Goal: Find specific page/section: Find specific page/section

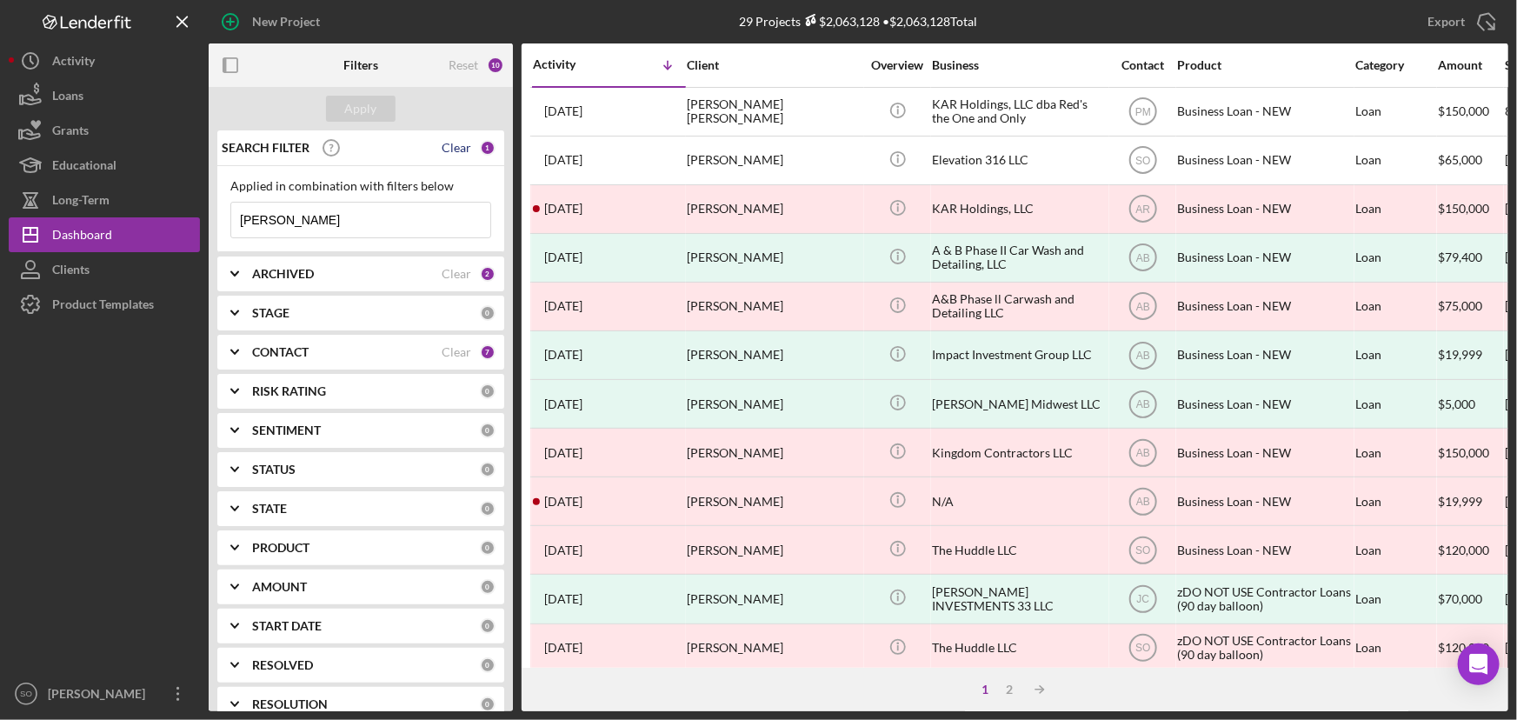
click at [452, 144] on div "Clear" at bounding box center [457, 148] width 30 height 14
click at [368, 277] on div "ARCHIVED" at bounding box center [347, 274] width 190 height 14
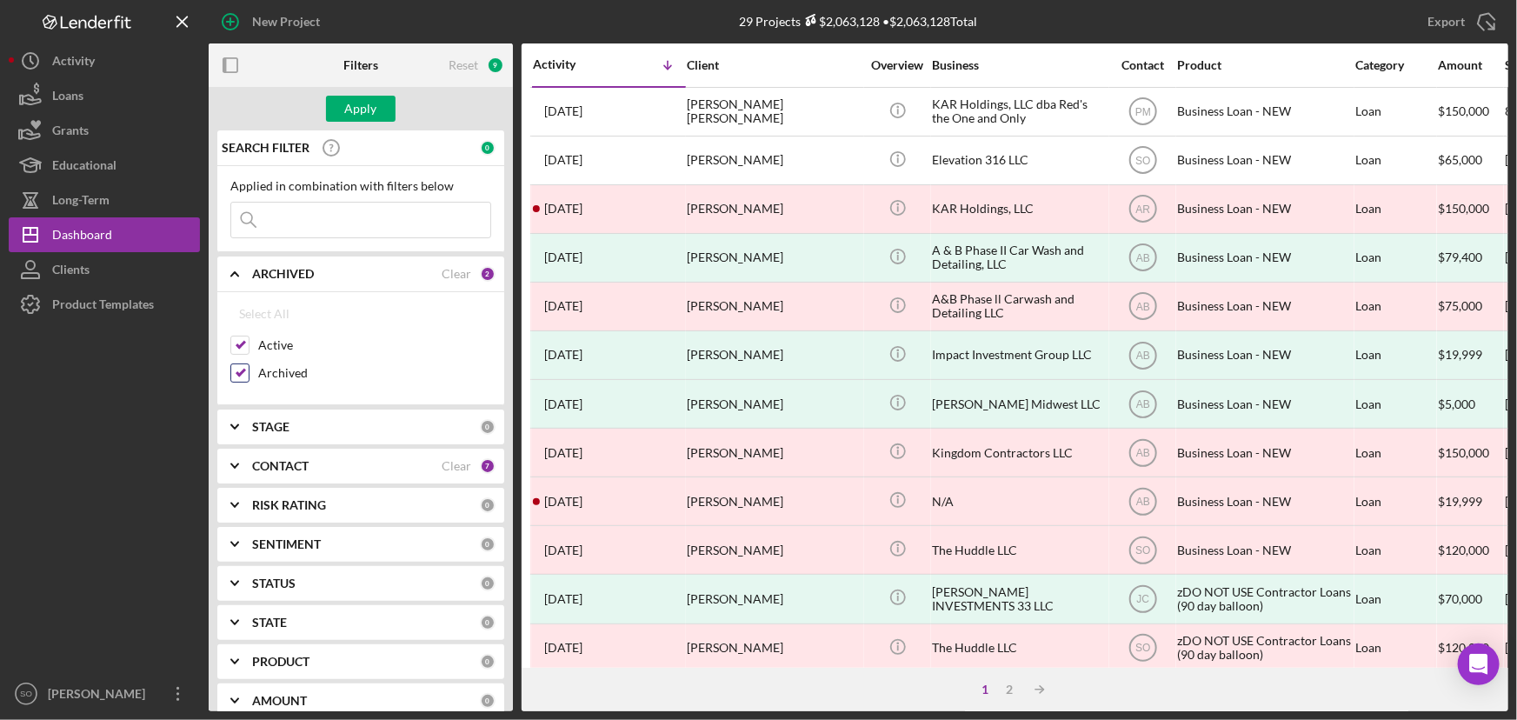
click at [243, 370] on input "Archived" at bounding box center [239, 372] width 17 height 17
checkbox input "false"
click at [264, 475] on div "CONTACT Clear 7" at bounding box center [373, 466] width 243 height 35
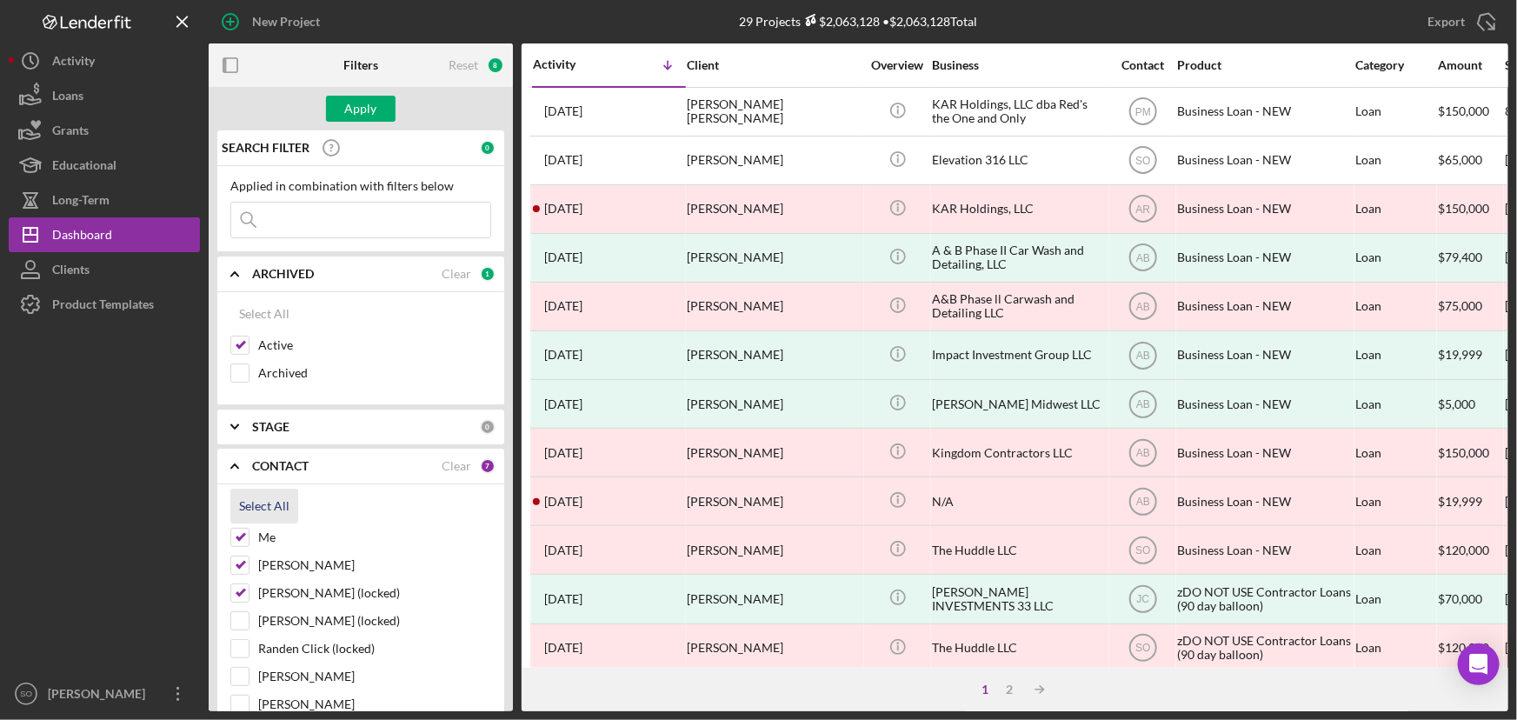
click at [244, 510] on div "Select All" at bounding box center [264, 506] width 50 height 35
checkbox input "true"
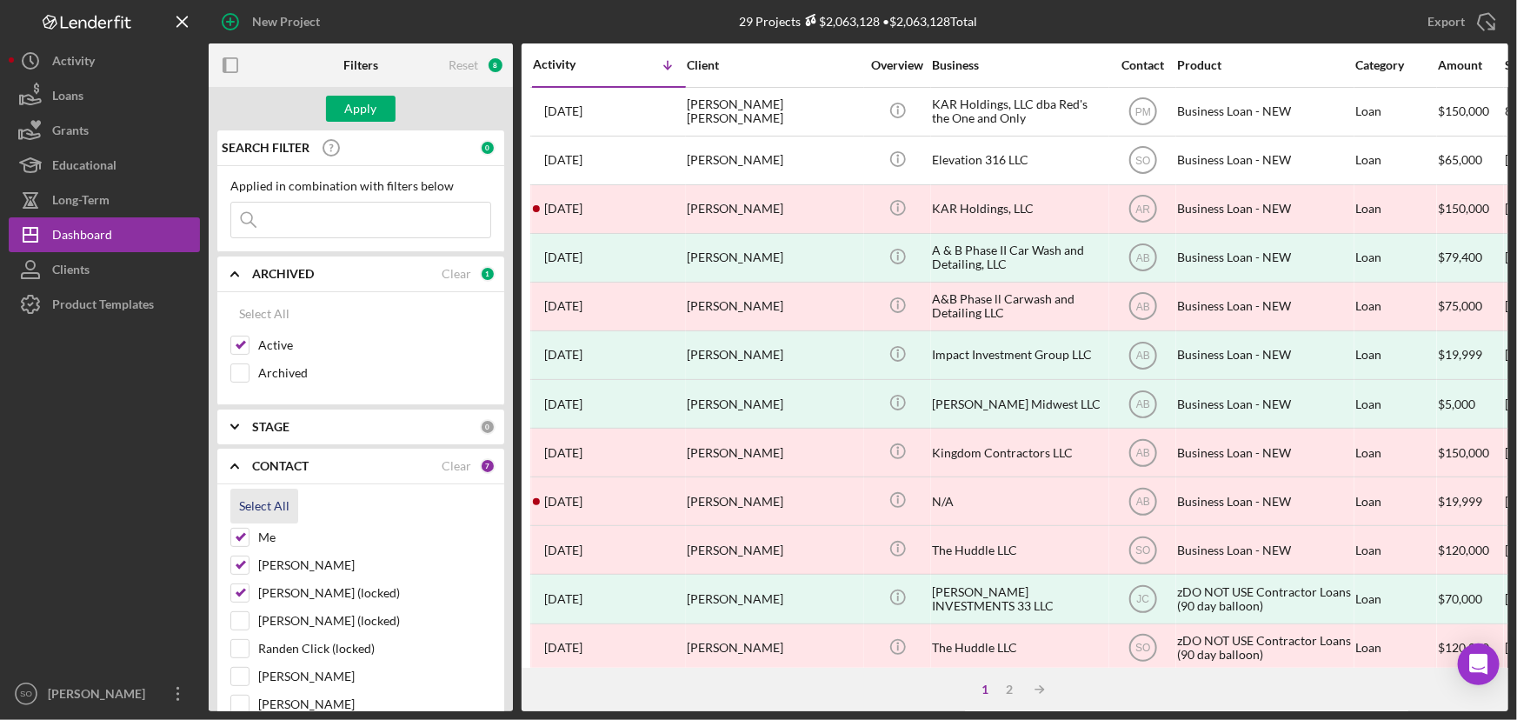
checkbox input "true"
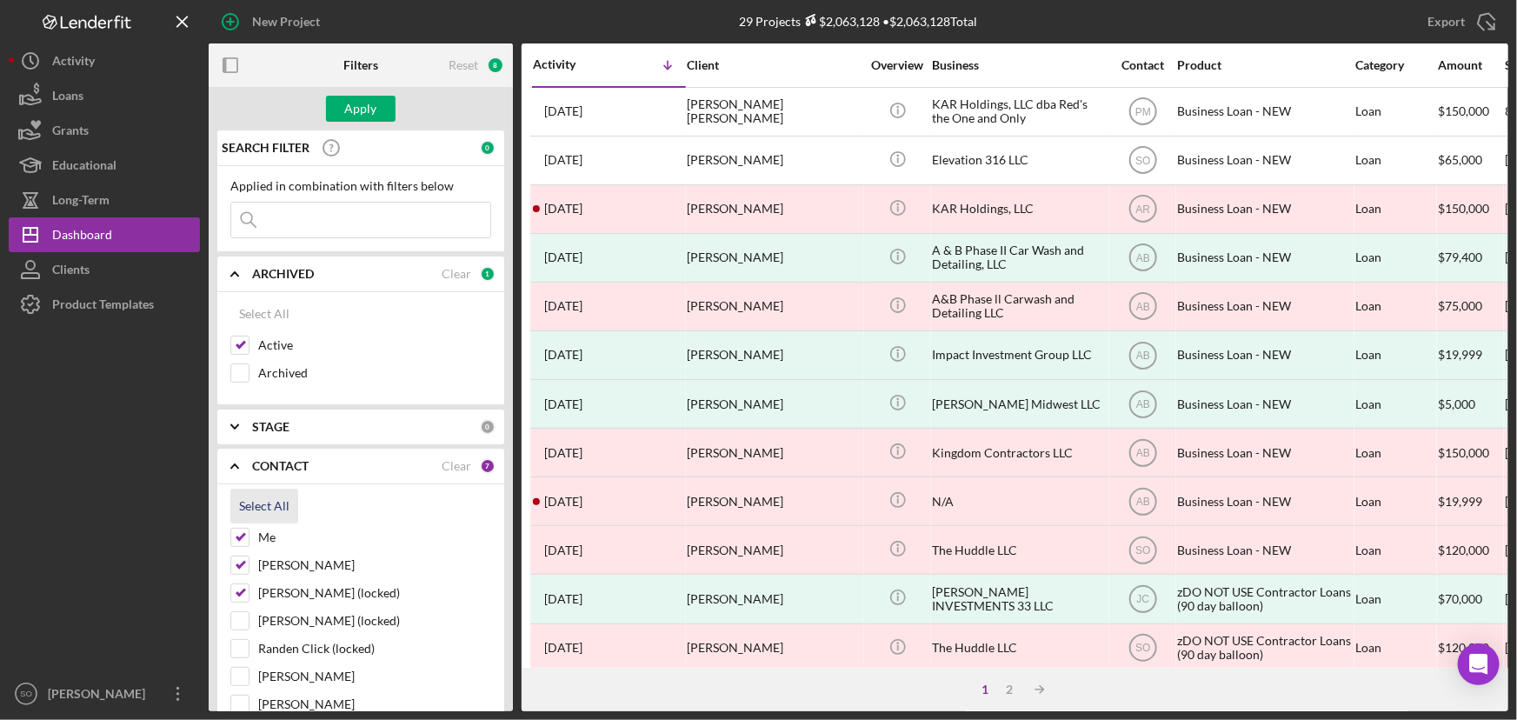
checkbox input "true"
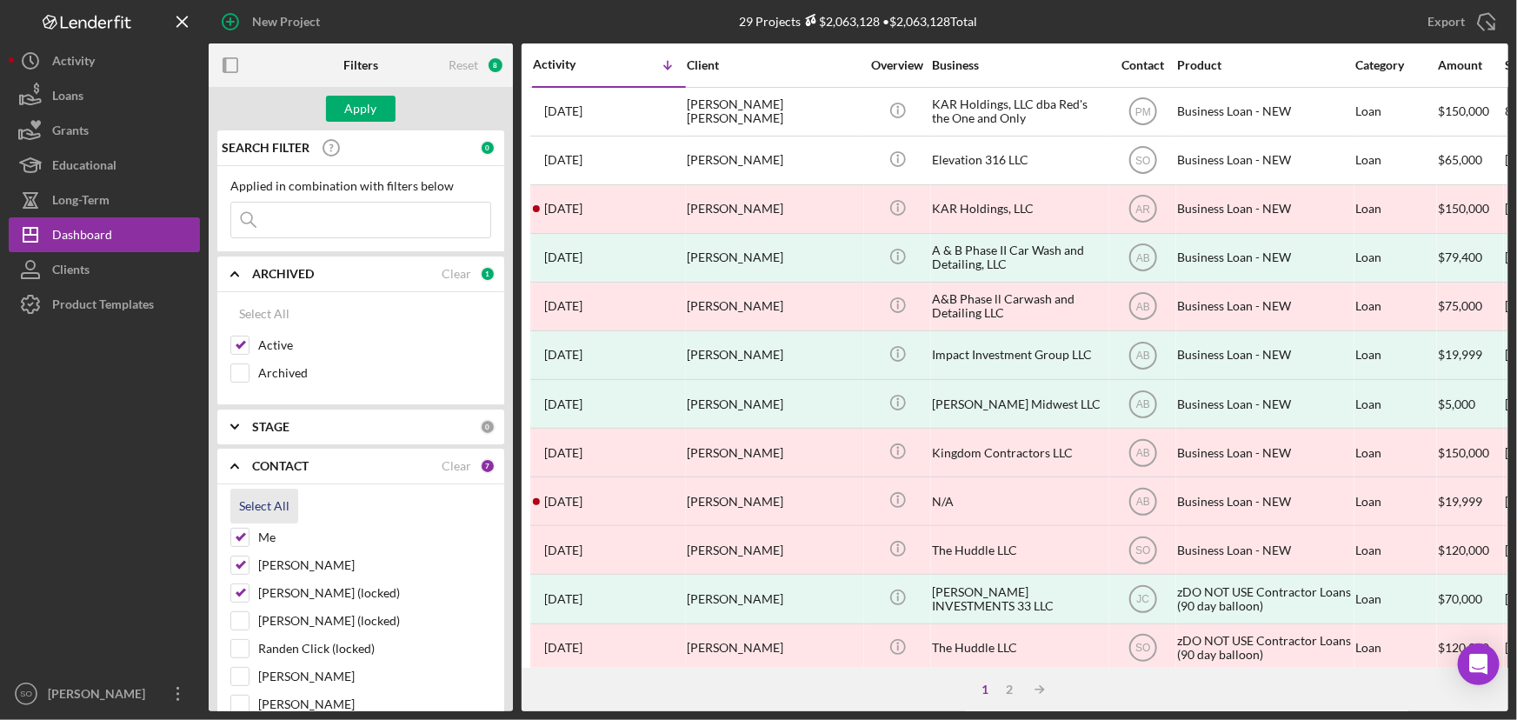
checkbox input "true"
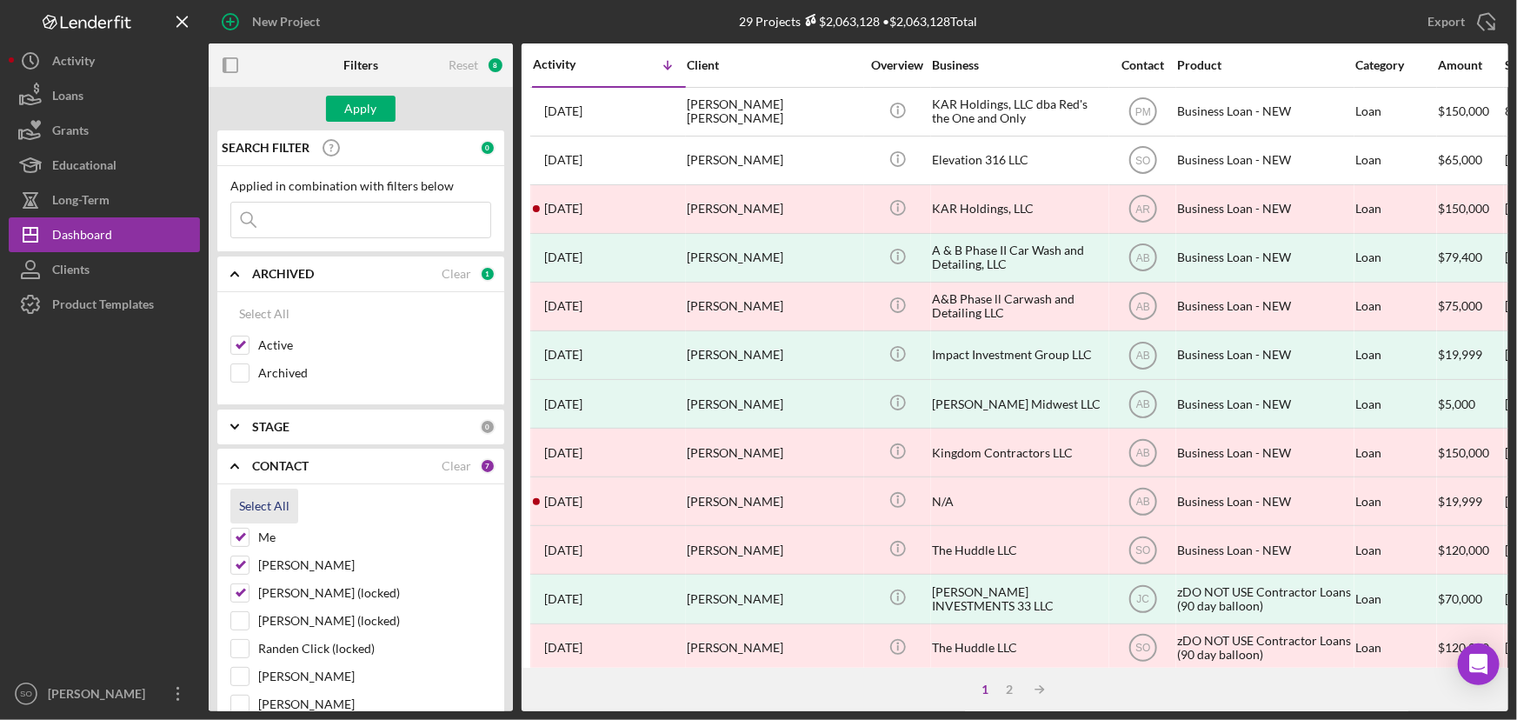
checkbox input "true"
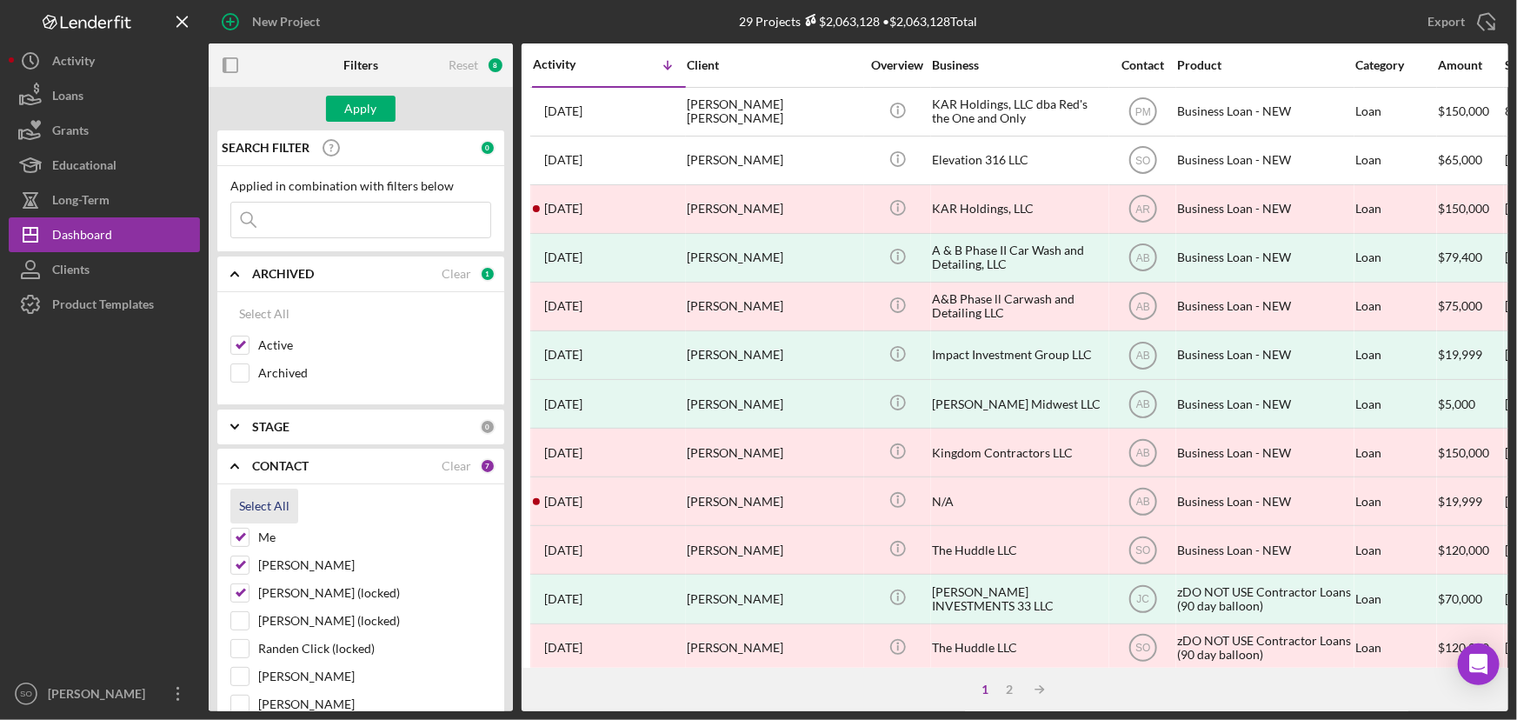
checkbox input "true"
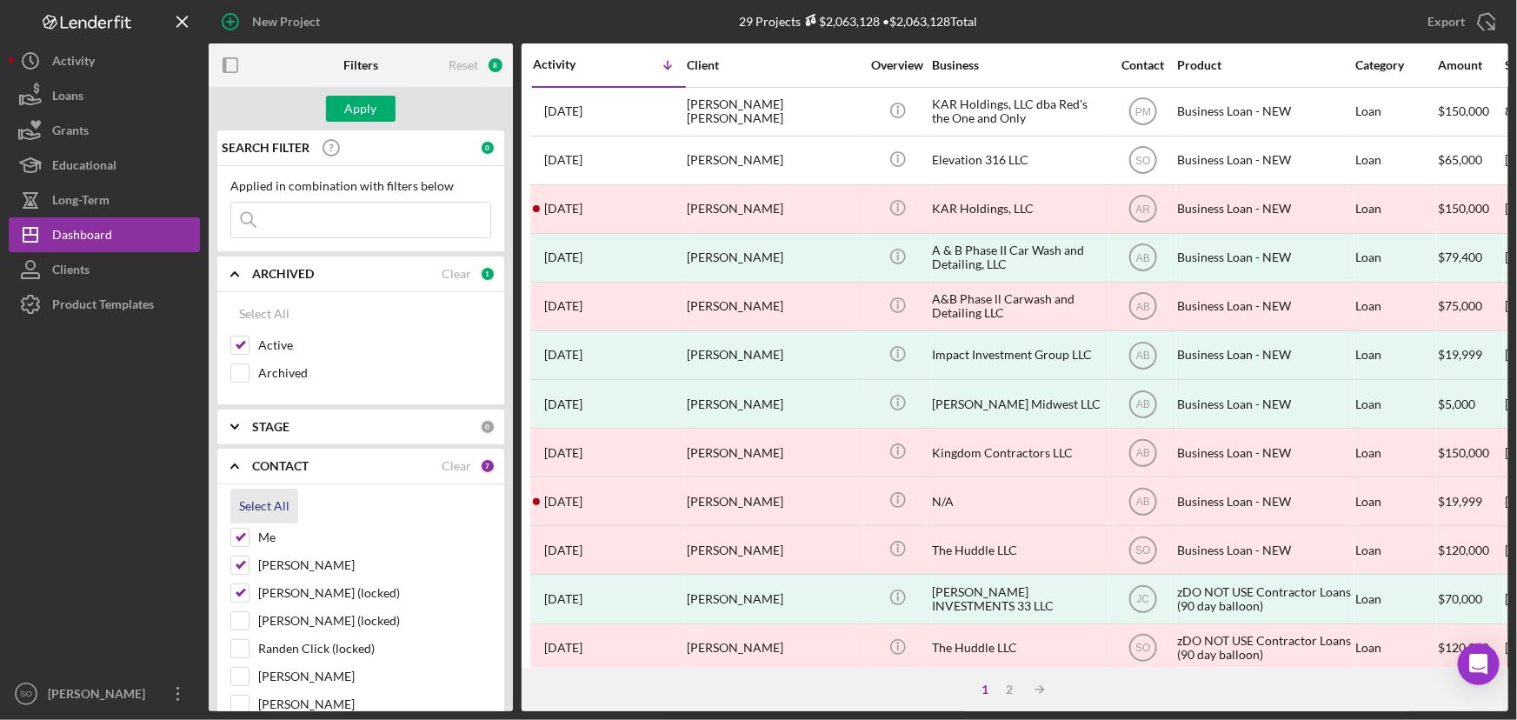
checkbox input "true"
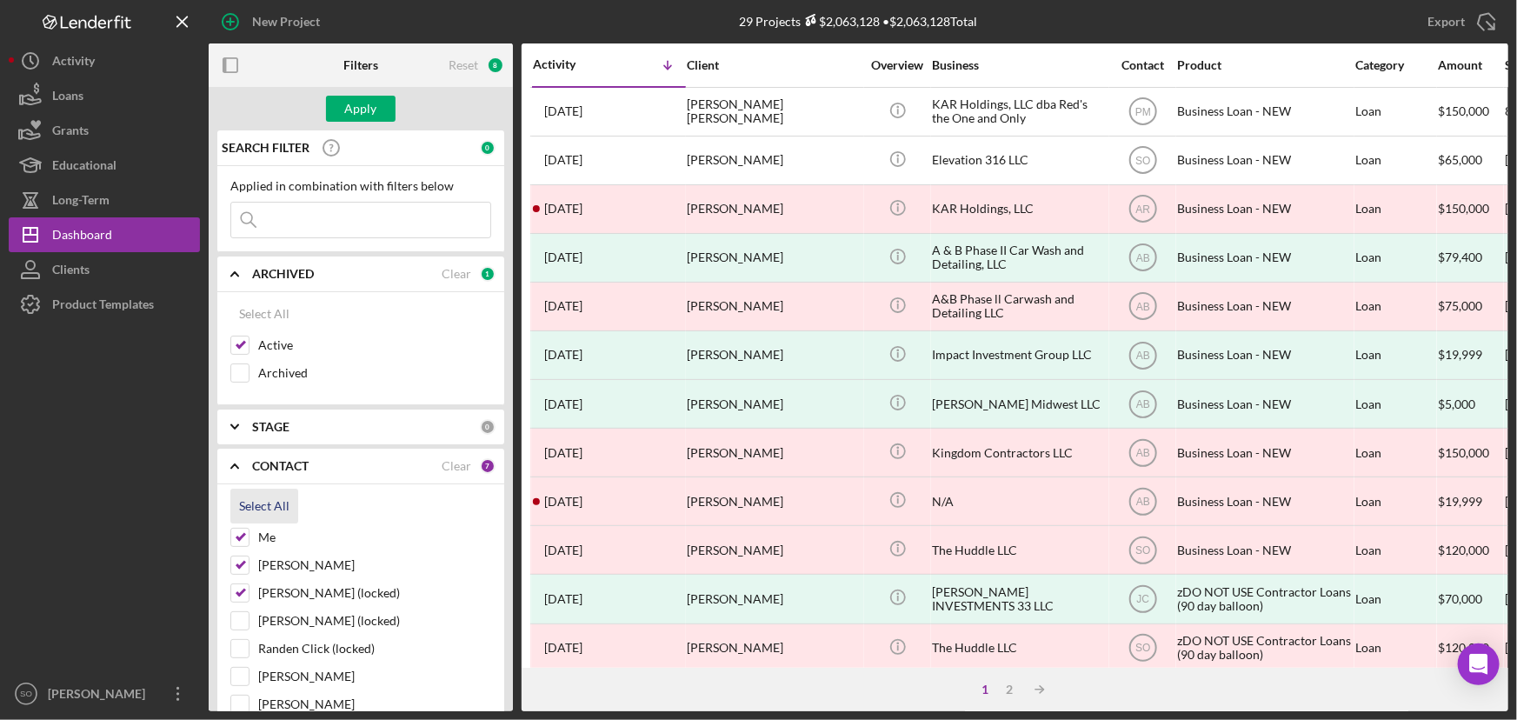
checkbox input "true"
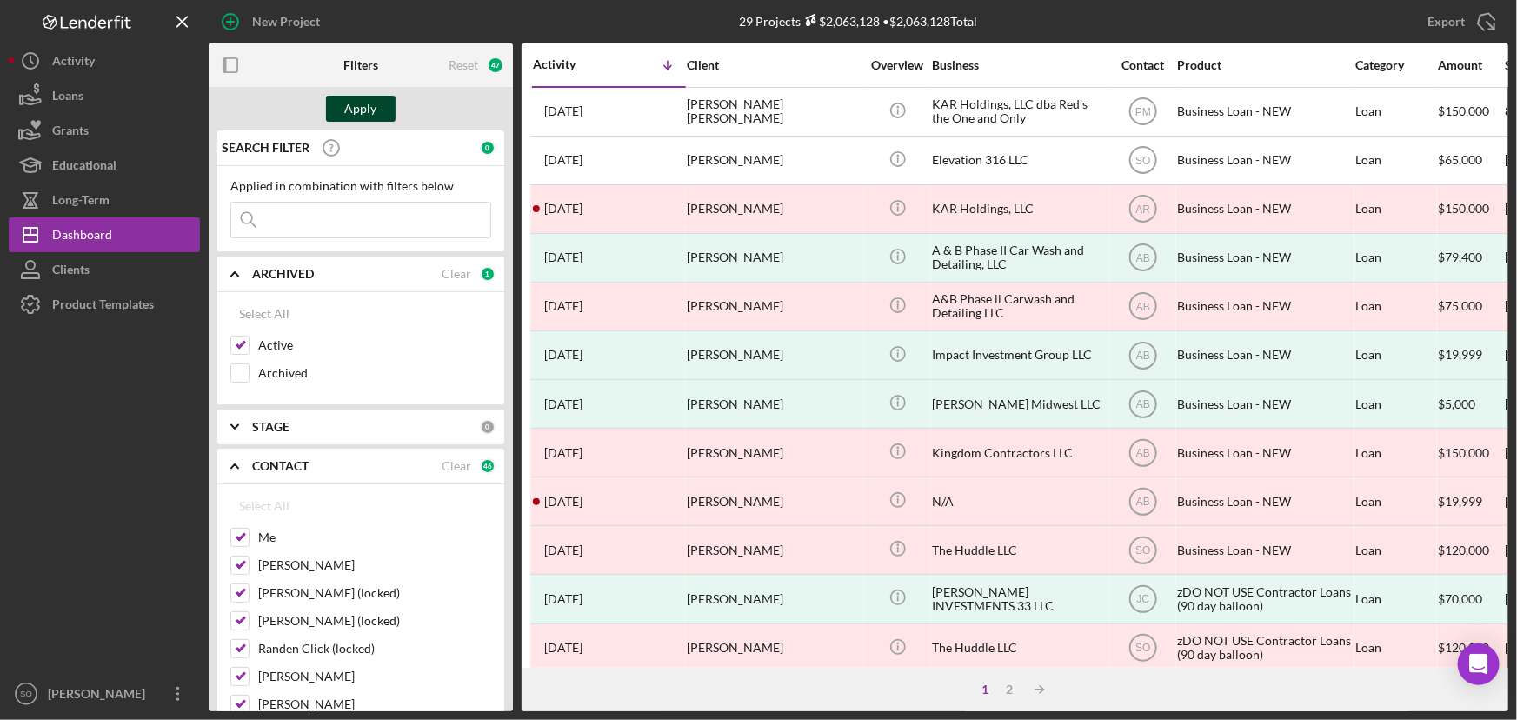
click at [361, 113] on div "Apply" at bounding box center [361, 109] width 32 height 26
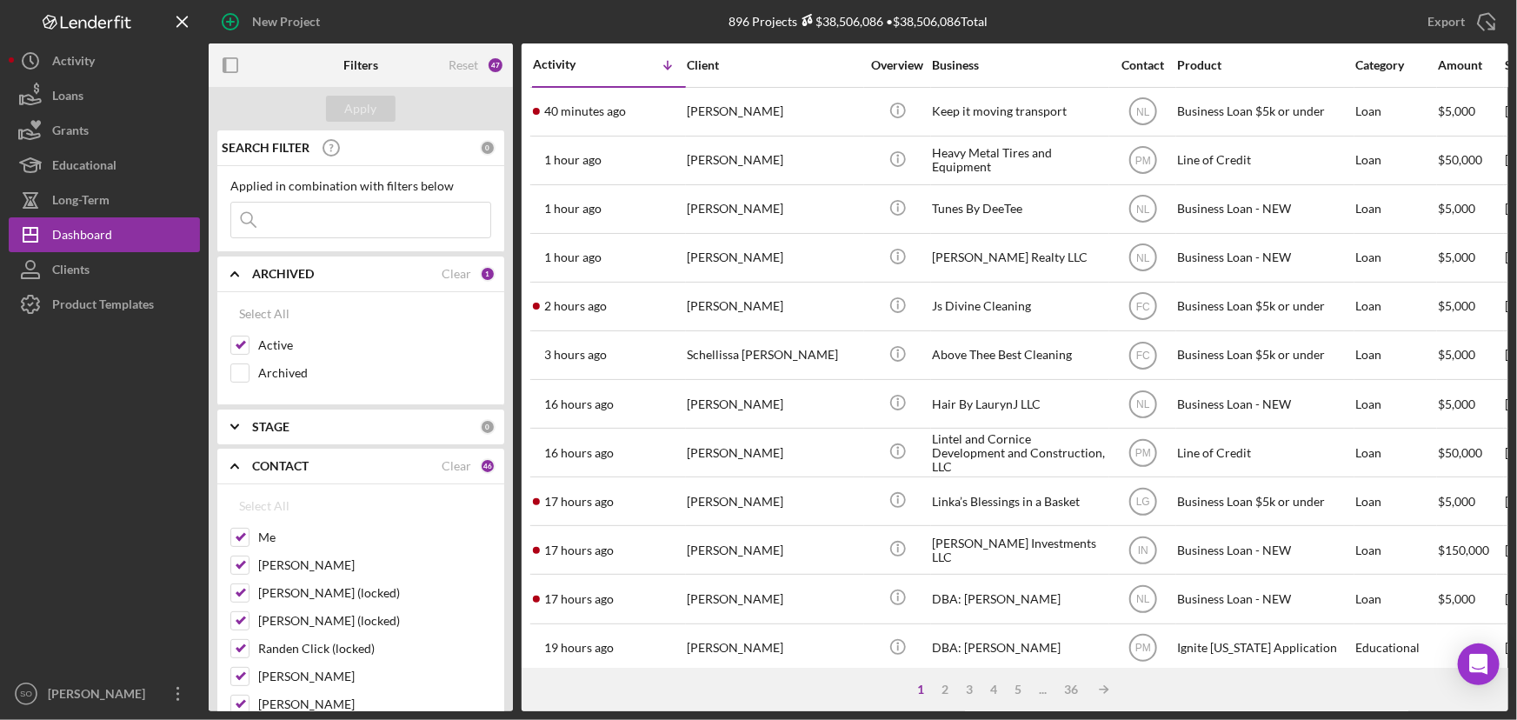
click at [296, 469] on b "CONTACT" at bounding box center [280, 466] width 57 height 14
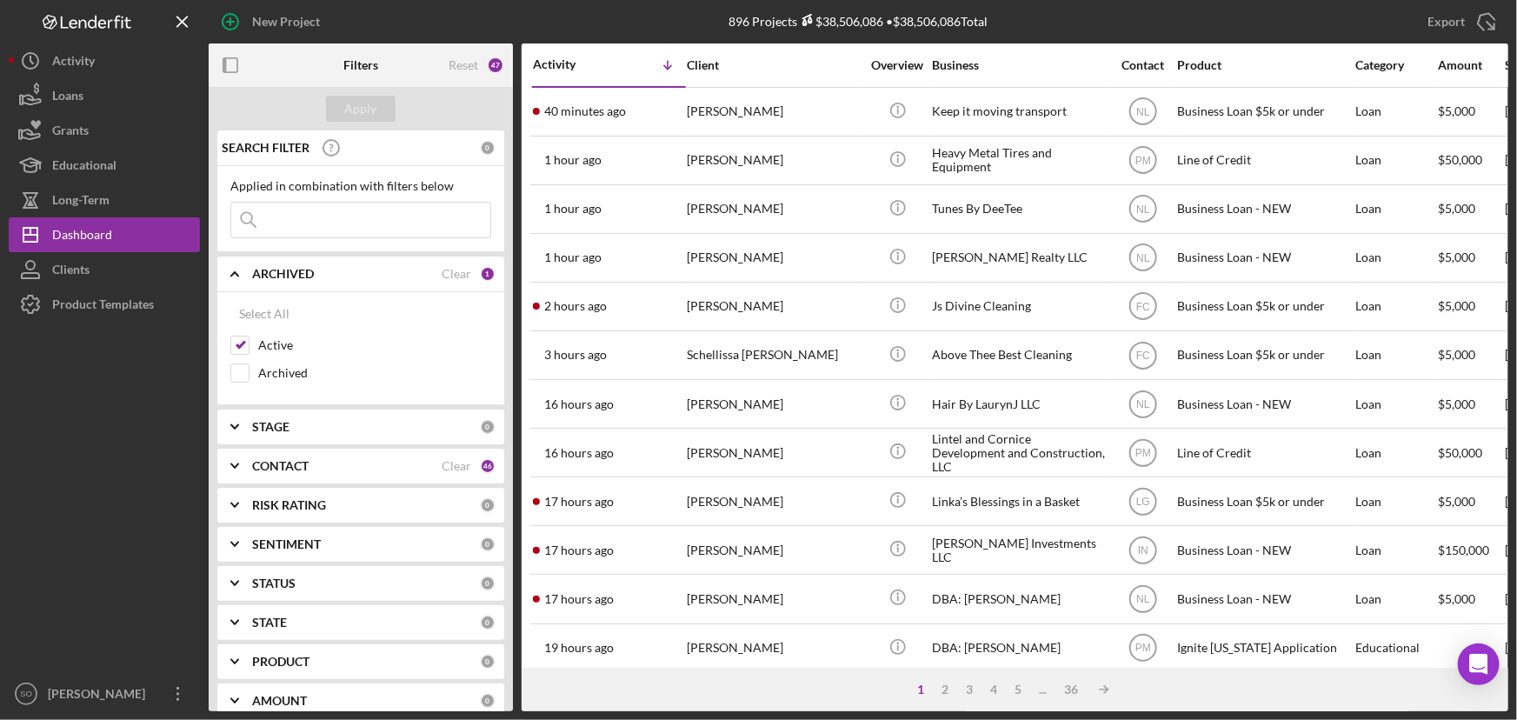
click at [343, 218] on input at bounding box center [360, 220] width 259 height 35
paste input "Deron Toliver"
type input "Deron Toliver"
click at [362, 97] on div "Apply" at bounding box center [361, 109] width 32 height 26
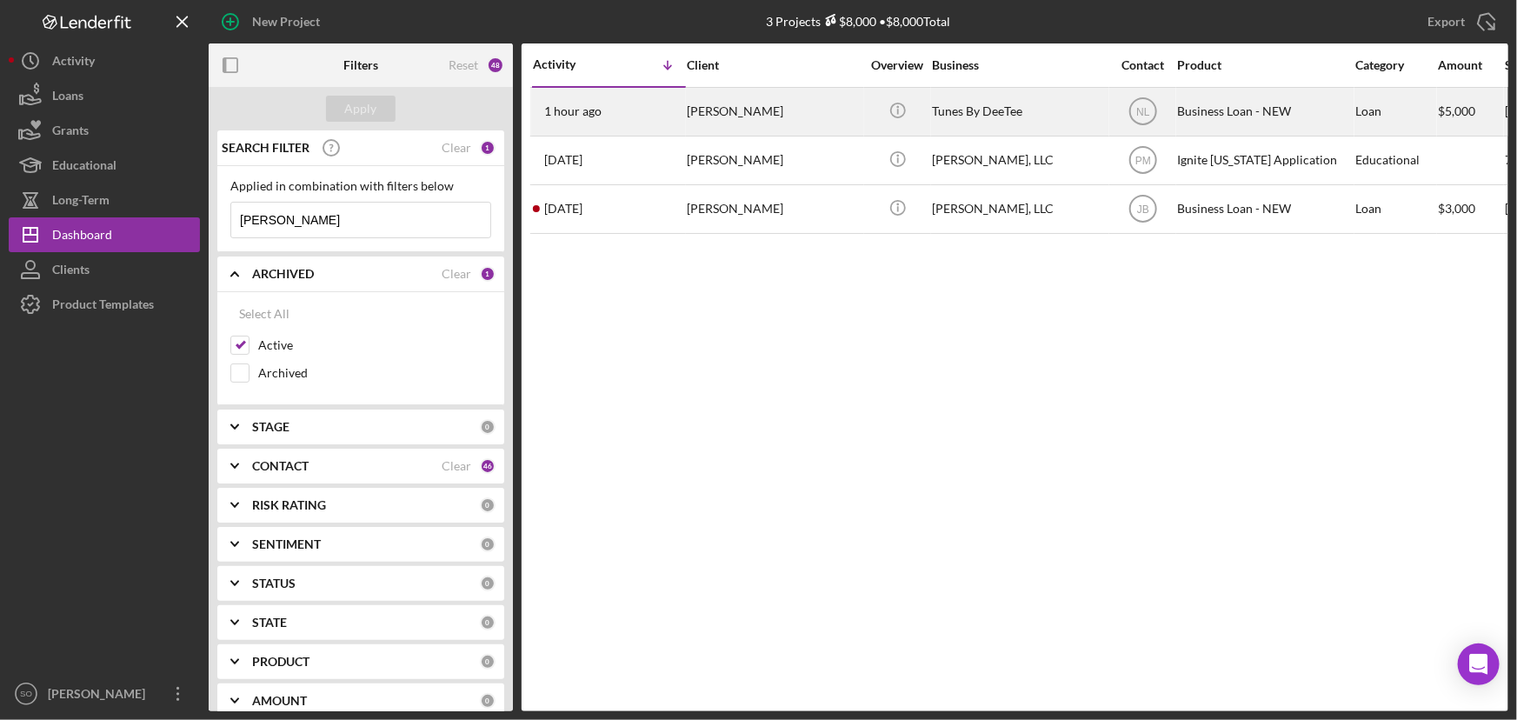
click at [726, 114] on div "Deron Toliver" at bounding box center [774, 112] width 174 height 46
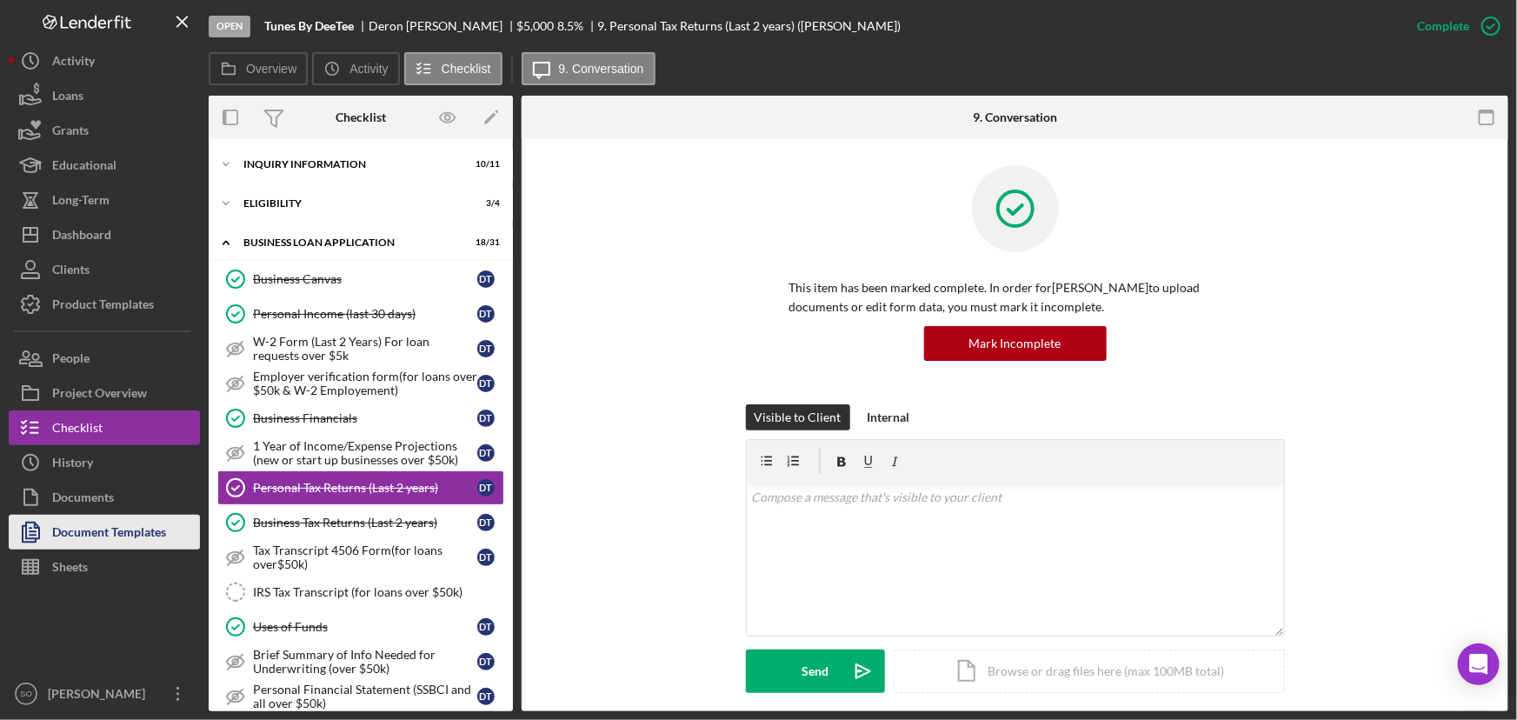
scroll to position [61, 0]
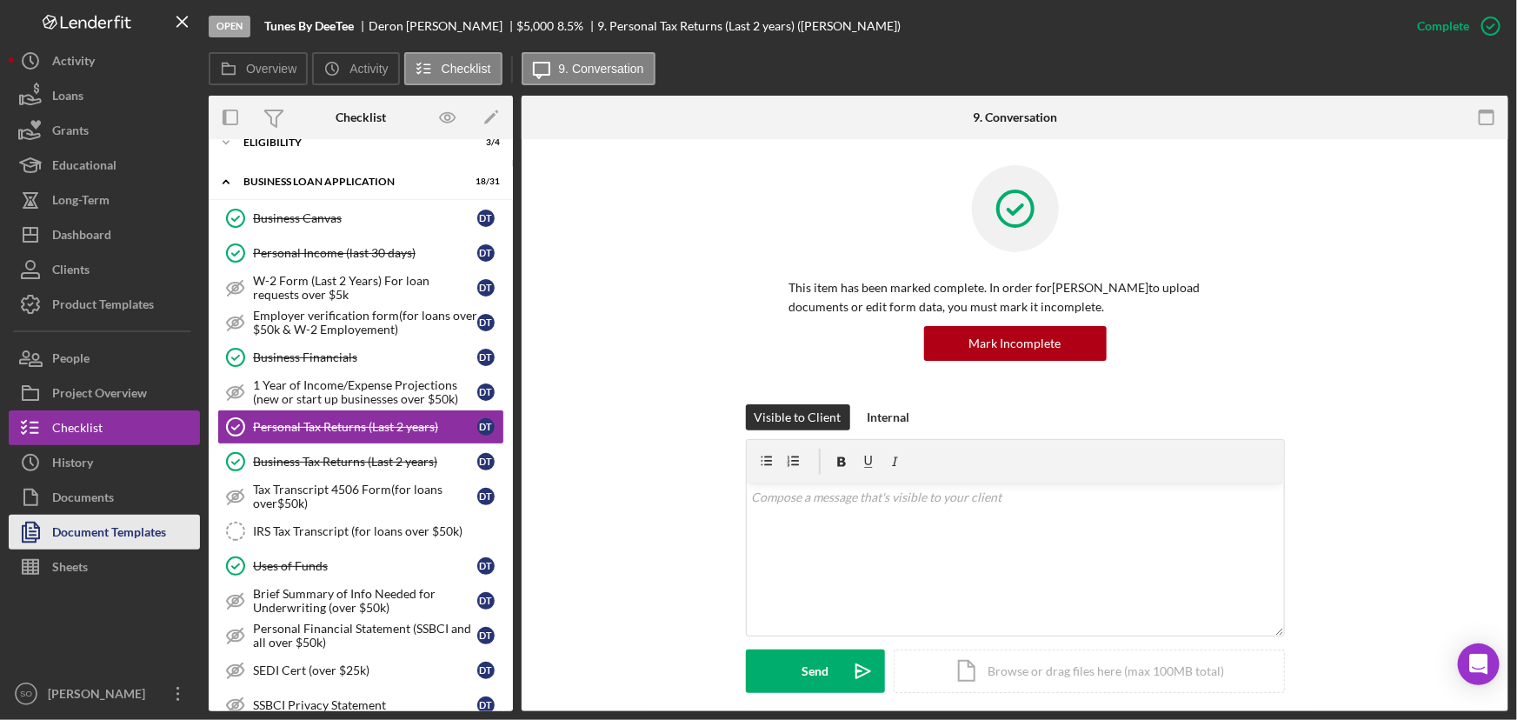
drag, startPoint x: 89, startPoint y: 529, endPoint x: 101, endPoint y: 522, distance: 13.6
click at [89, 529] on div "Document Templates" at bounding box center [109, 534] width 114 height 39
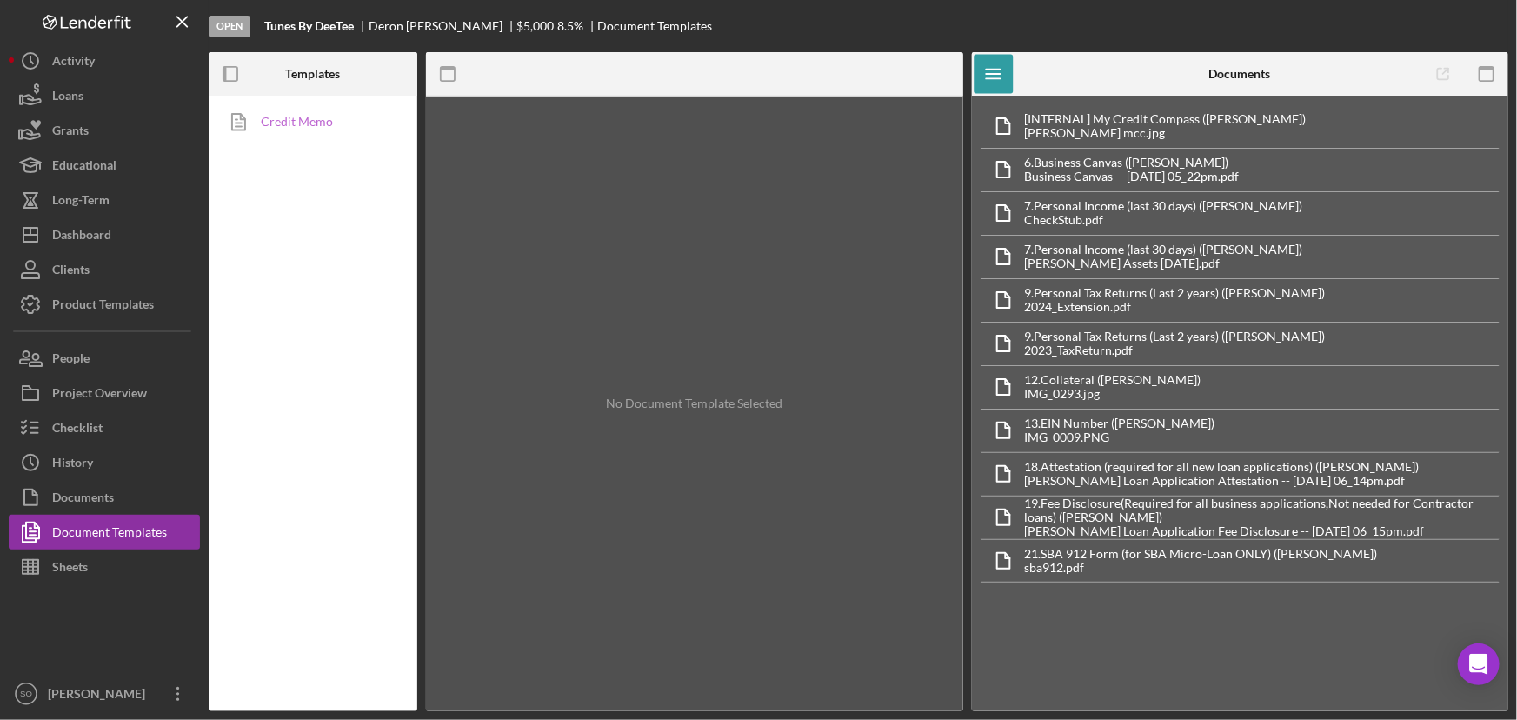
click at [310, 129] on link "Credit Memo" at bounding box center [308, 121] width 183 height 35
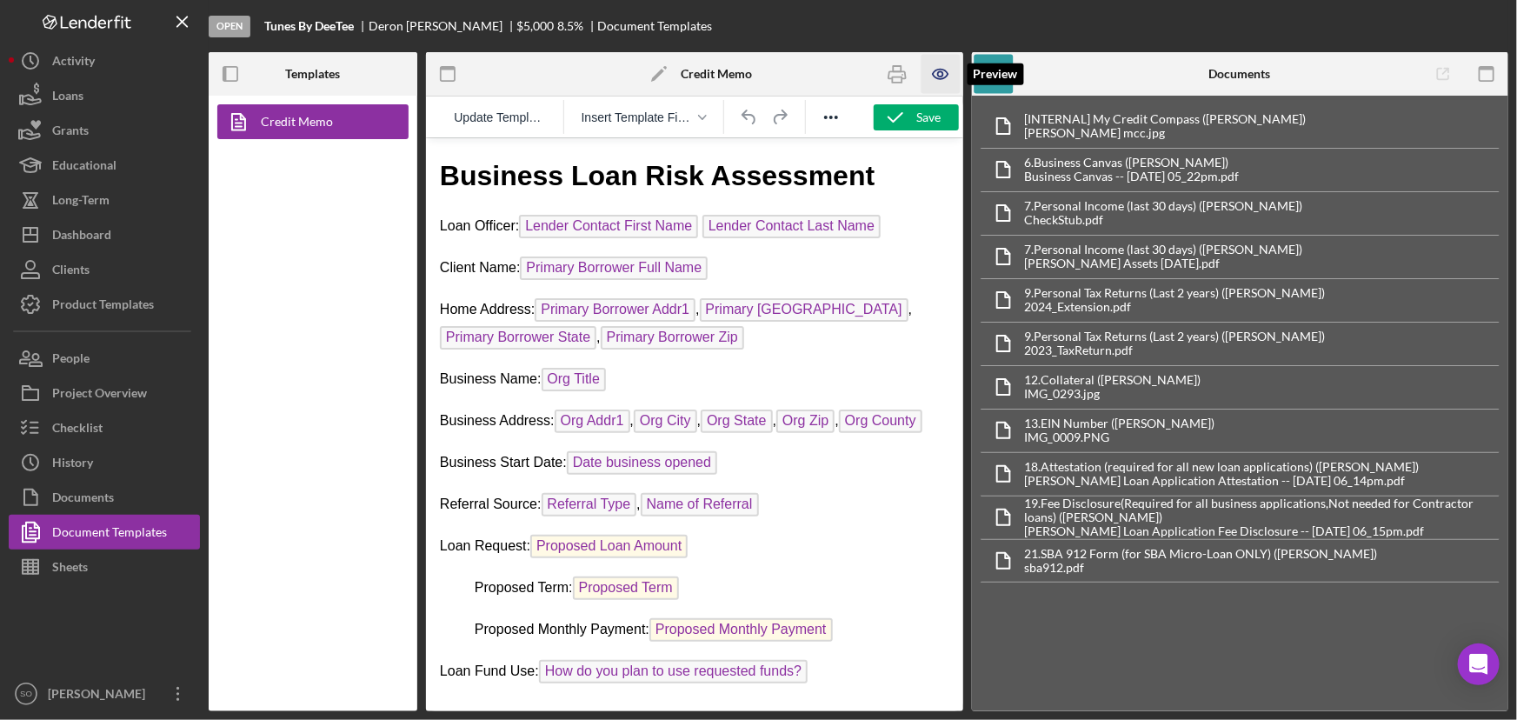
click at [936, 77] on icon "button" at bounding box center [940, 75] width 15 height 10
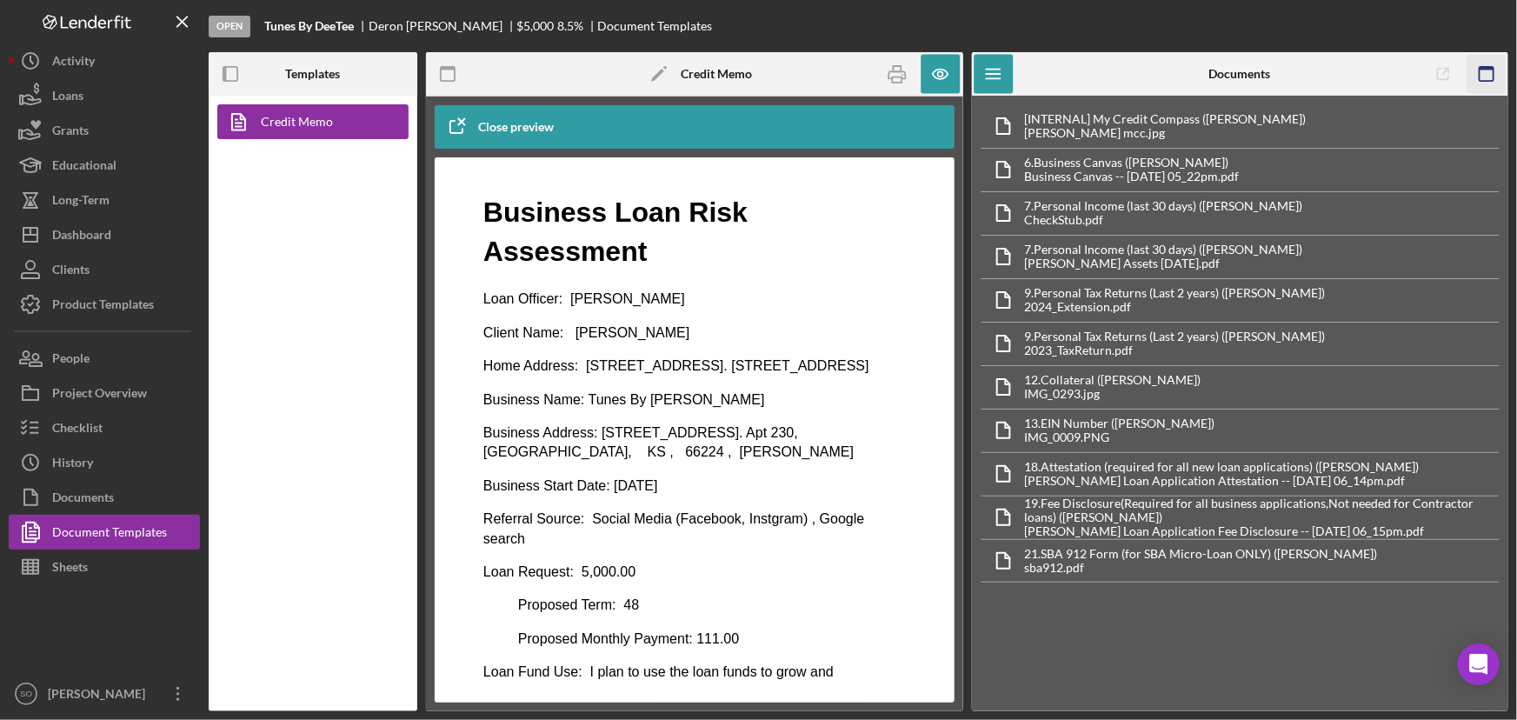
click at [1479, 68] on rect "button" at bounding box center [1486, 74] width 14 height 14
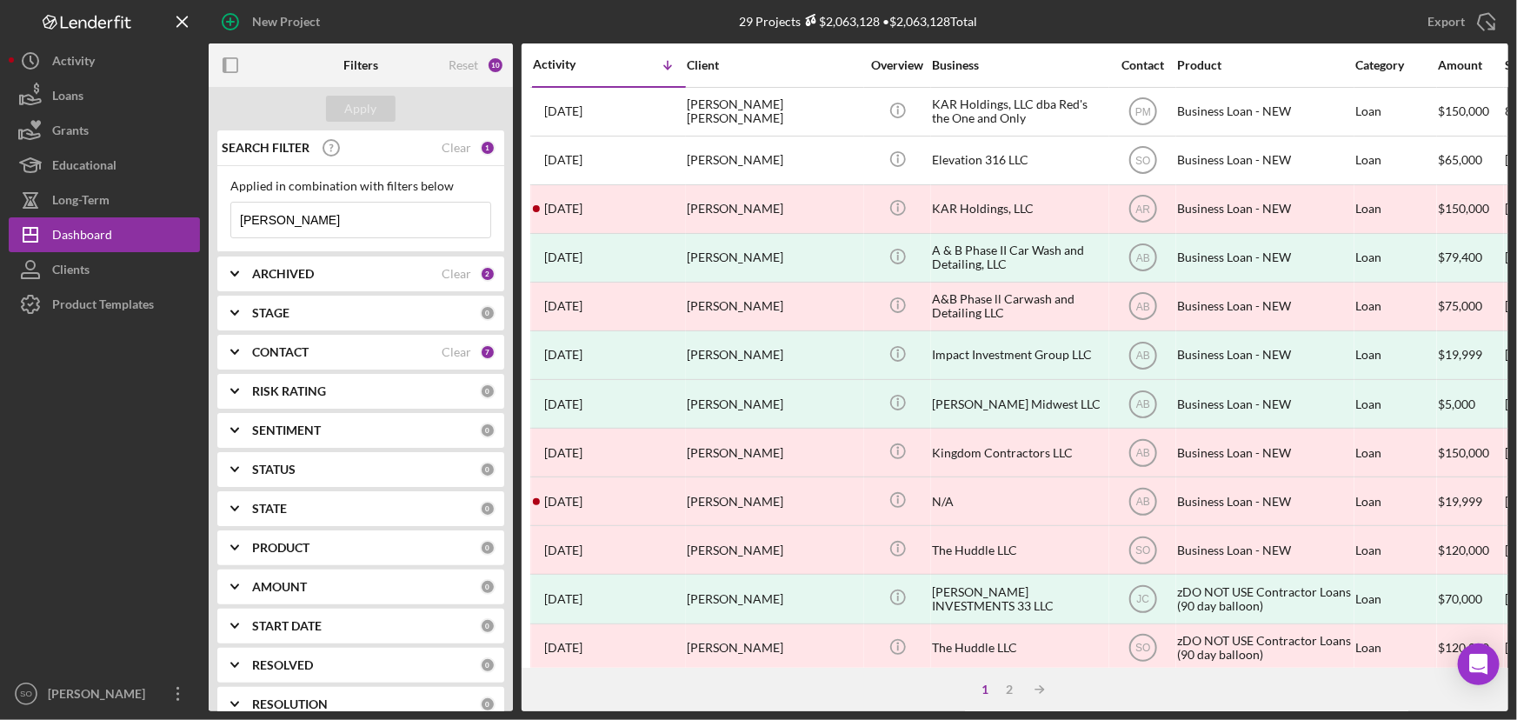
click at [334, 275] on div "ARCHIVED" at bounding box center [347, 274] width 190 height 14
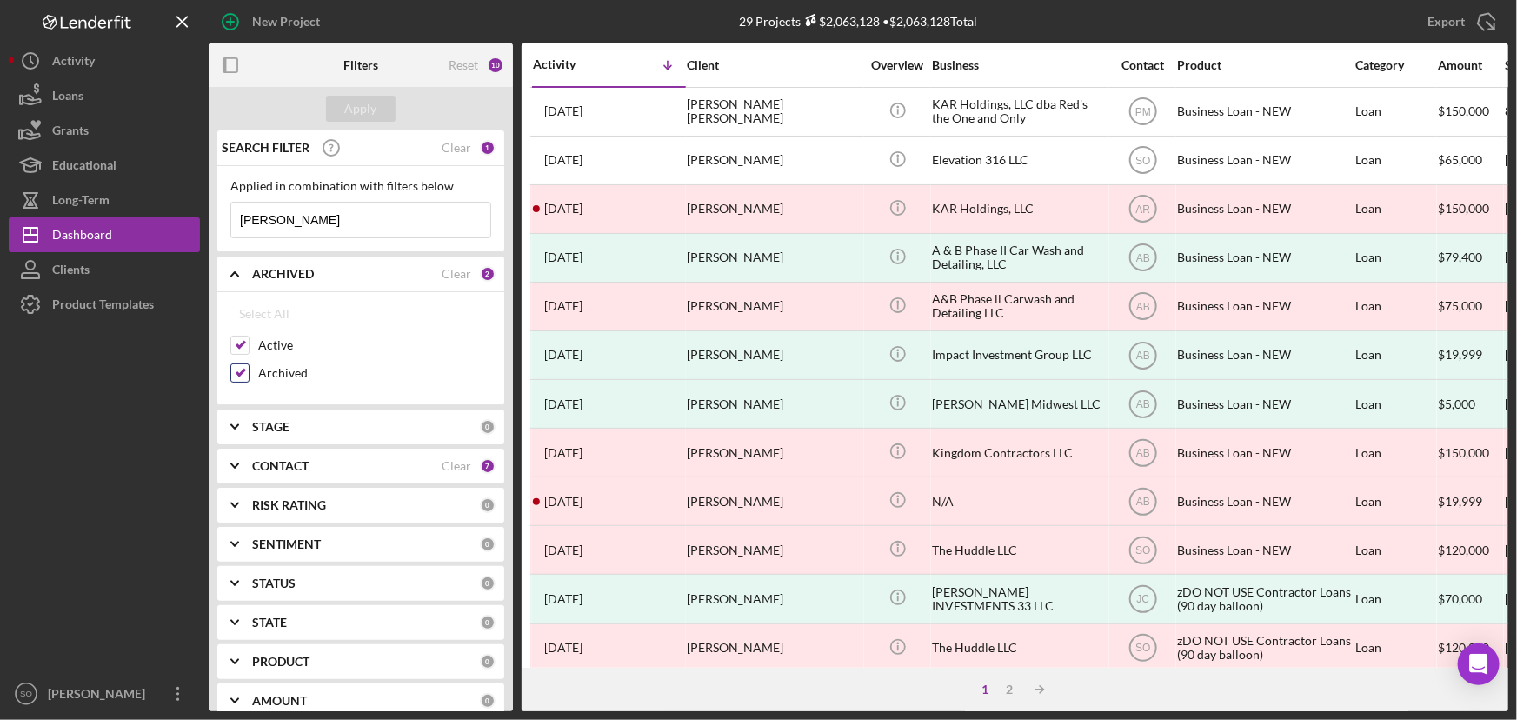
click at [242, 372] on input "Archived" at bounding box center [239, 372] width 17 height 17
checkbox input "false"
click at [309, 463] on b "CONTACT" at bounding box center [280, 466] width 57 height 14
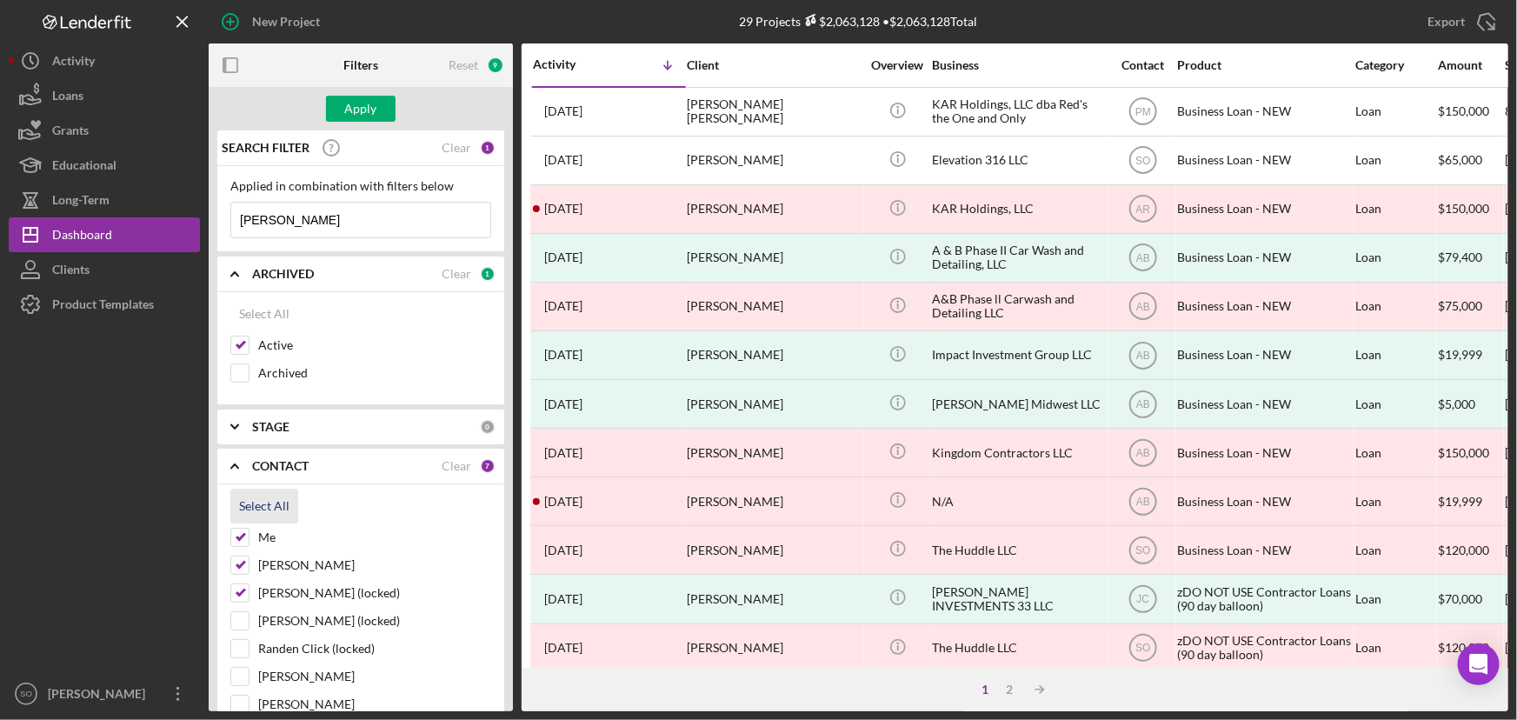
click at [253, 506] on div "Select All" at bounding box center [264, 506] width 50 height 35
checkbox input "true"
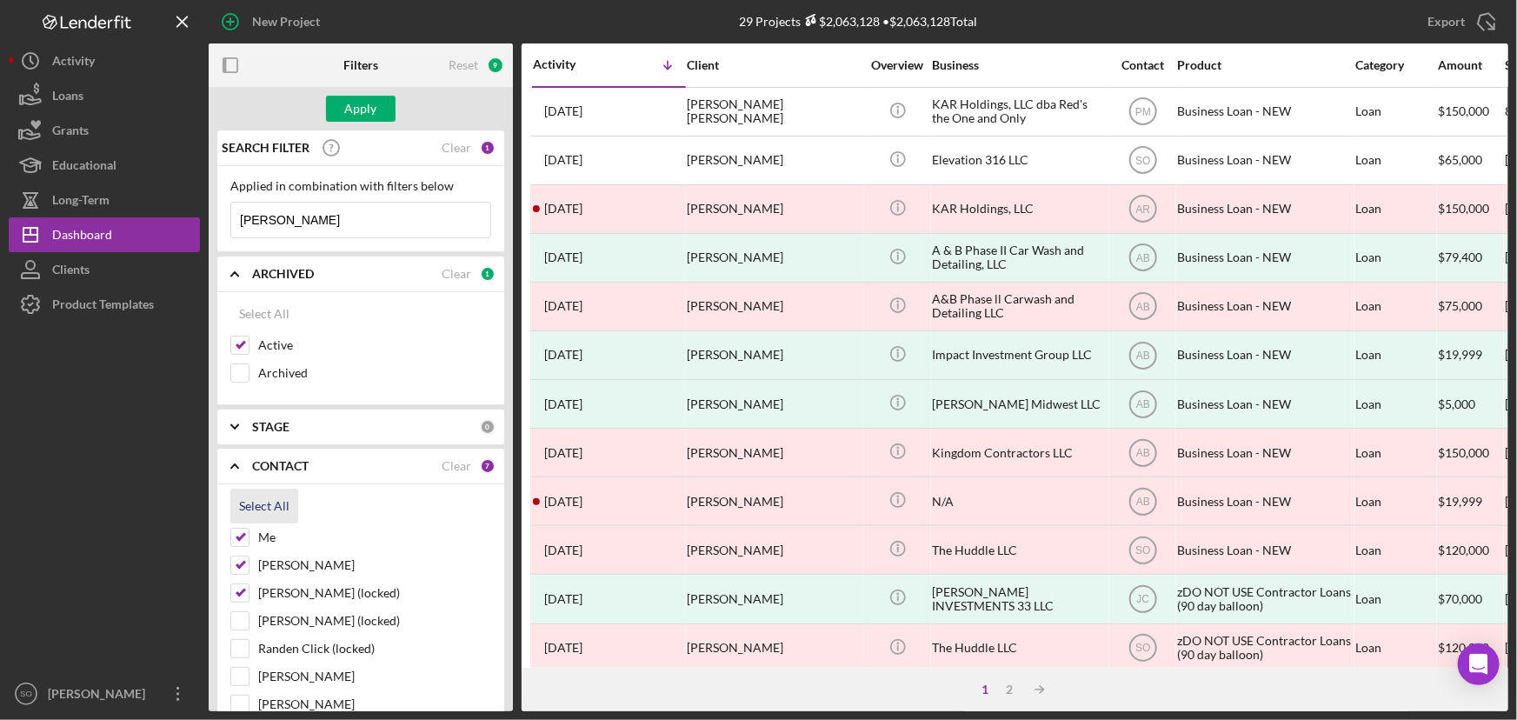
checkbox input "true"
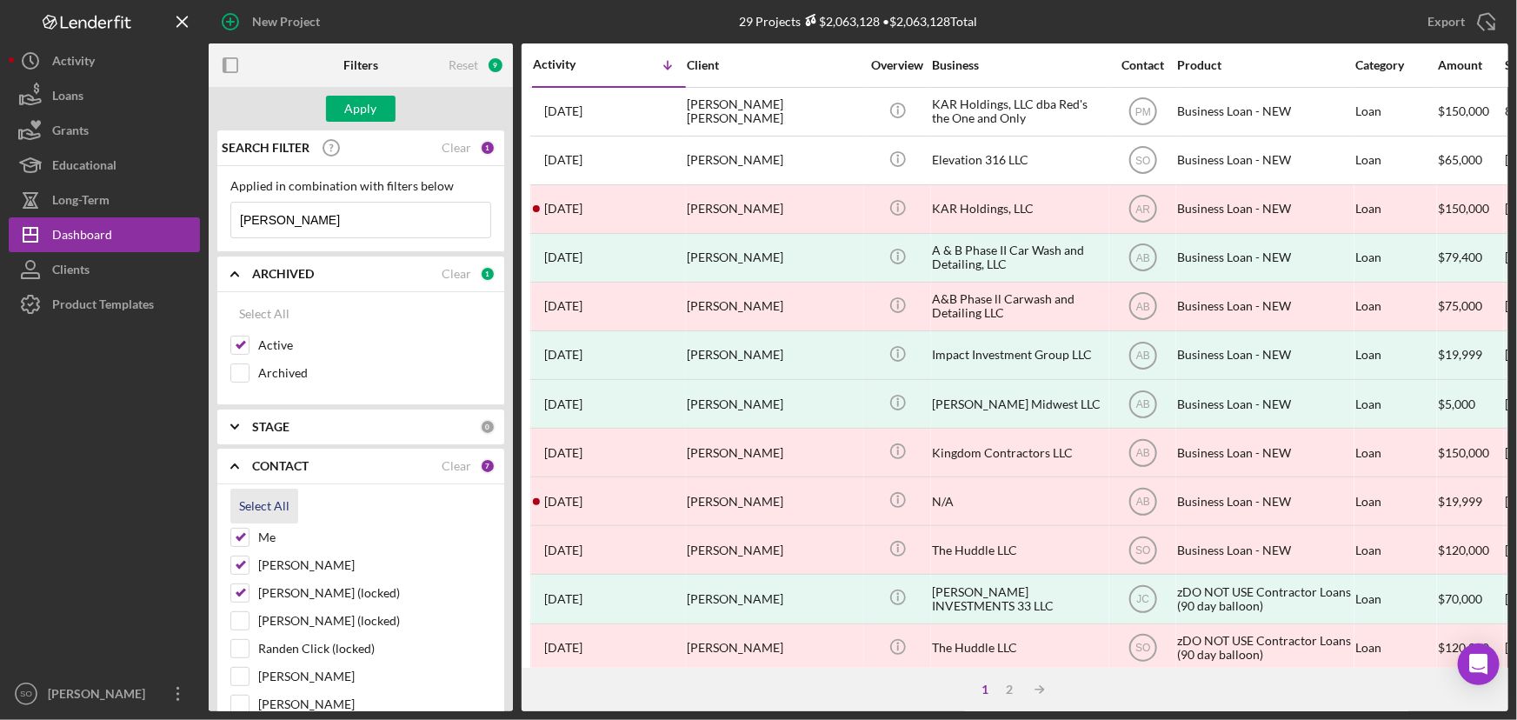
checkbox input "true"
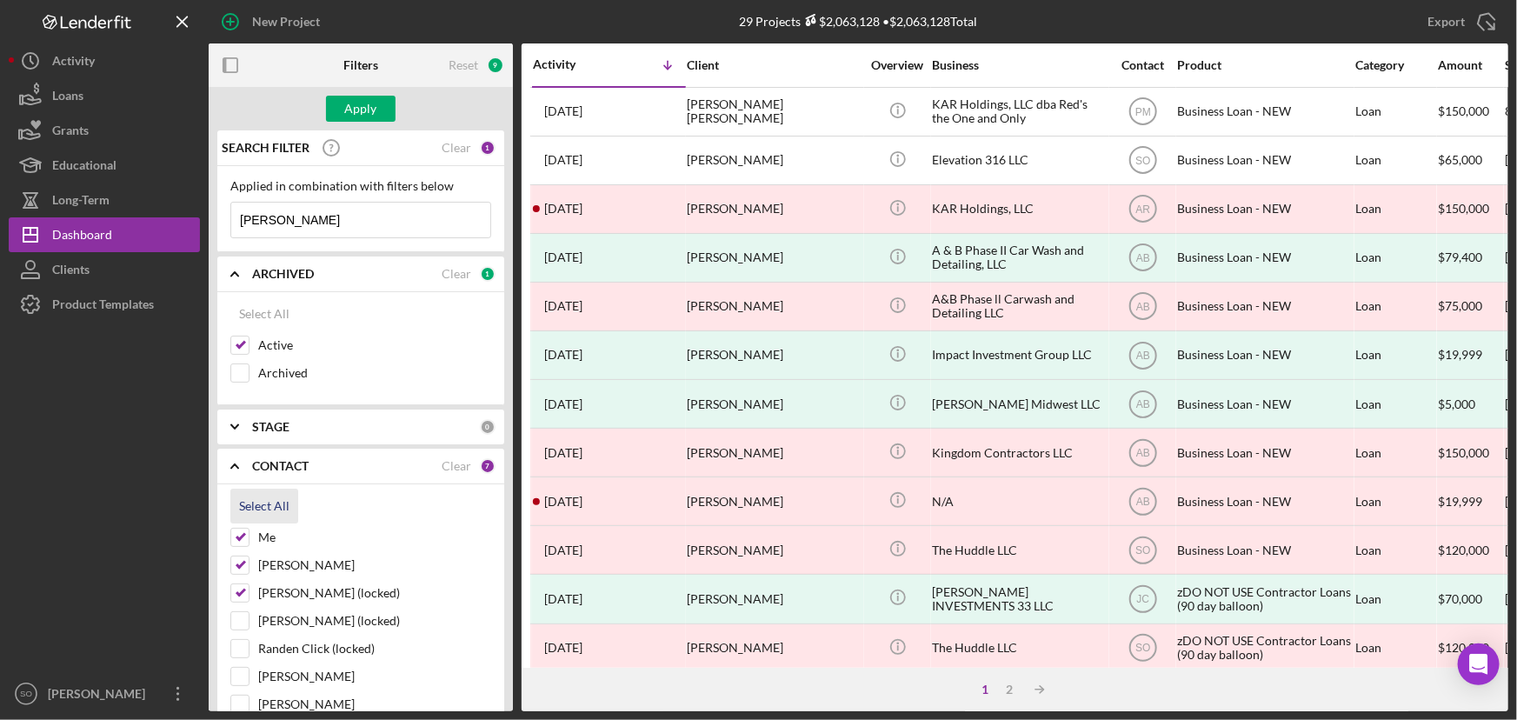
checkbox input "true"
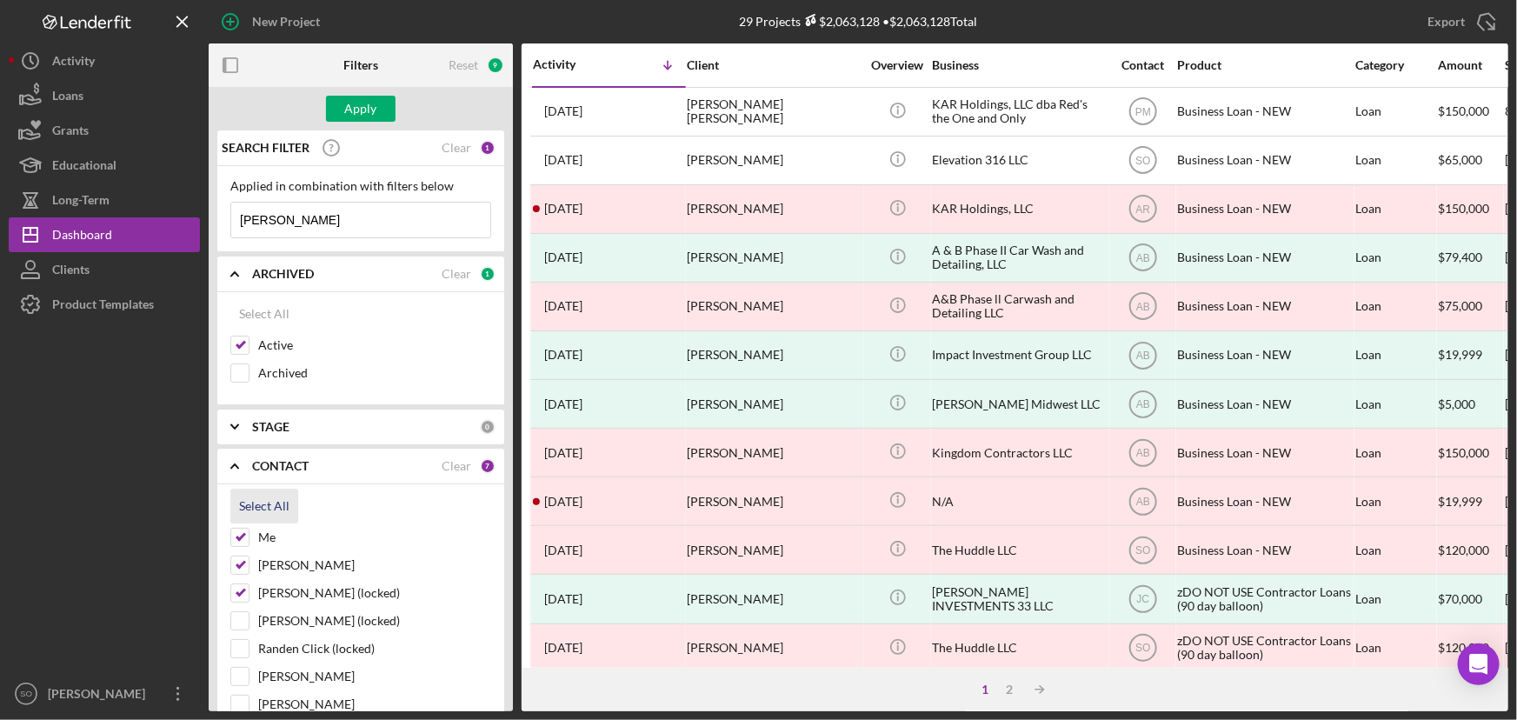
checkbox input "true"
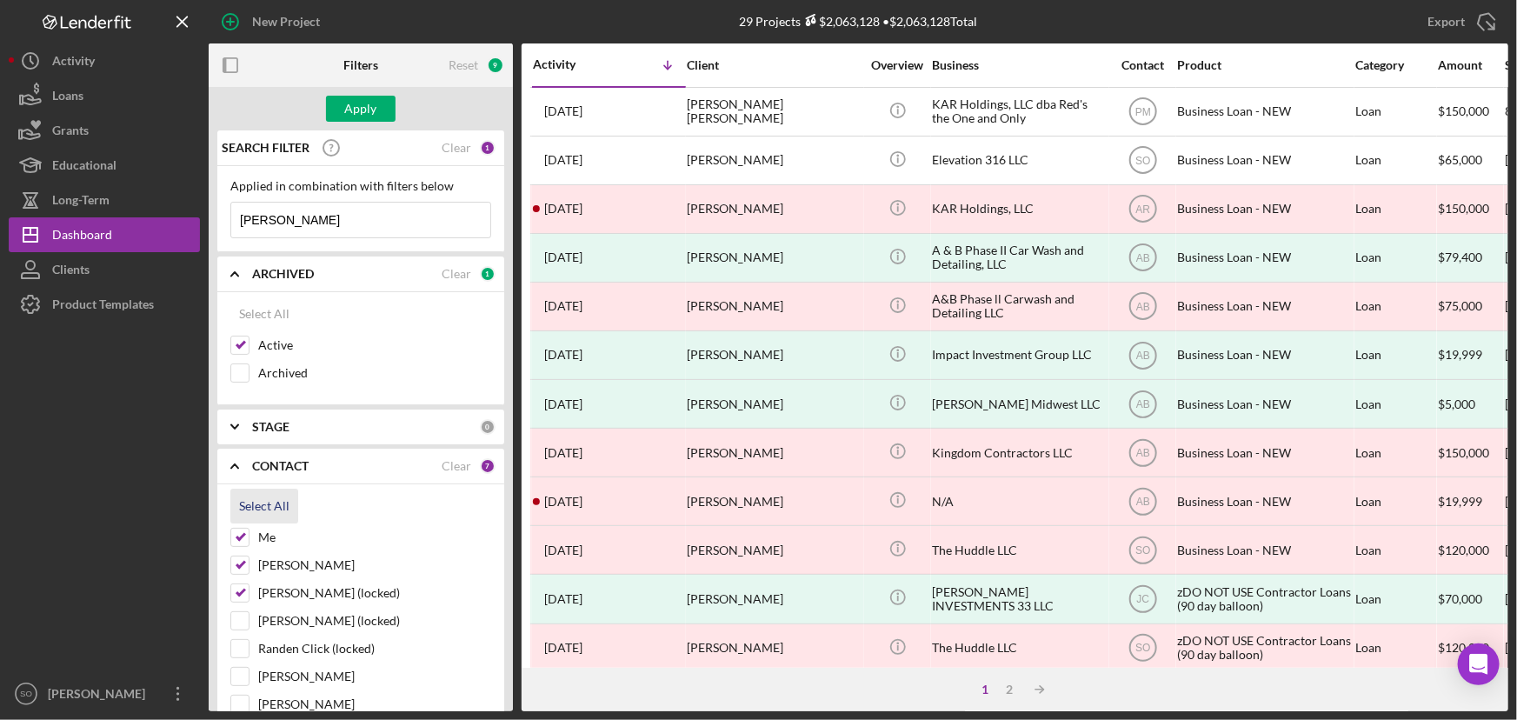
checkbox input "true"
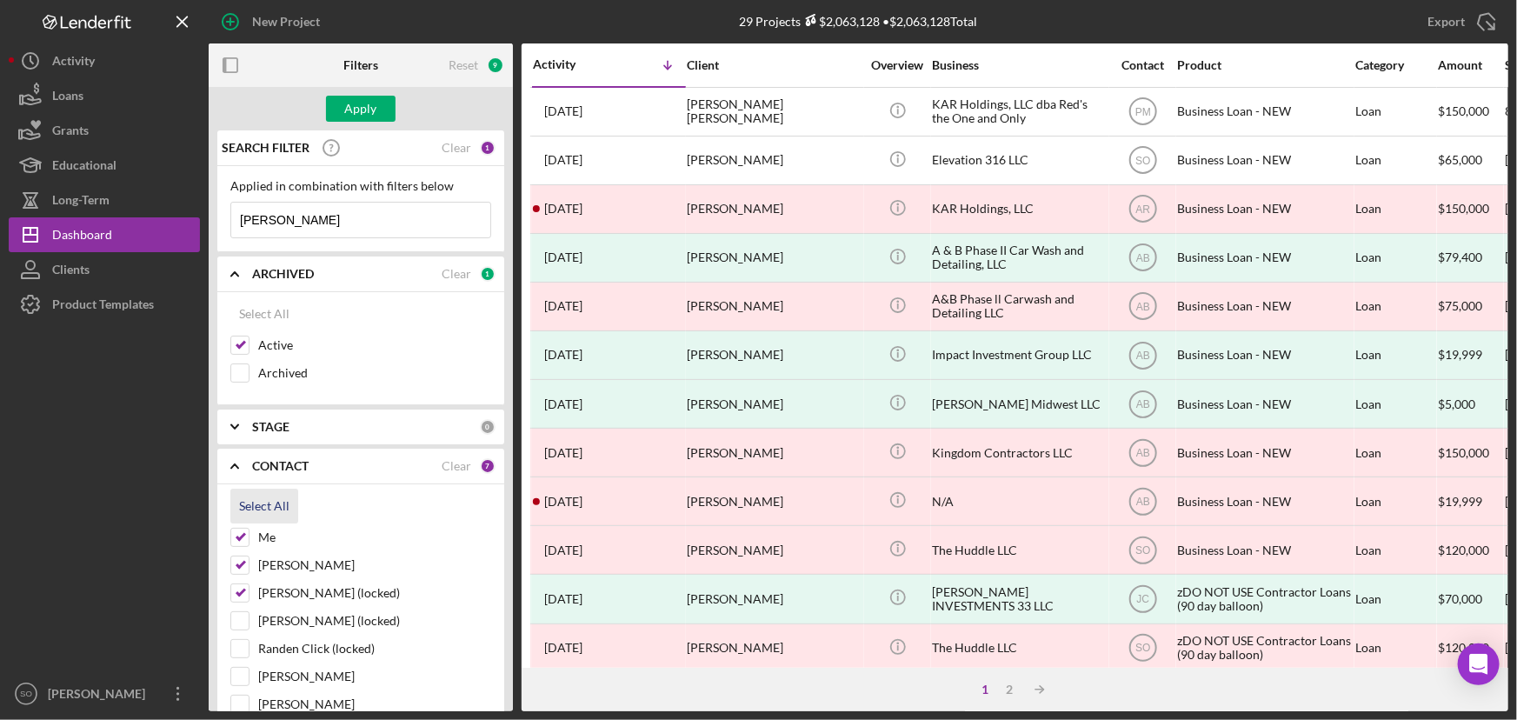
checkbox input "true"
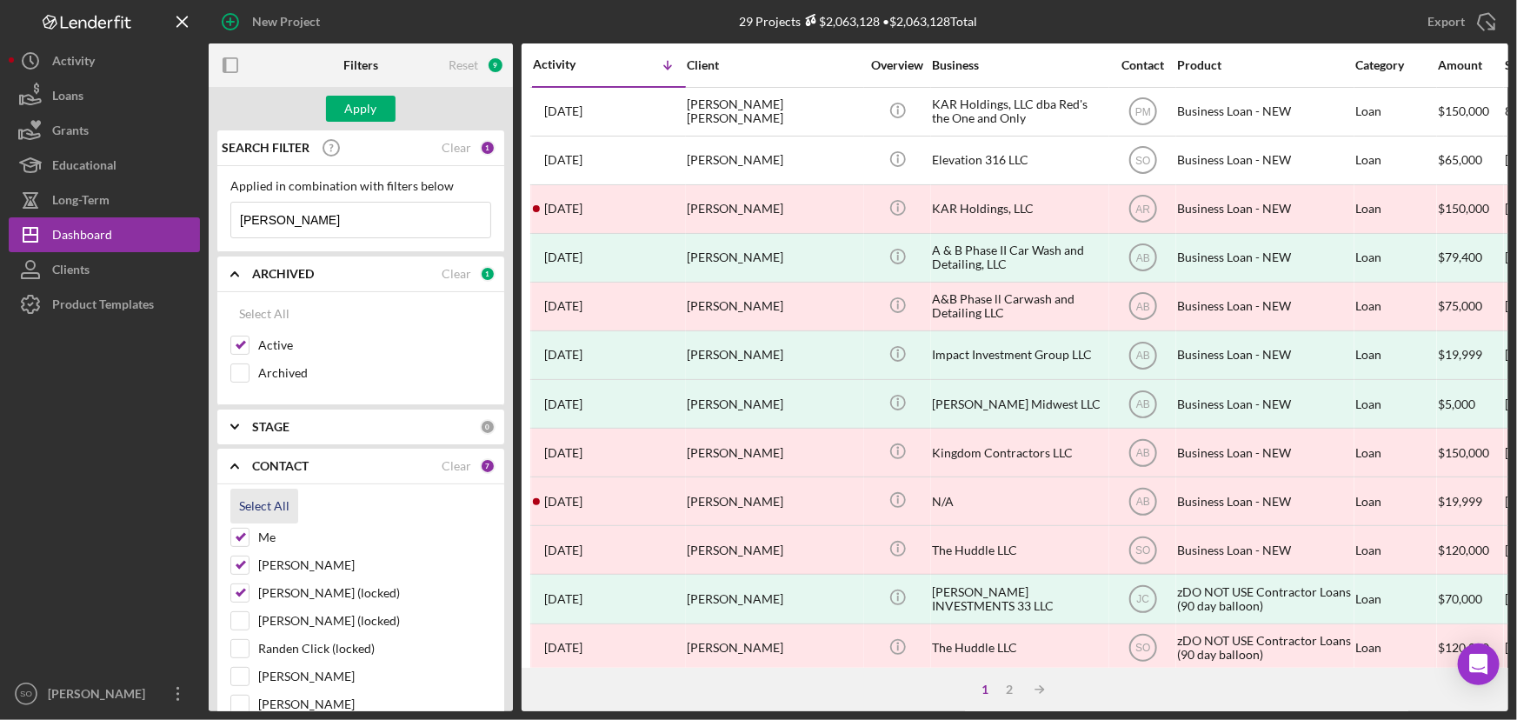
checkbox input "true"
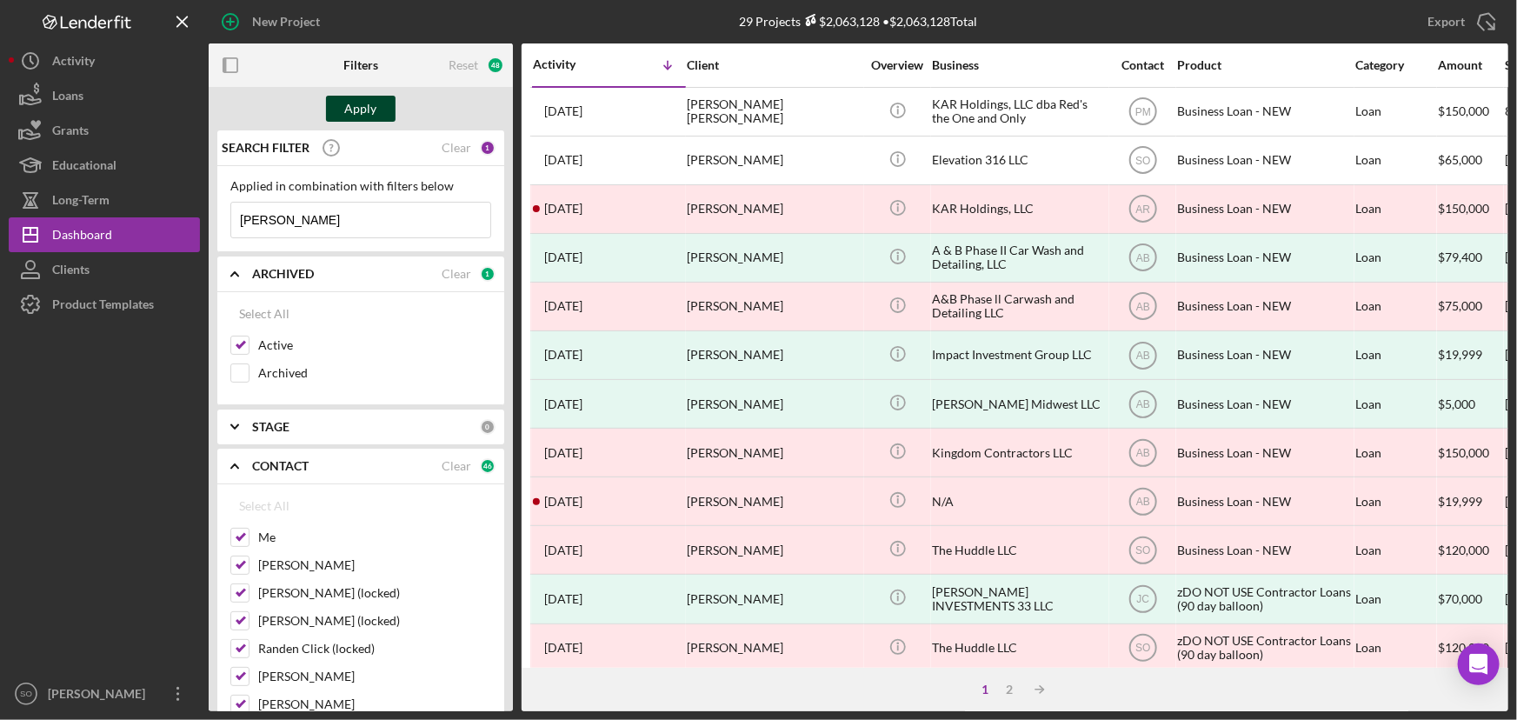
click at [376, 103] on button "Apply" at bounding box center [361, 109] width 70 height 26
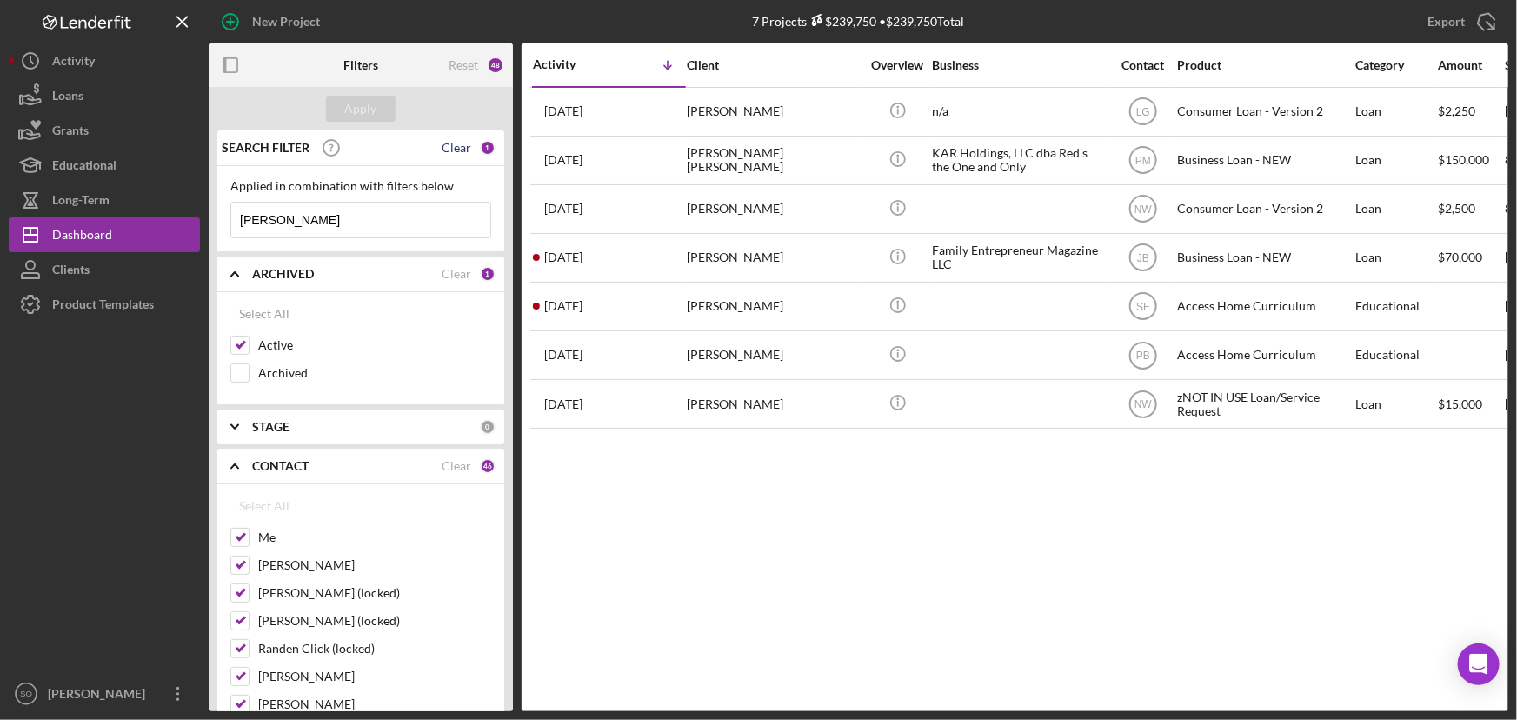
click at [444, 150] on div "Clear" at bounding box center [457, 148] width 30 height 14
click at [355, 113] on div "Apply" at bounding box center [361, 109] width 32 height 26
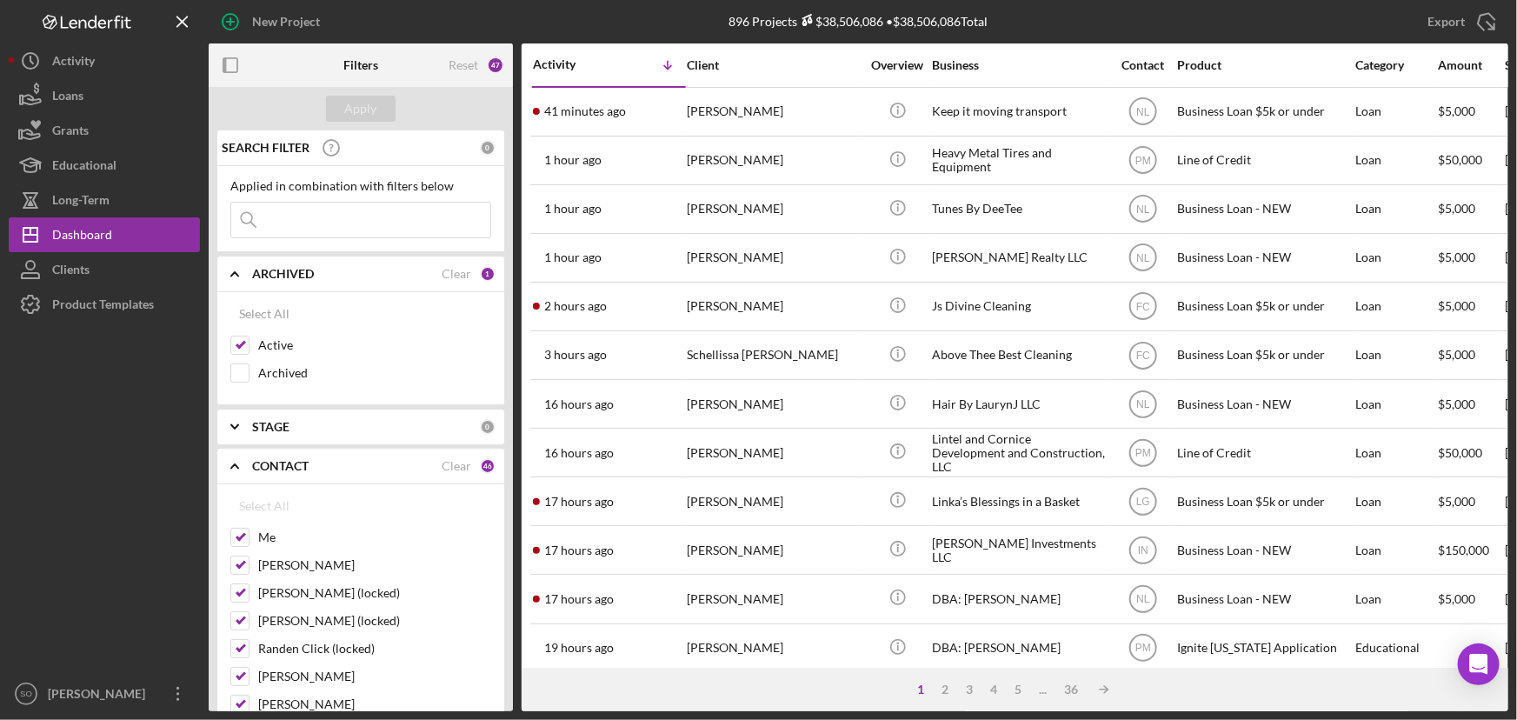
click at [305, 223] on input at bounding box center [360, 220] width 259 height 35
paste input "Tavon Brooks"
type input "Tavon Brooks"
click at [368, 103] on div "Apply" at bounding box center [361, 109] width 32 height 26
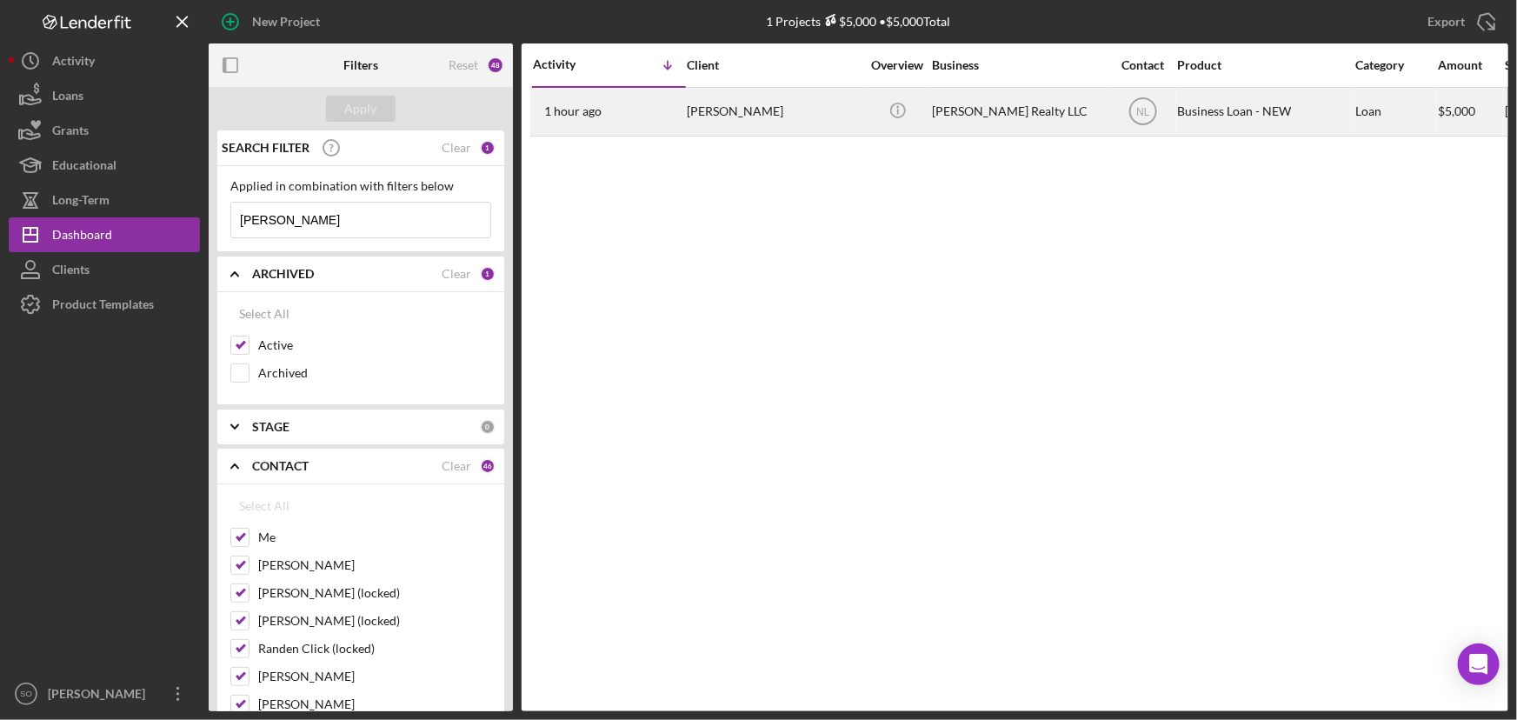
click at [715, 114] on div "Tavon Brooks" at bounding box center [774, 112] width 174 height 46
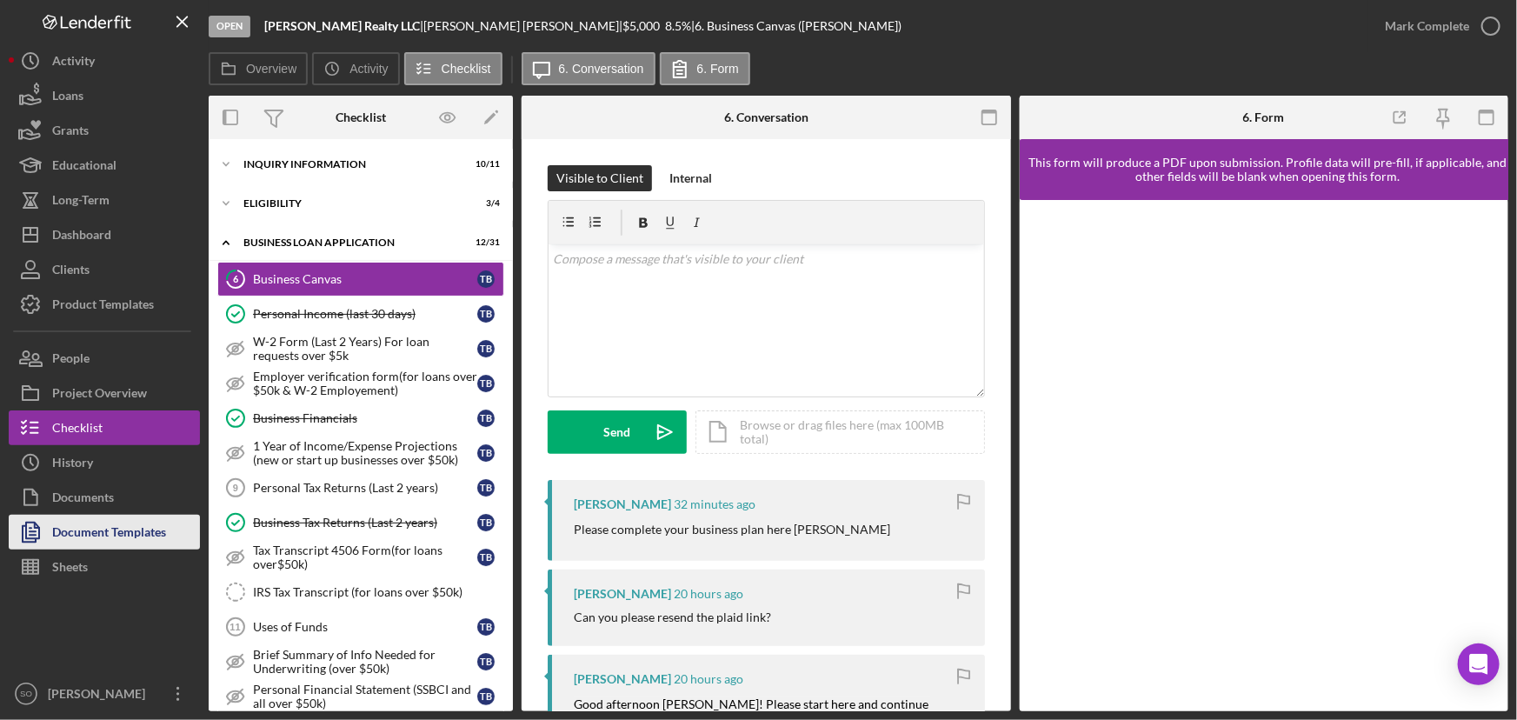
click at [85, 535] on div "Document Templates" at bounding box center [109, 534] width 114 height 39
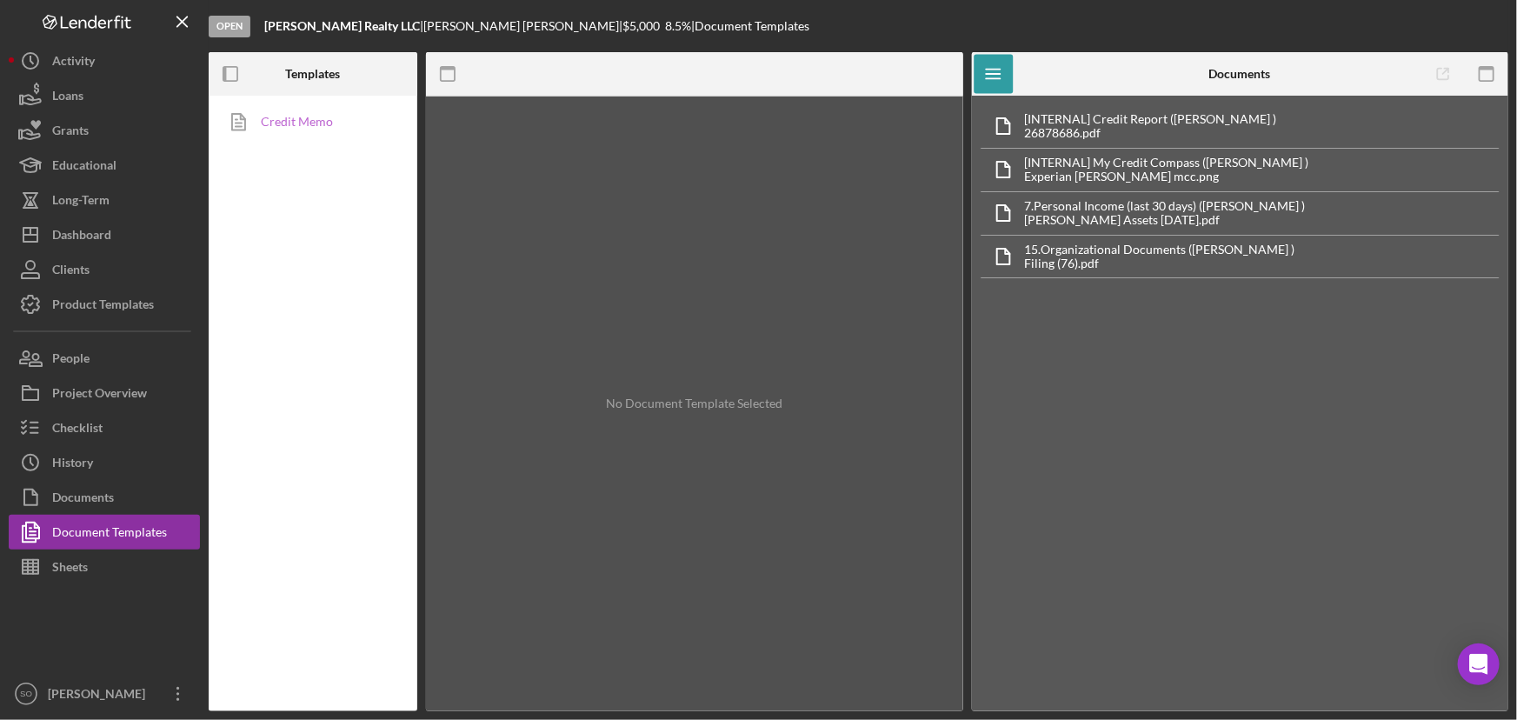
click at [293, 130] on link "Credit Memo" at bounding box center [308, 121] width 183 height 35
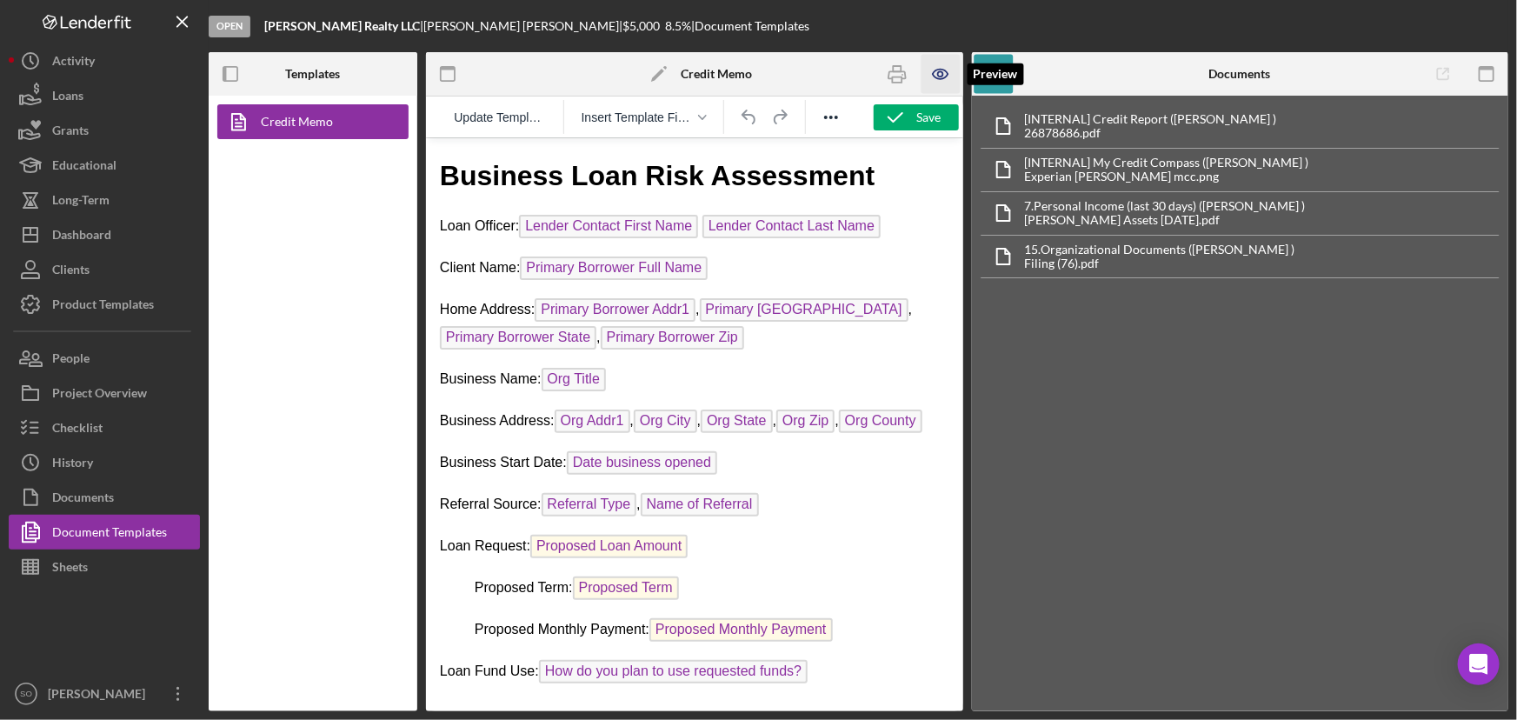
click at [936, 74] on icon "button" at bounding box center [940, 74] width 39 height 39
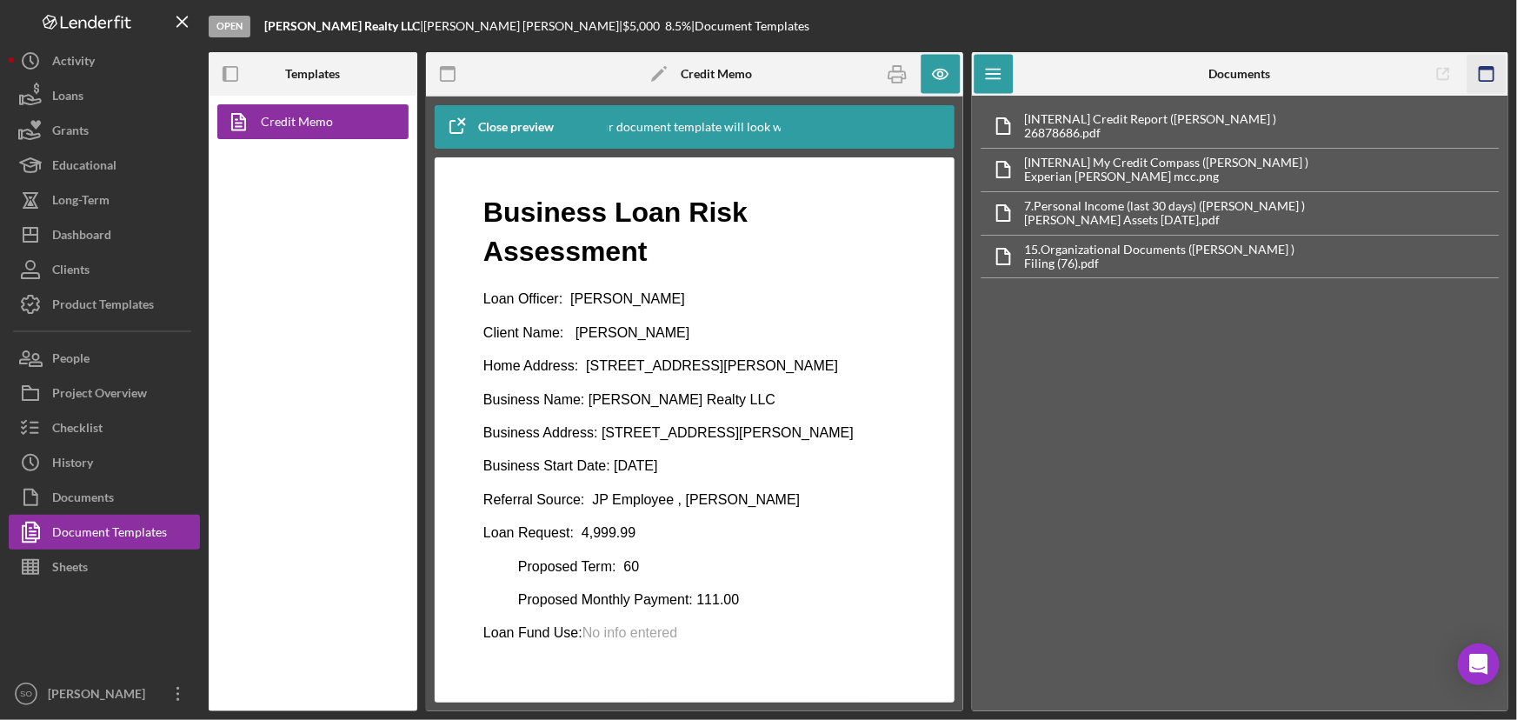
click at [1491, 72] on icon "button" at bounding box center [1485, 74] width 39 height 39
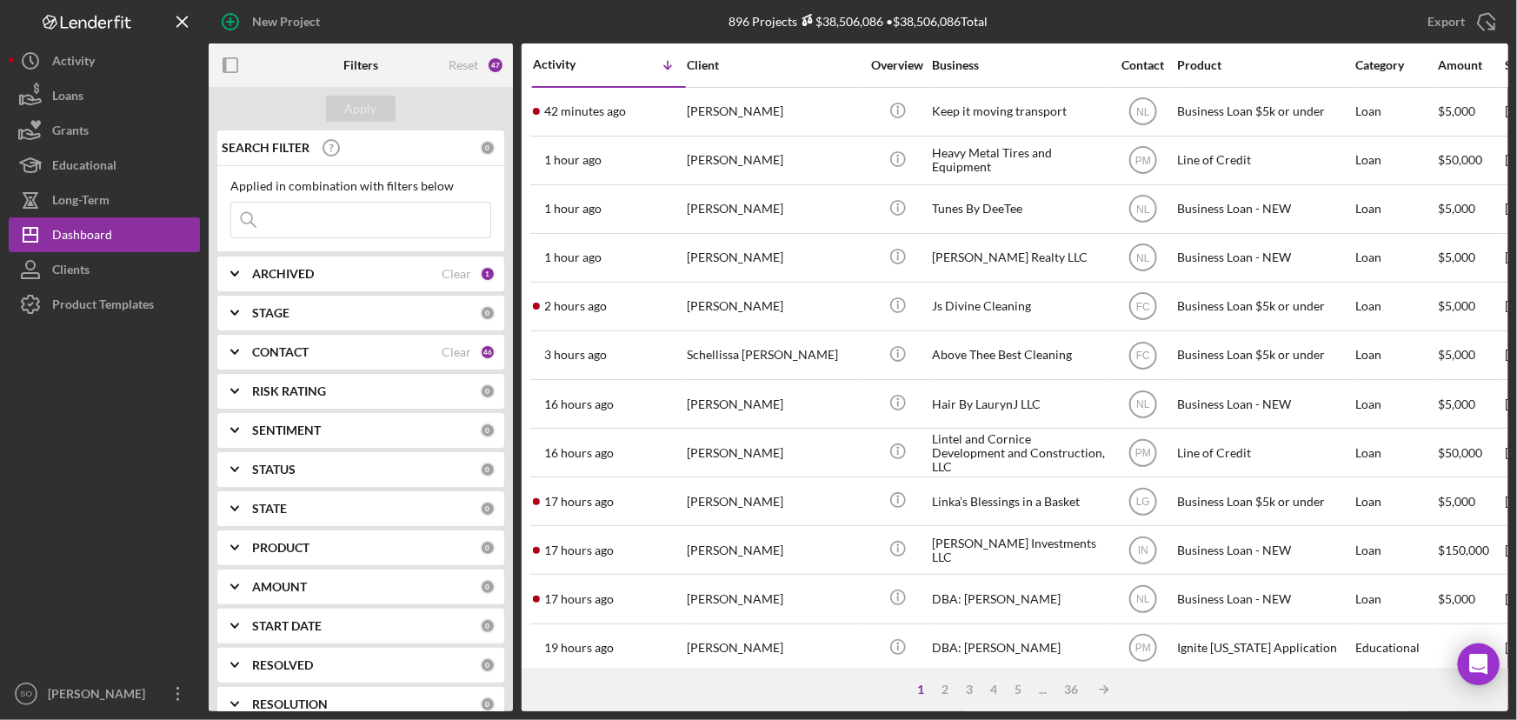
click at [311, 226] on input at bounding box center [360, 220] width 259 height 35
paste input "Brandi Farrell"
type input "Brandi Farrell"
click at [359, 115] on div "Apply" at bounding box center [361, 109] width 32 height 26
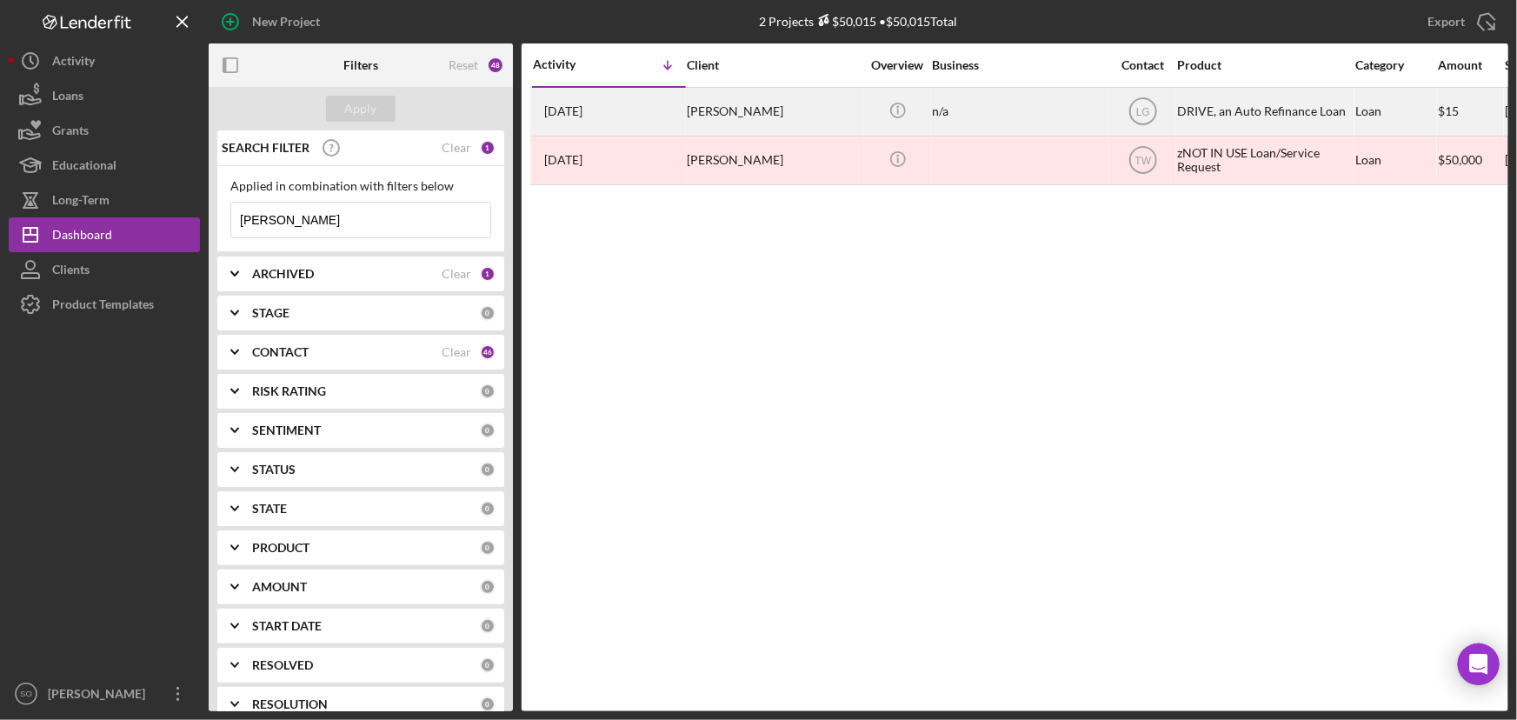
click at [761, 121] on div "Brandi Farrell" at bounding box center [774, 112] width 174 height 46
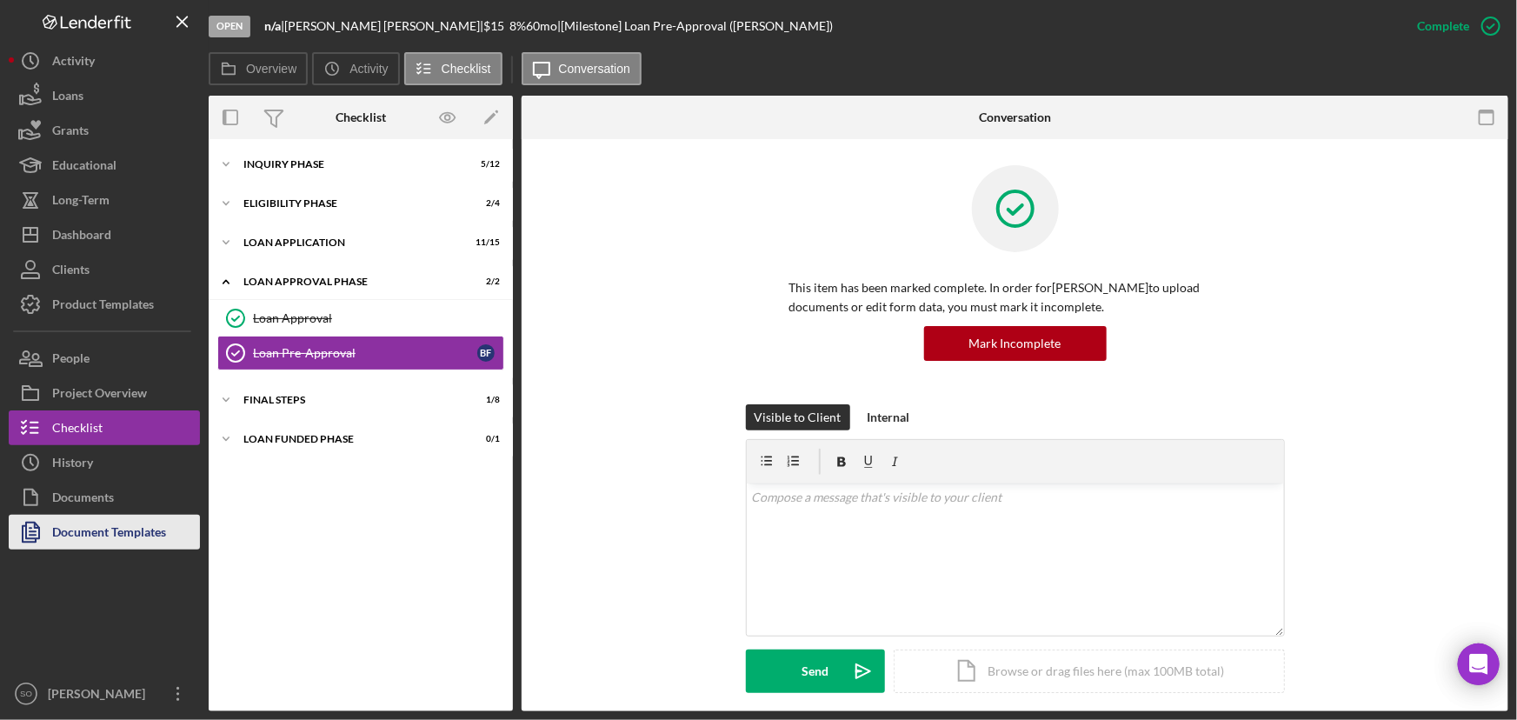
click at [103, 526] on div "Document Templates" at bounding box center [109, 534] width 114 height 39
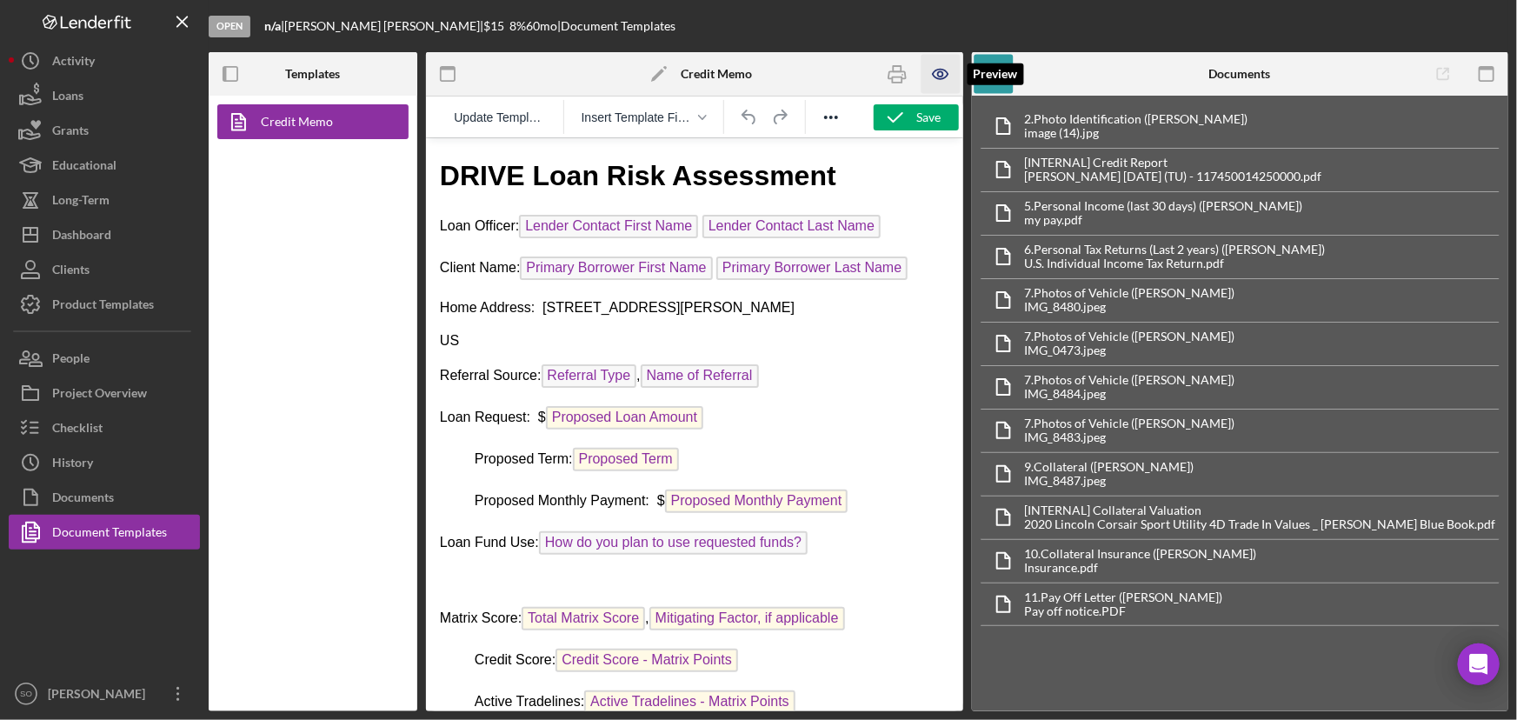
click at [940, 73] on icon "button" at bounding box center [940, 74] width 39 height 39
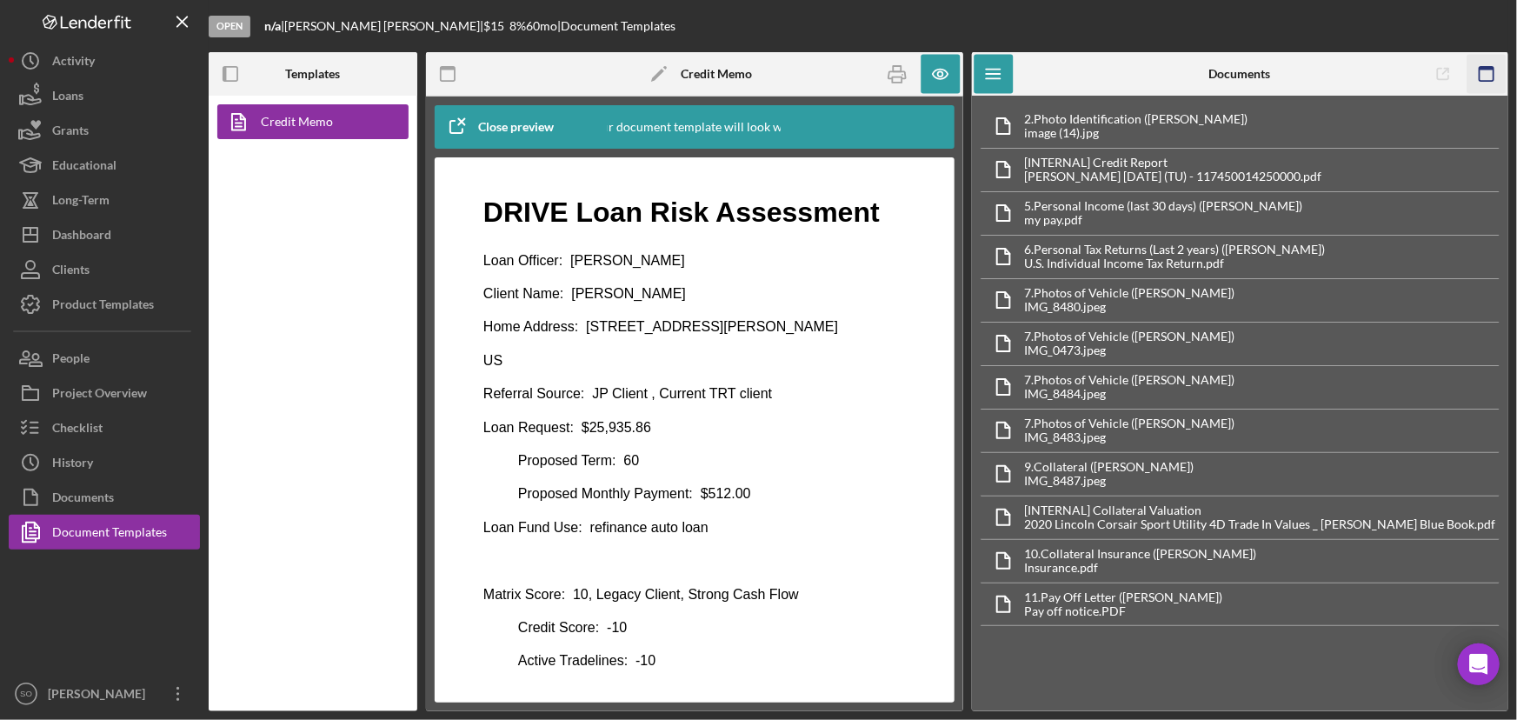
click at [1496, 77] on icon "button" at bounding box center [1485, 74] width 39 height 39
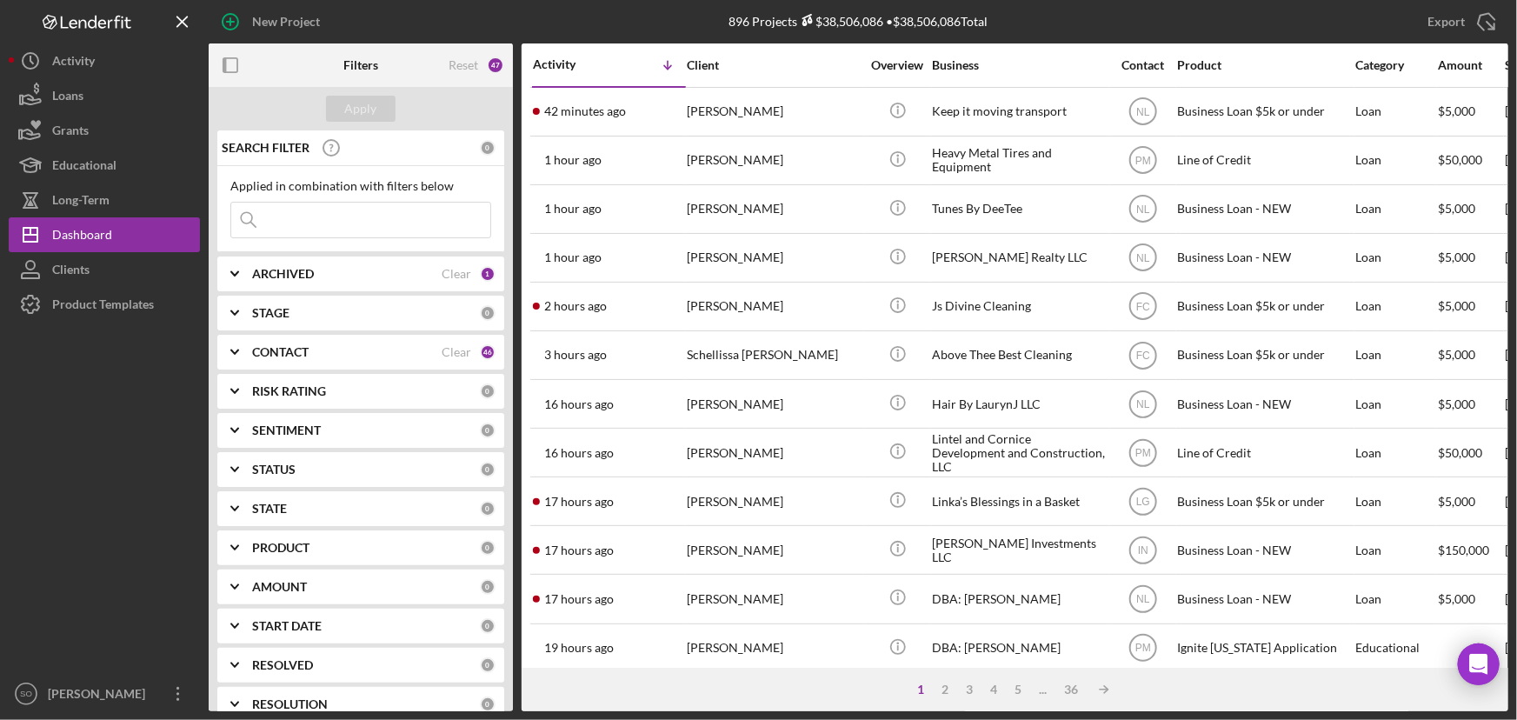
click at [292, 222] on input at bounding box center [360, 220] width 259 height 35
paste input "Shyida Sullivan"
type input "Shyida Sullivan"
click at [360, 109] on div "Apply" at bounding box center [361, 109] width 32 height 26
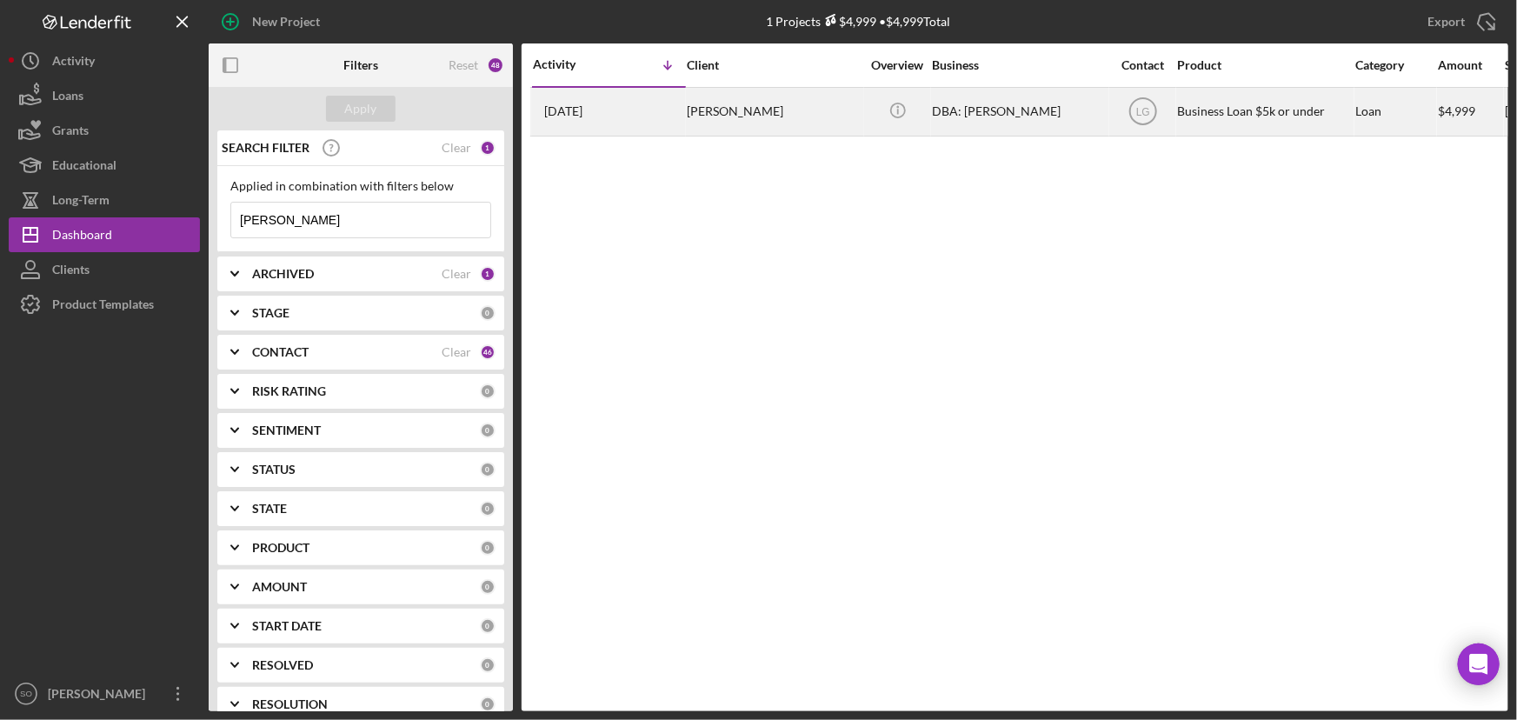
click at [747, 109] on div "[PERSON_NAME]" at bounding box center [774, 112] width 174 height 46
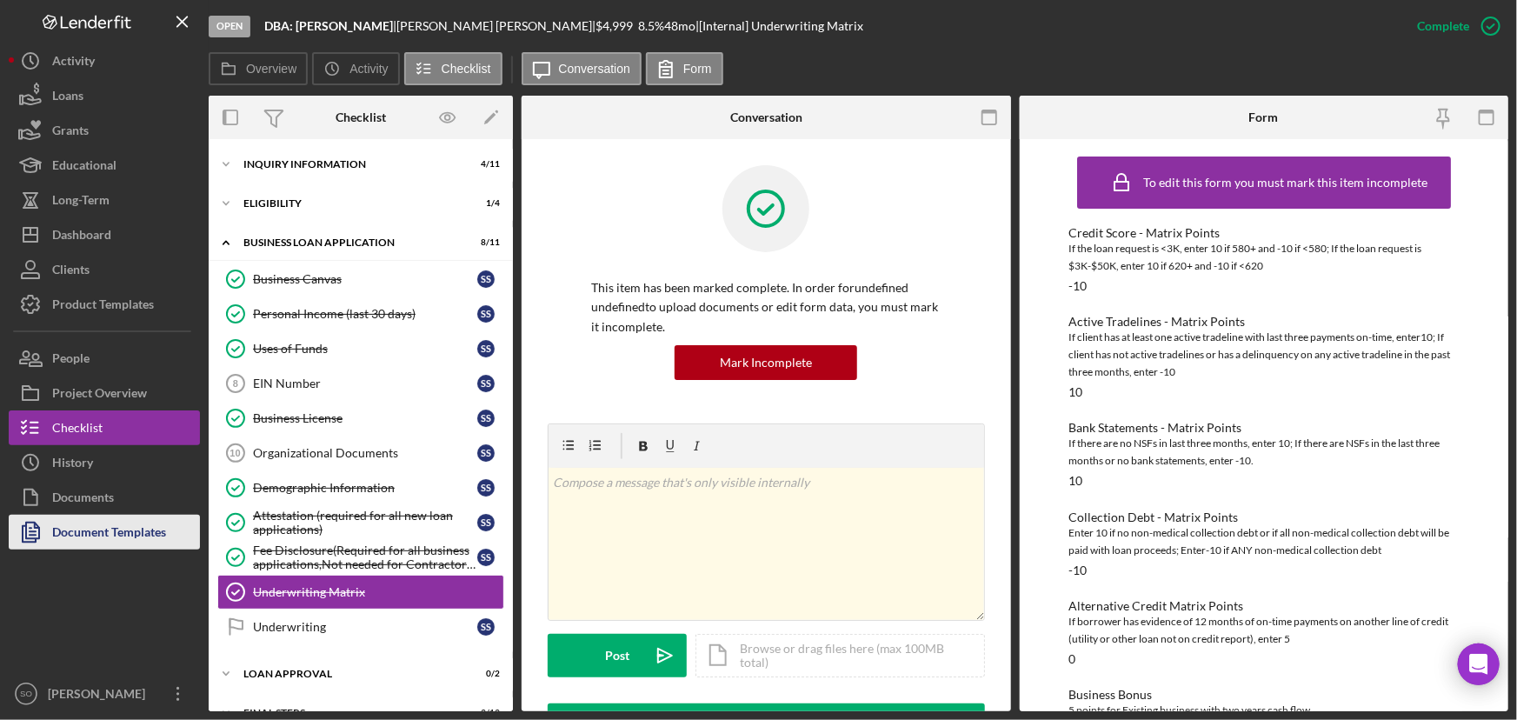
scroll to position [65, 0]
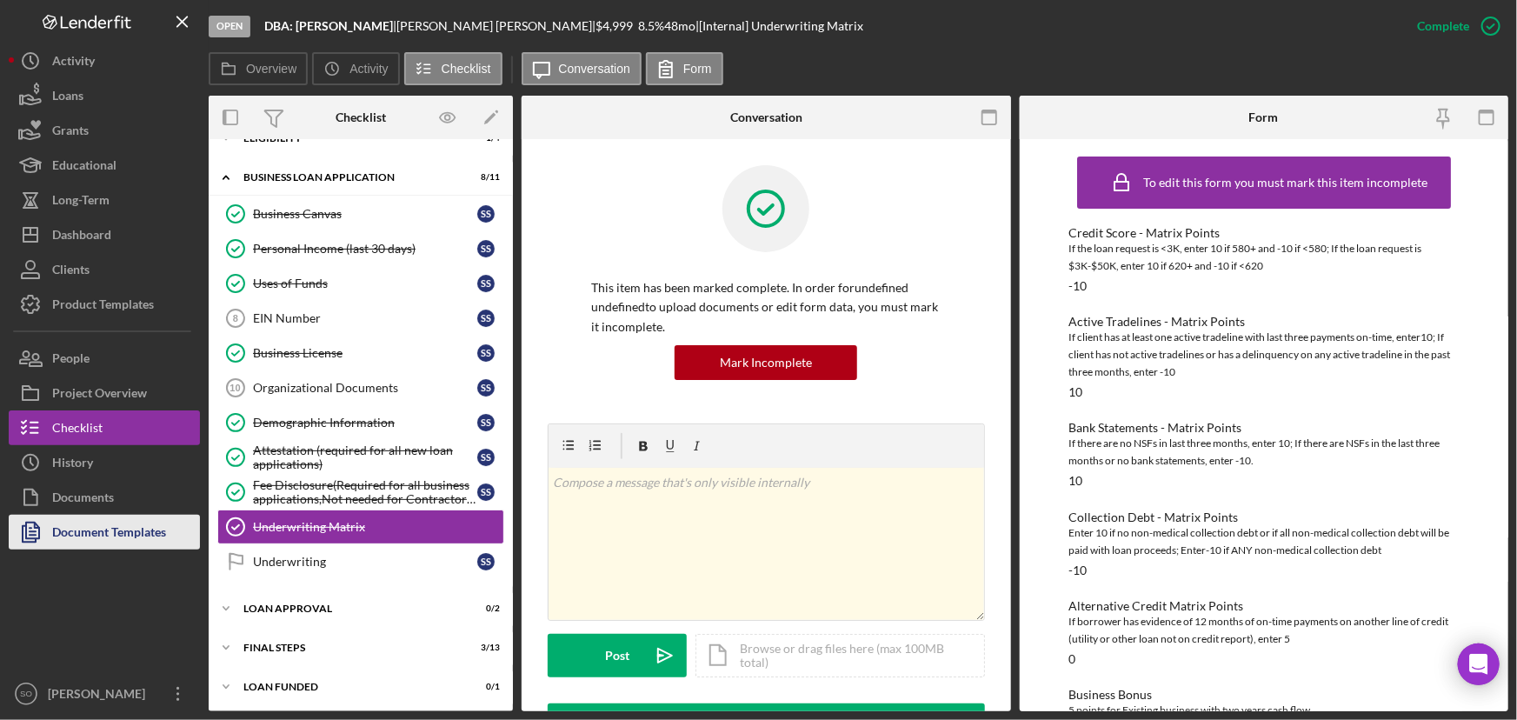
click at [70, 530] on div "Document Templates" at bounding box center [109, 534] width 114 height 39
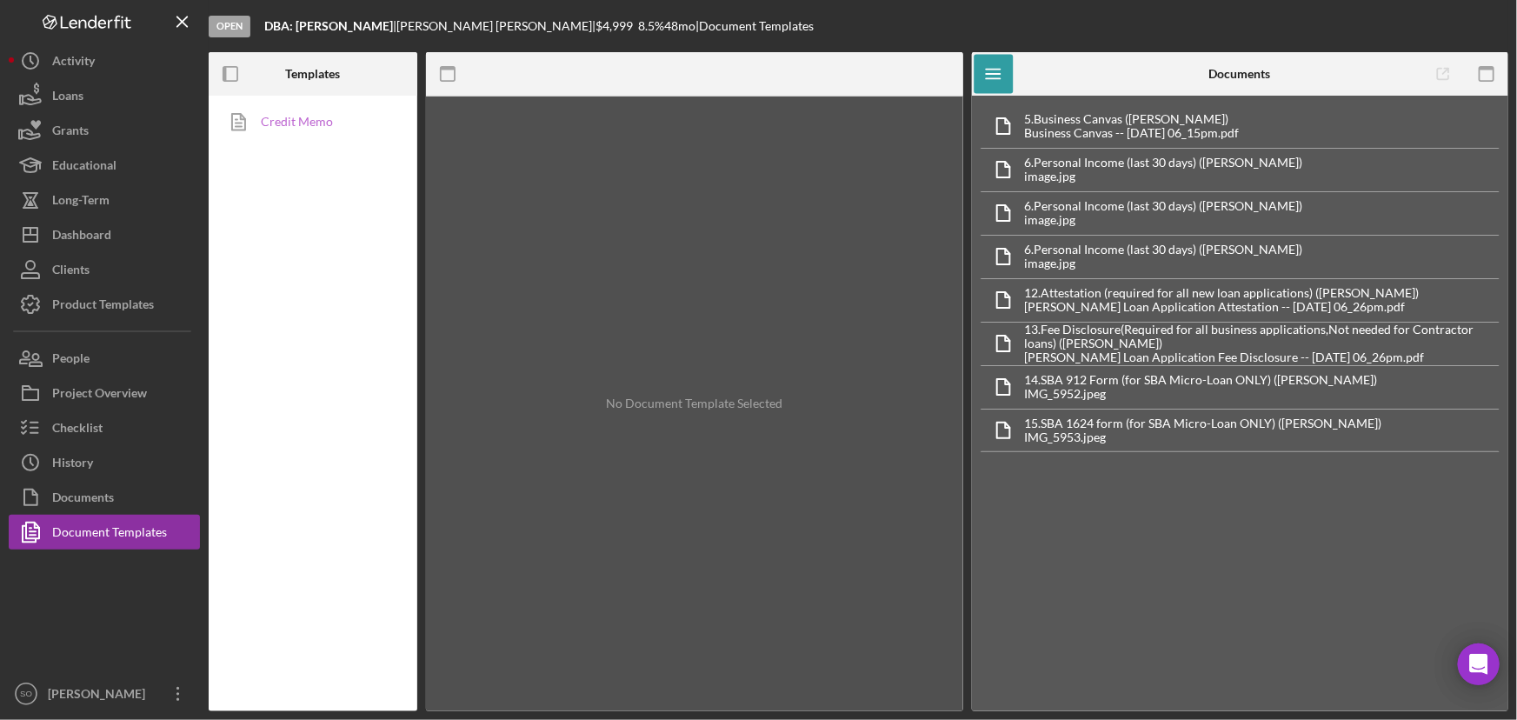
click at [325, 115] on link "Credit Memo" at bounding box center [308, 121] width 183 height 35
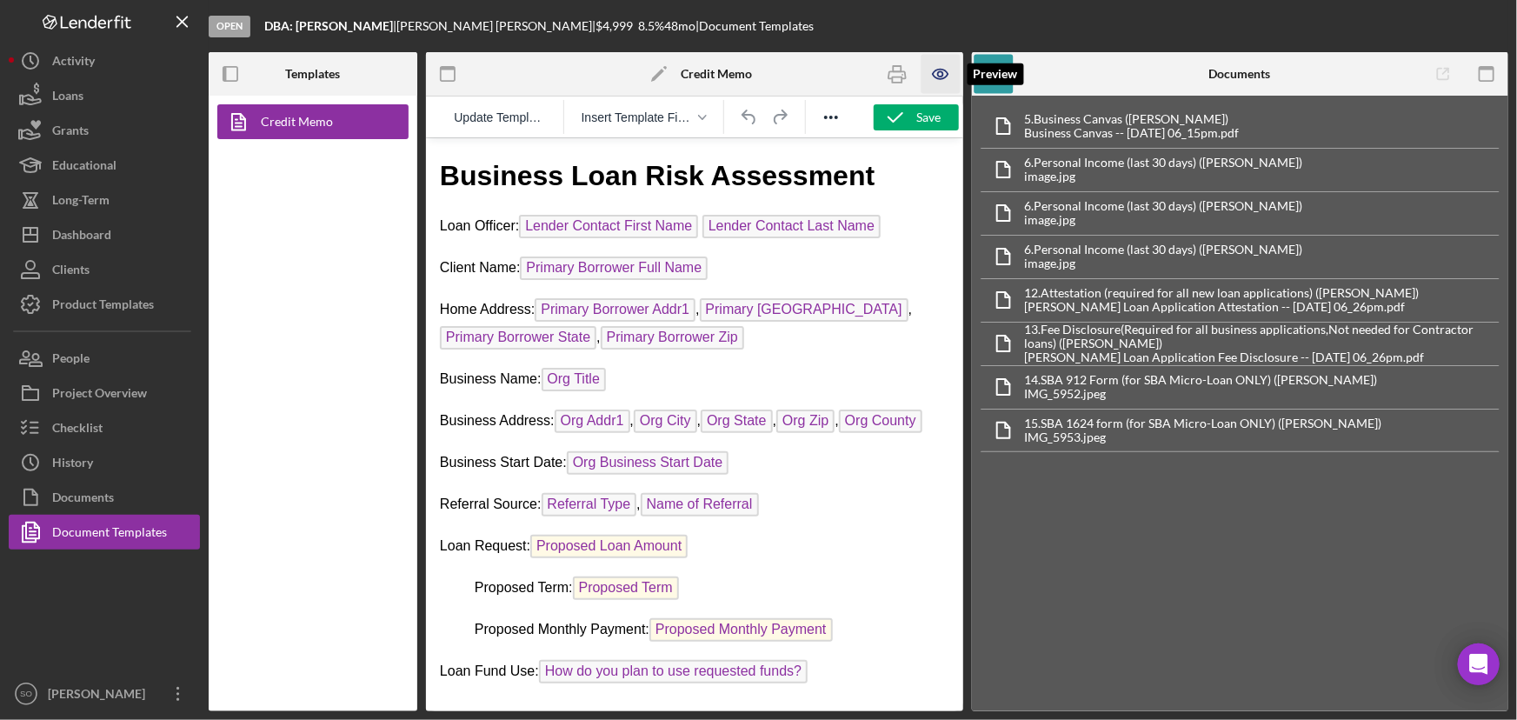
click at [945, 76] on icon "button" at bounding box center [940, 74] width 39 height 39
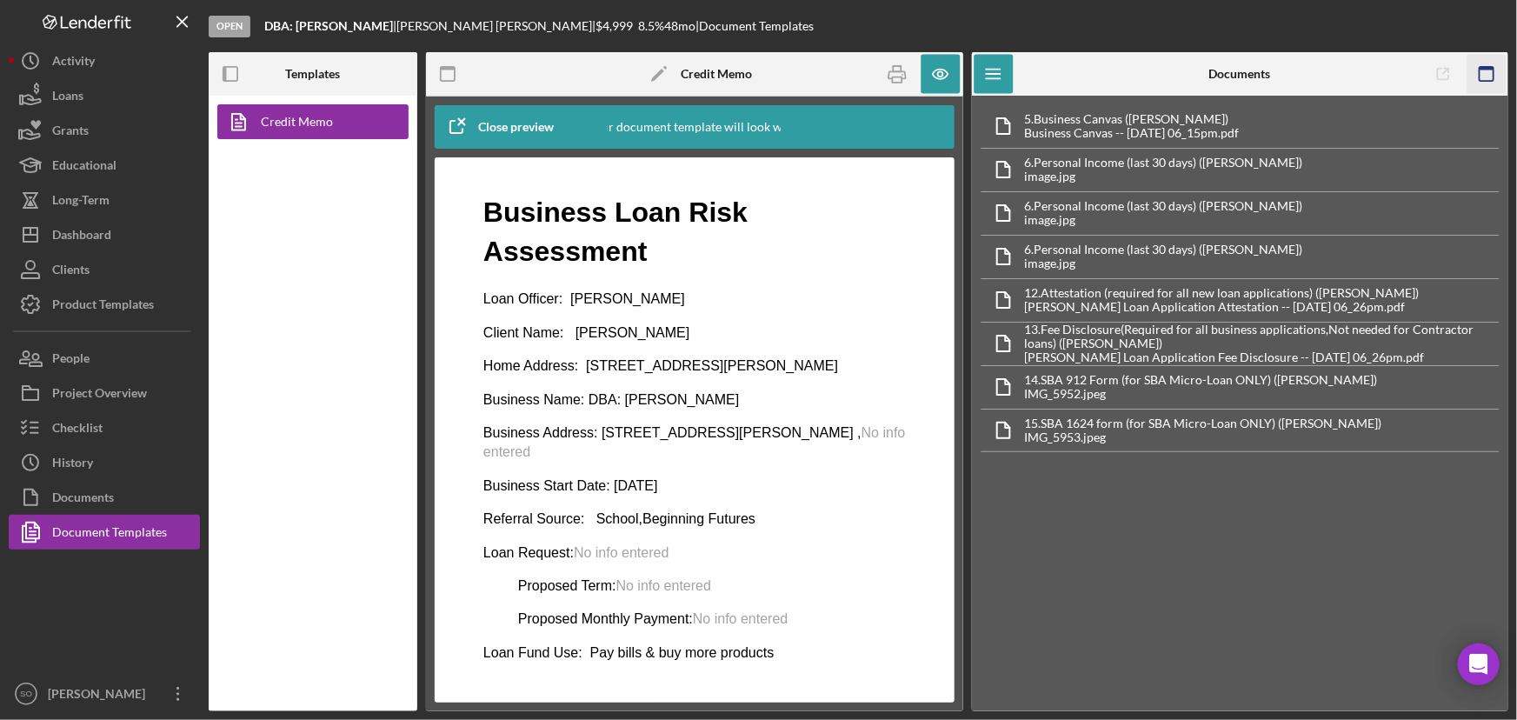
click at [1482, 70] on icon "button" at bounding box center [1485, 74] width 39 height 39
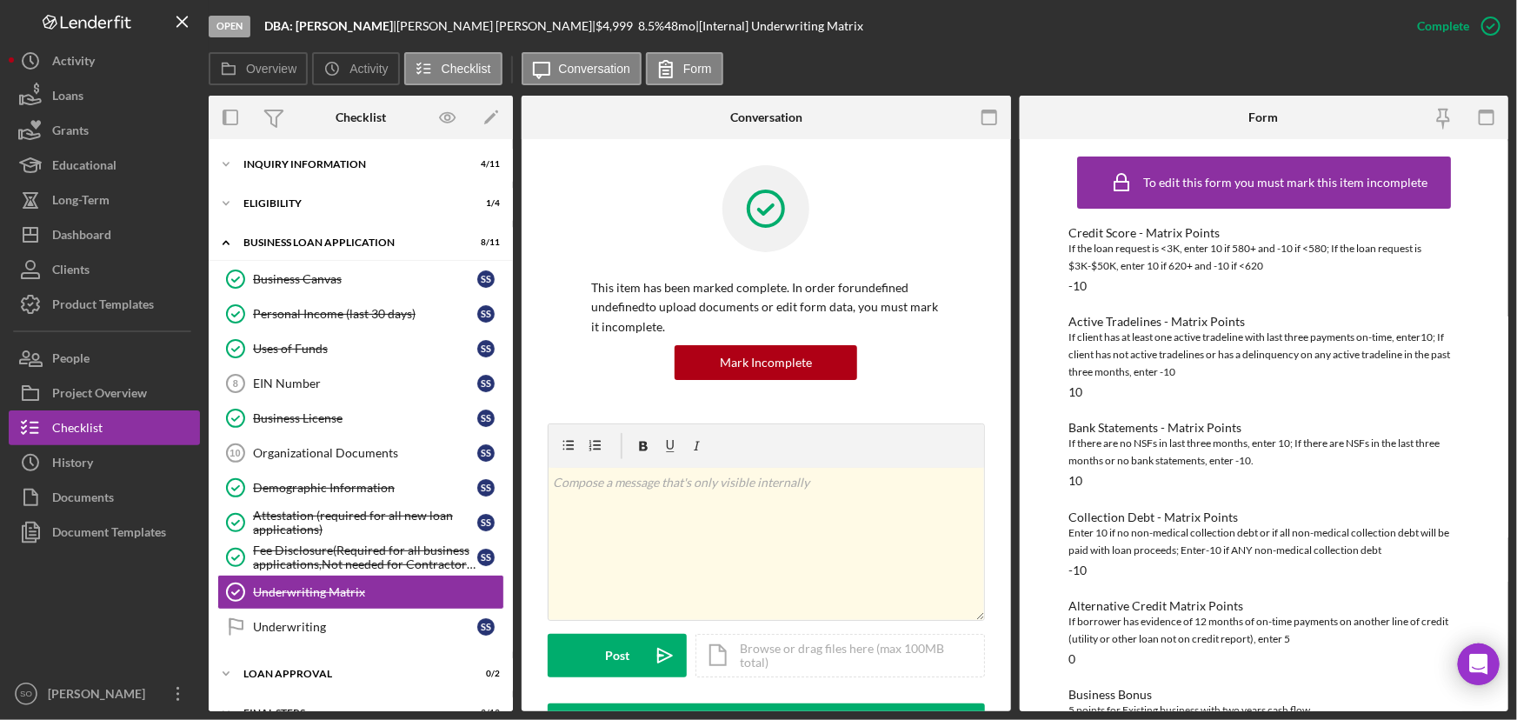
scroll to position [65, 0]
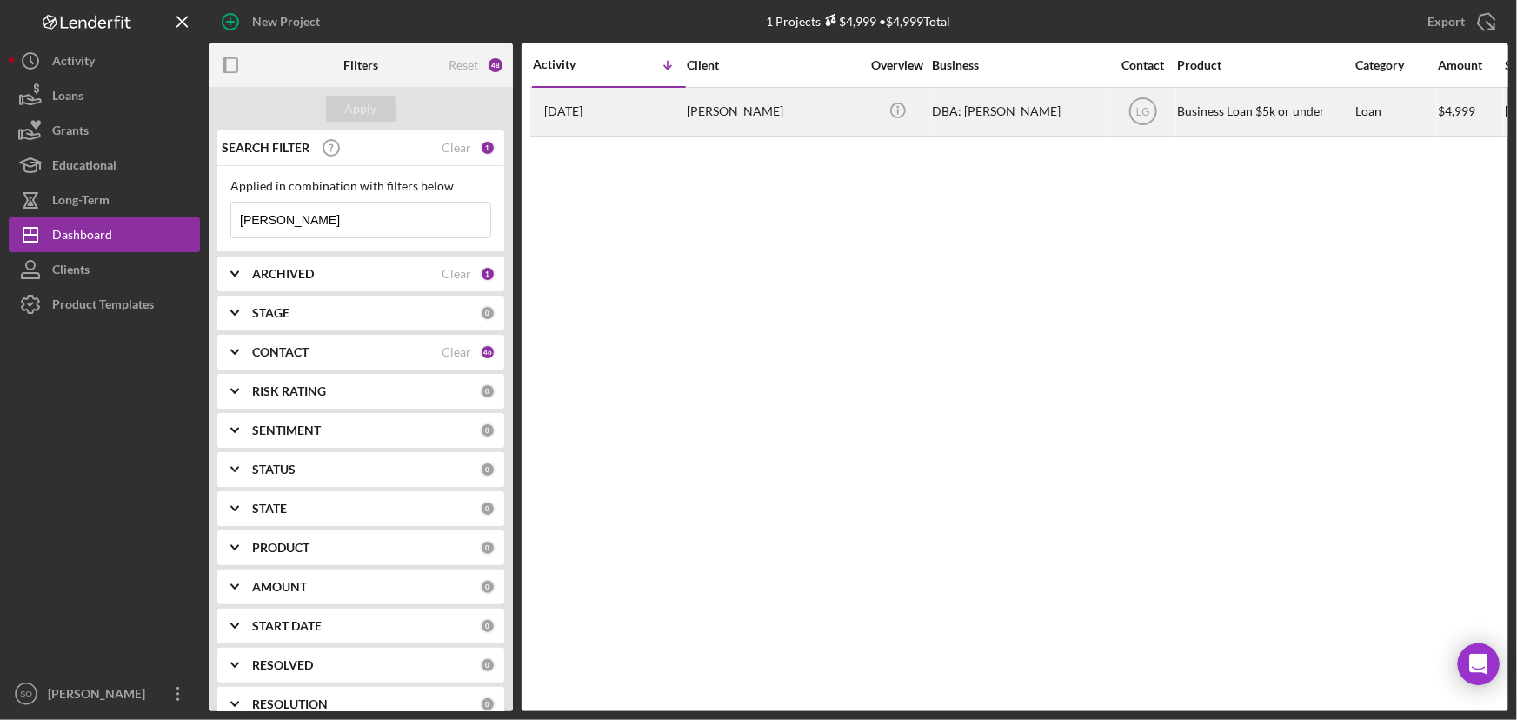
click at [639, 120] on div "1 day ago Shidya Sullivan" at bounding box center [609, 112] width 152 height 46
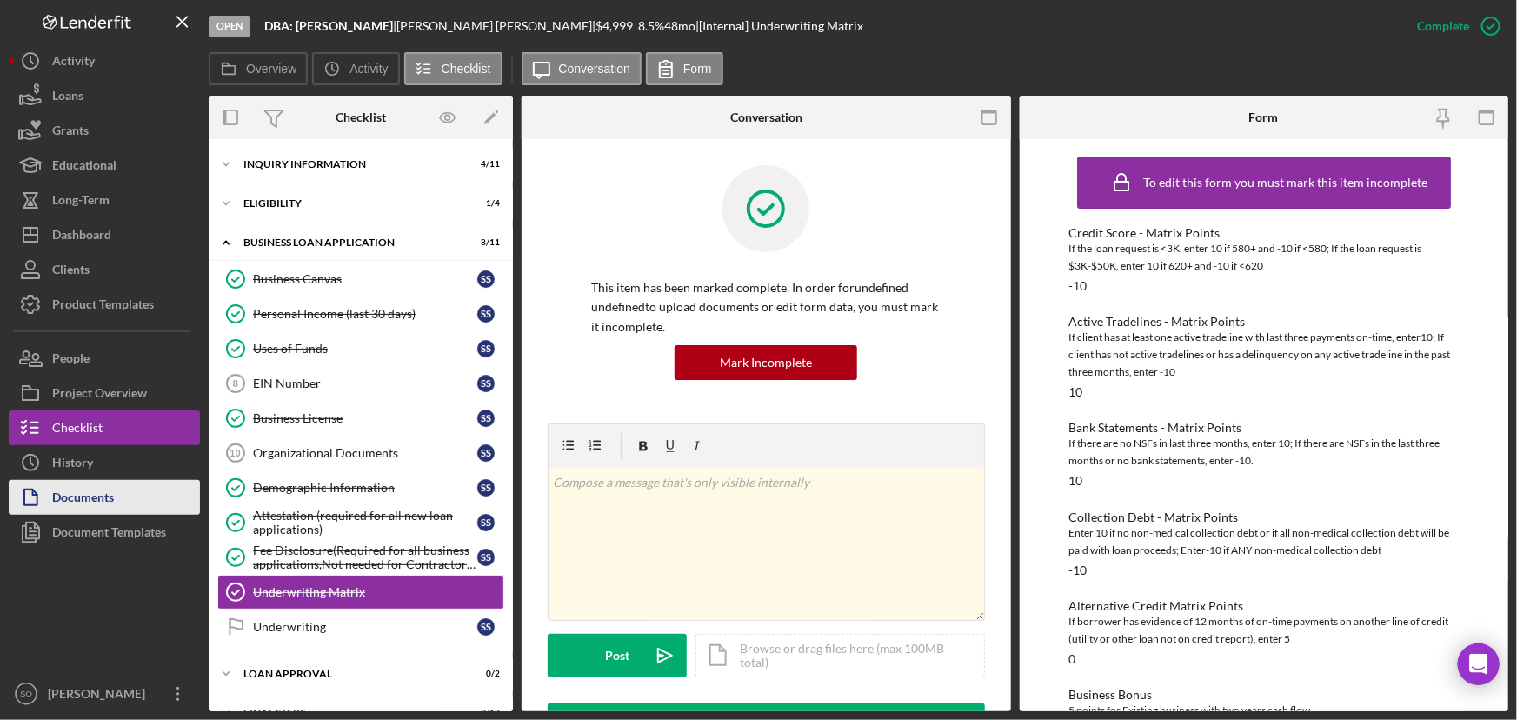
scroll to position [63, 0]
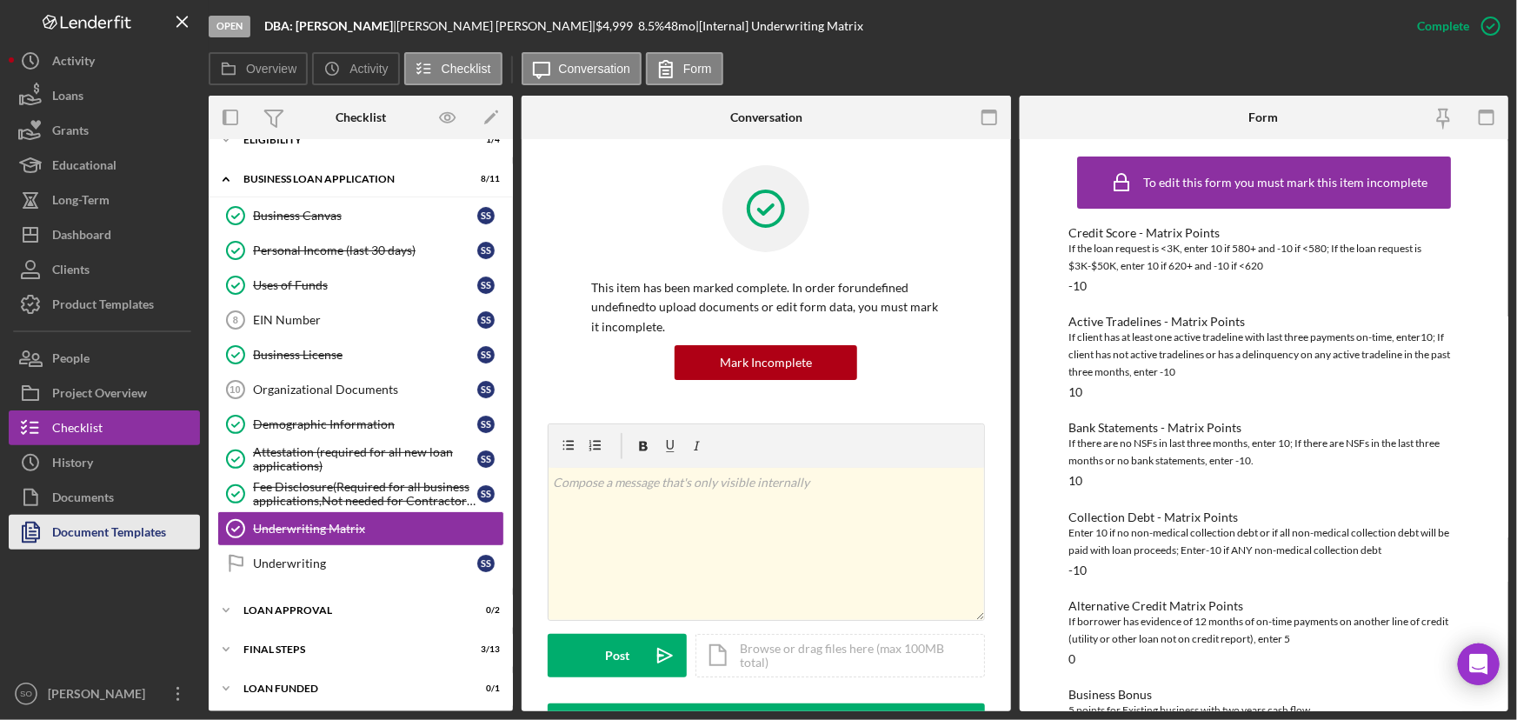
click at [83, 527] on div "Document Templates" at bounding box center [109, 534] width 114 height 39
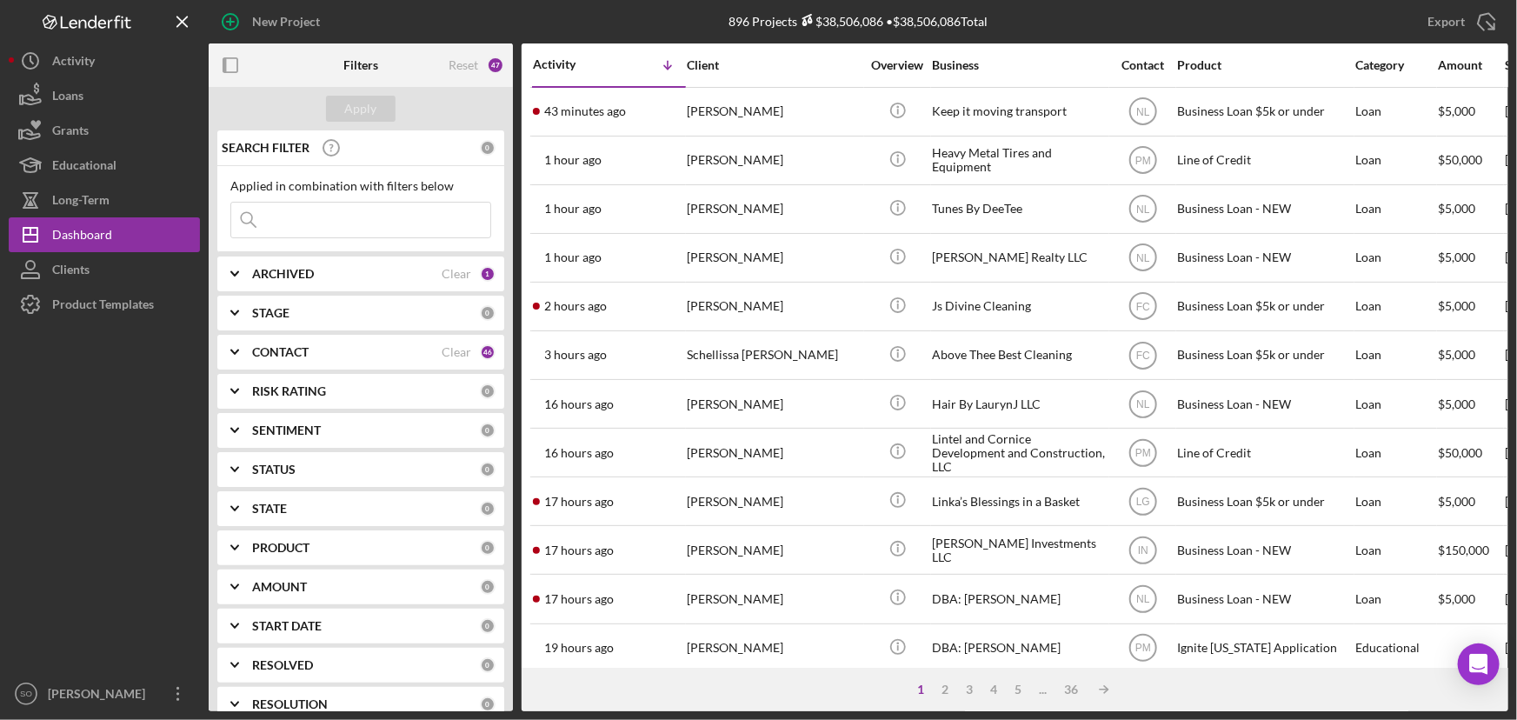
drag, startPoint x: 348, startPoint y: 224, endPoint x: 349, endPoint y: 198, distance: 26.1
click at [348, 224] on input at bounding box center [360, 220] width 259 height 35
paste input "[PERSON_NAME]"
type input "[PERSON_NAME]"
click at [365, 115] on div "Apply" at bounding box center [361, 109] width 32 height 26
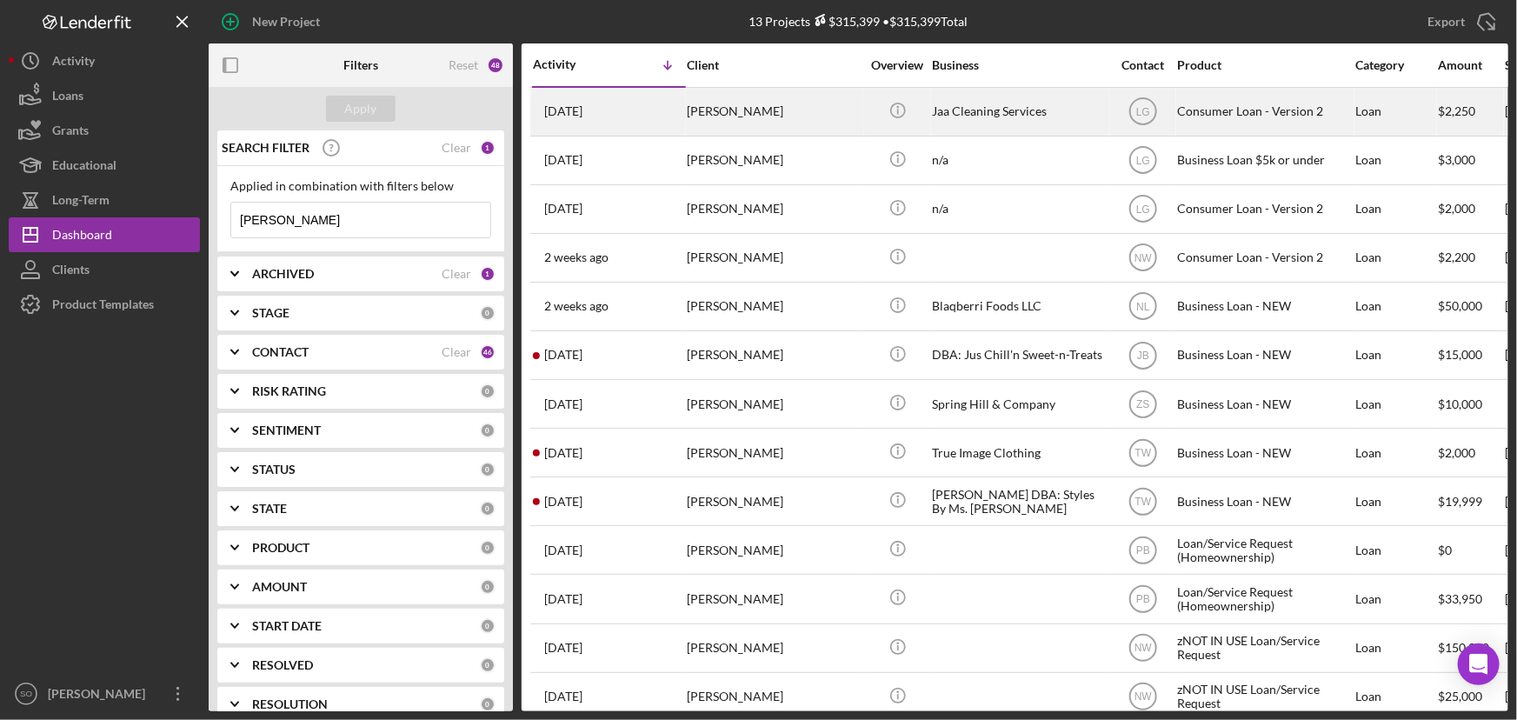
click at [775, 110] on div "[PERSON_NAME]" at bounding box center [774, 112] width 174 height 46
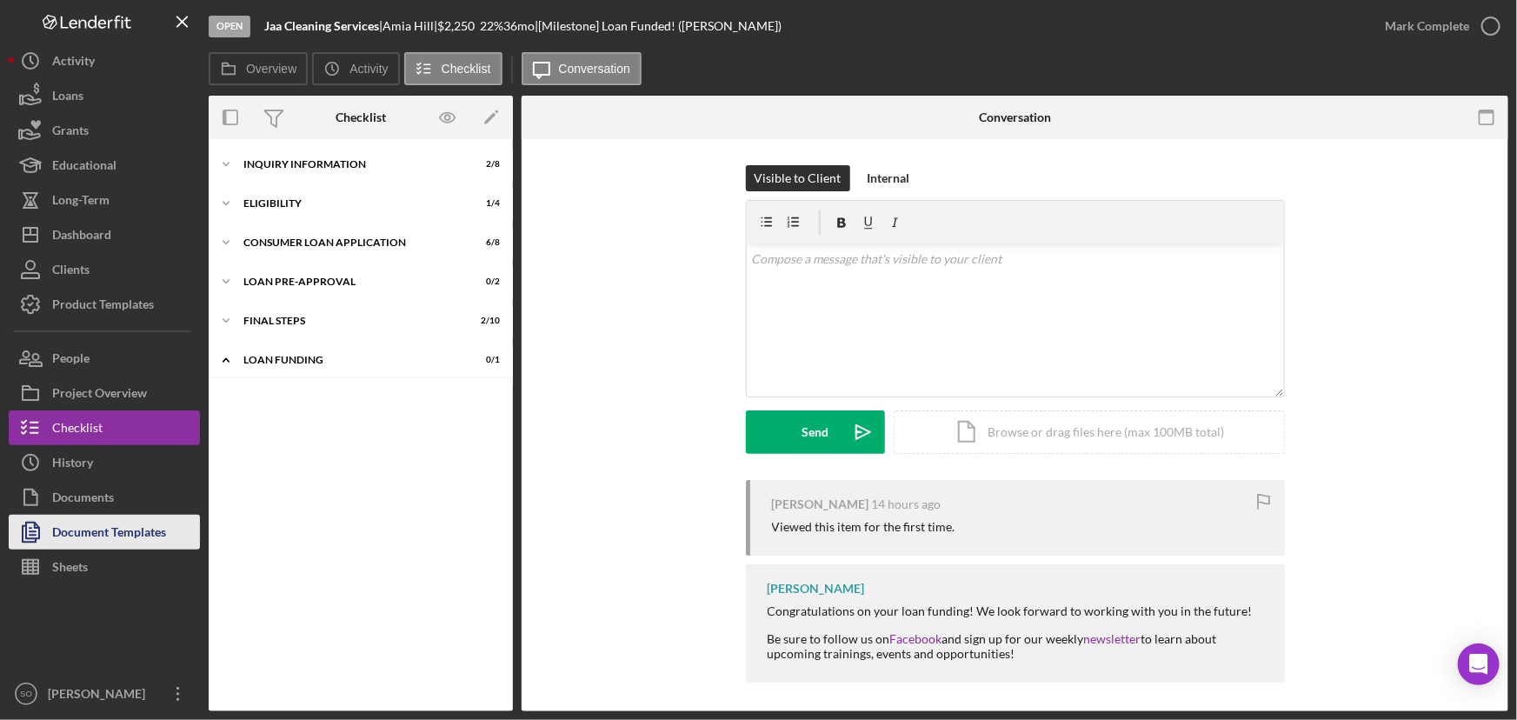
click at [110, 544] on div "Document Templates" at bounding box center [109, 534] width 114 height 39
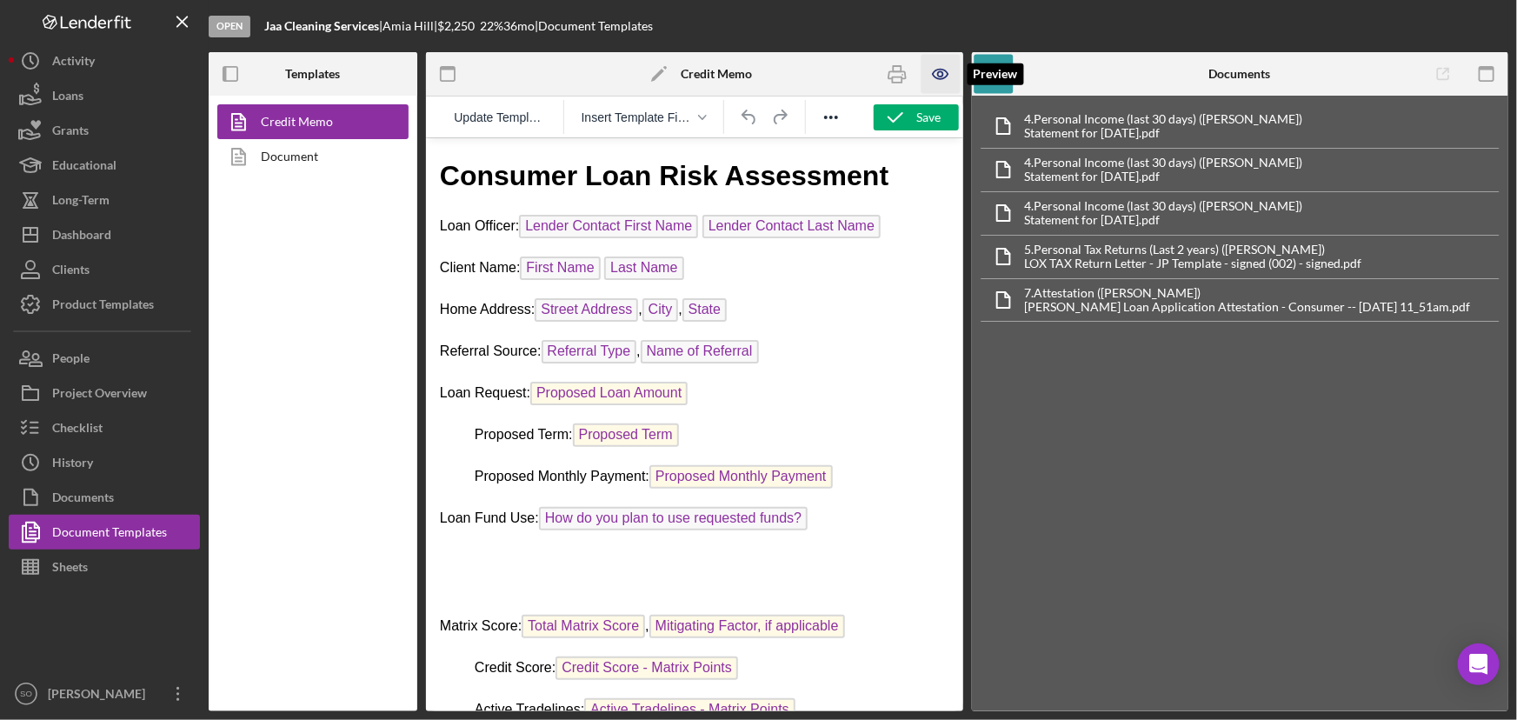
click at [934, 77] on icon "button" at bounding box center [940, 74] width 39 height 39
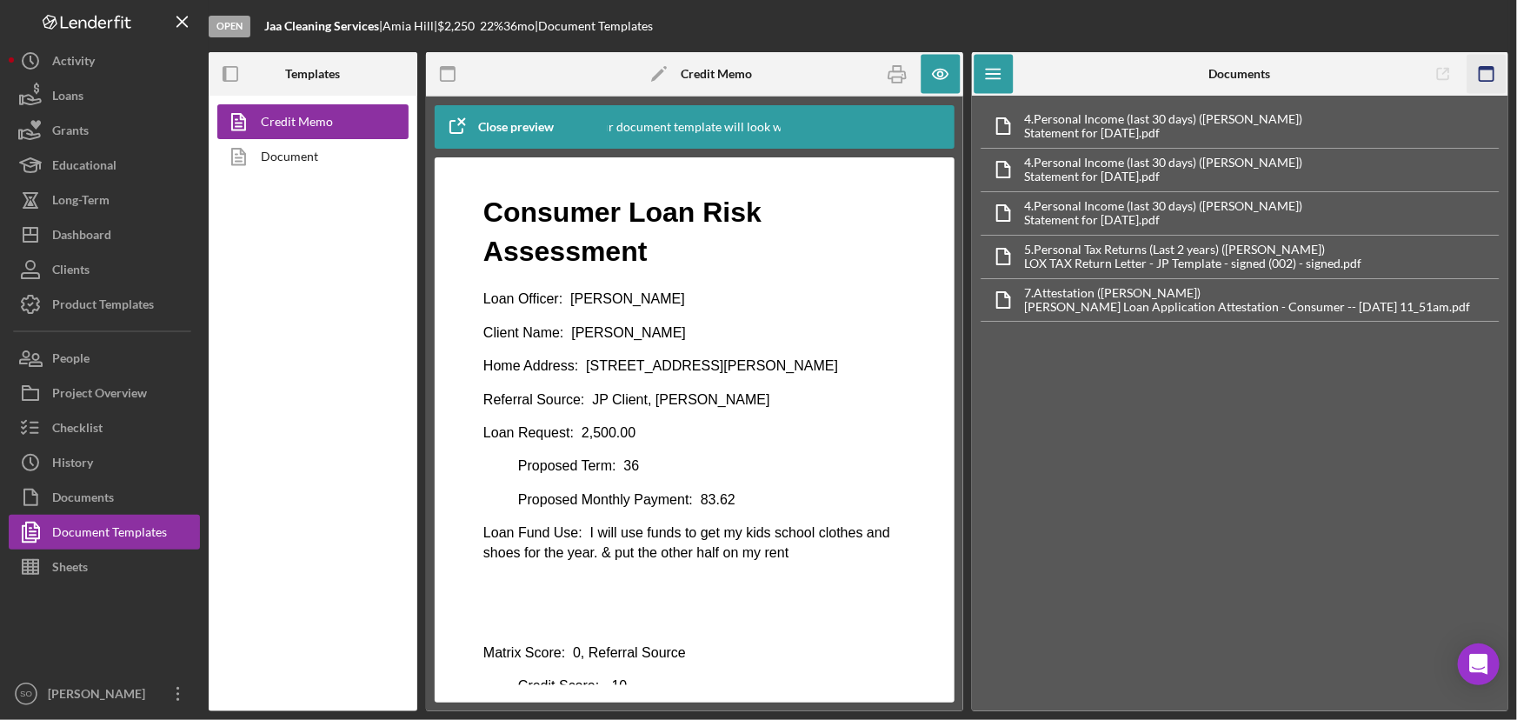
click at [1486, 73] on icon "button" at bounding box center [1485, 74] width 39 height 39
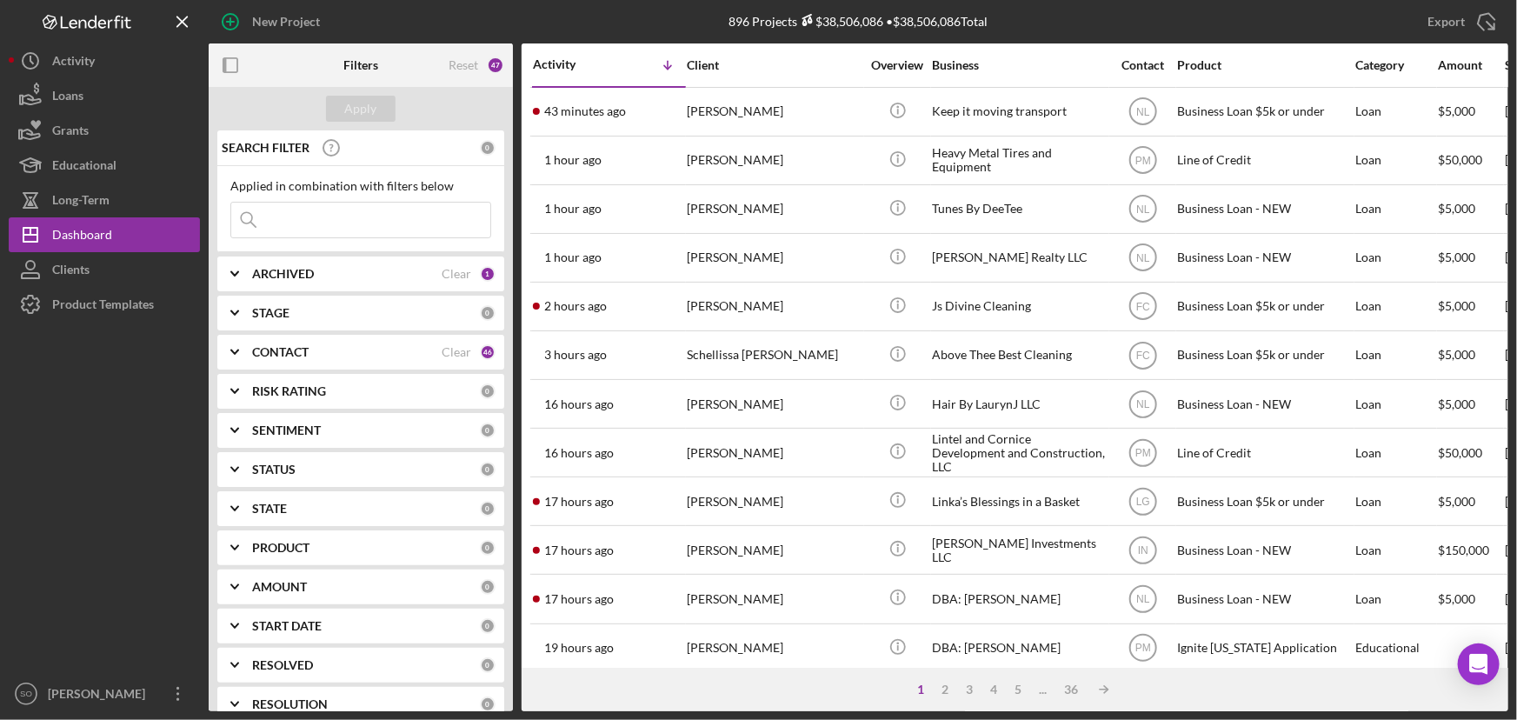
click at [318, 222] on input at bounding box center [360, 220] width 259 height 35
paste input "[PERSON_NAME]"
type input "[PERSON_NAME]"
click at [368, 96] on div "Apply" at bounding box center [361, 109] width 32 height 26
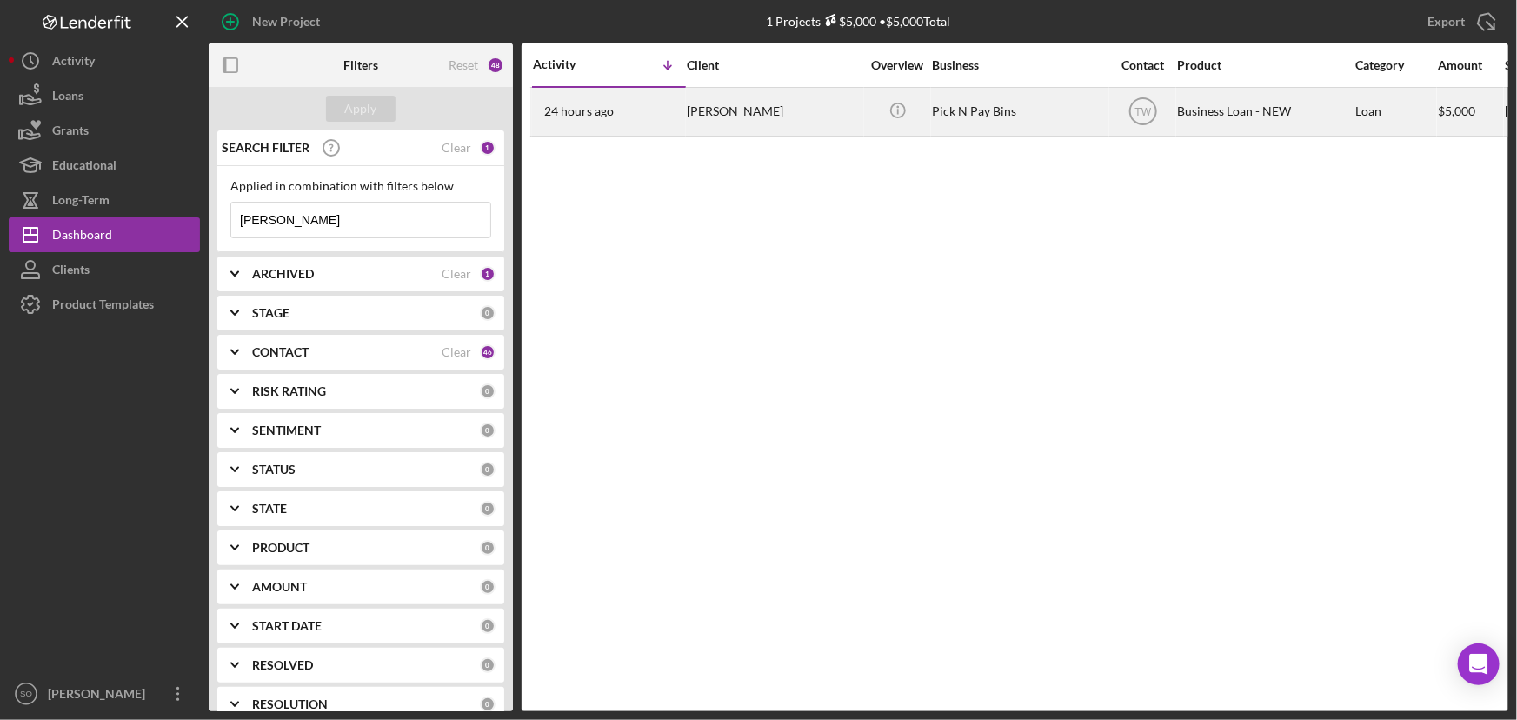
click at [834, 117] on div "[PERSON_NAME]" at bounding box center [774, 112] width 174 height 46
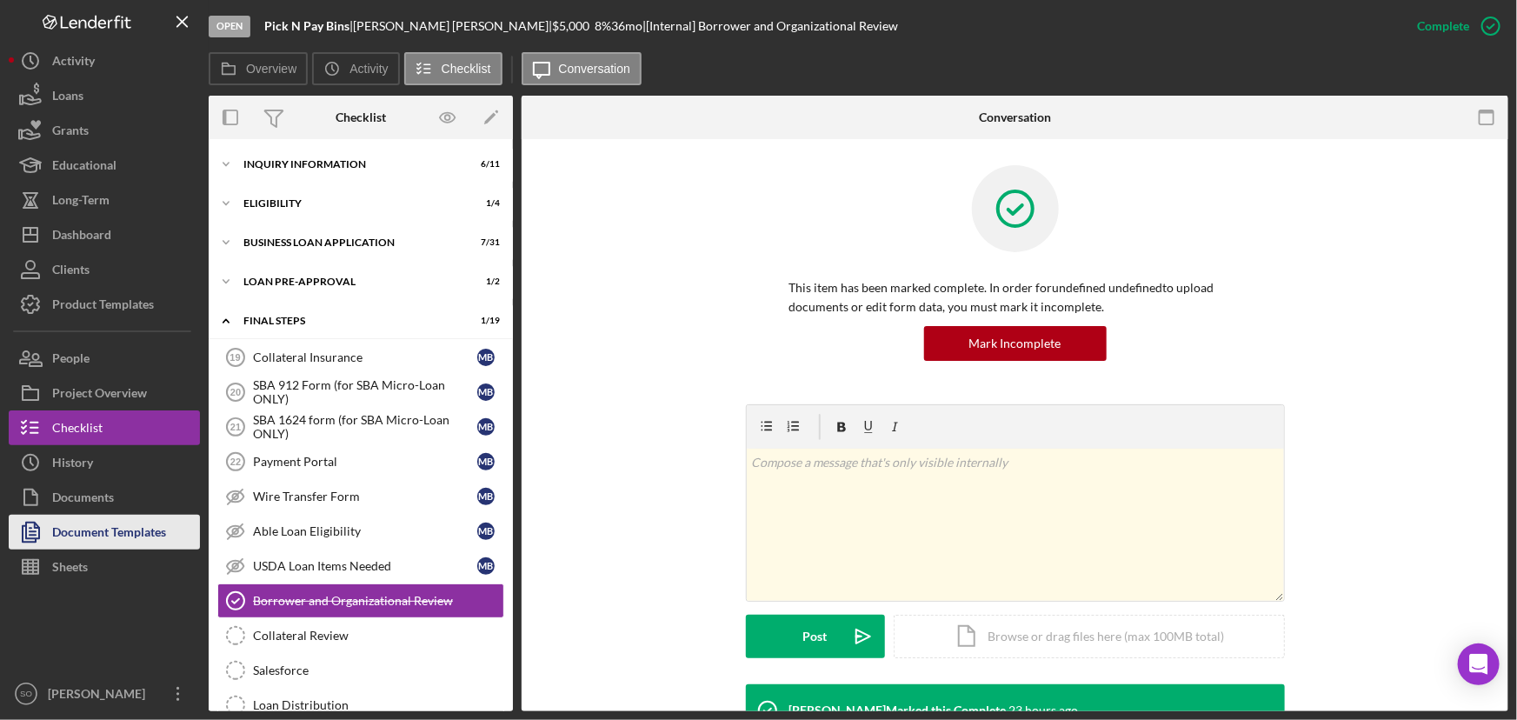
scroll to position [174, 0]
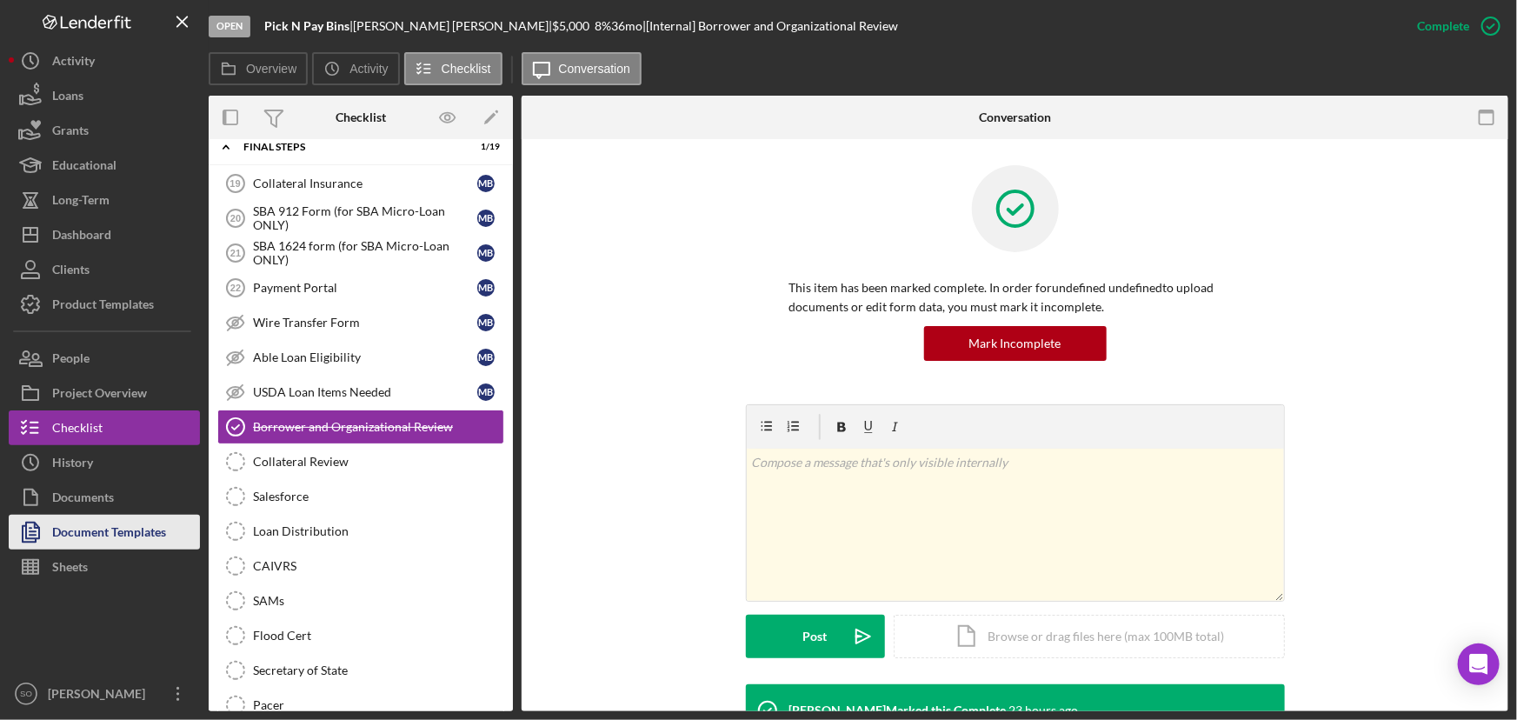
click at [99, 519] on div "Document Templates" at bounding box center [109, 534] width 114 height 39
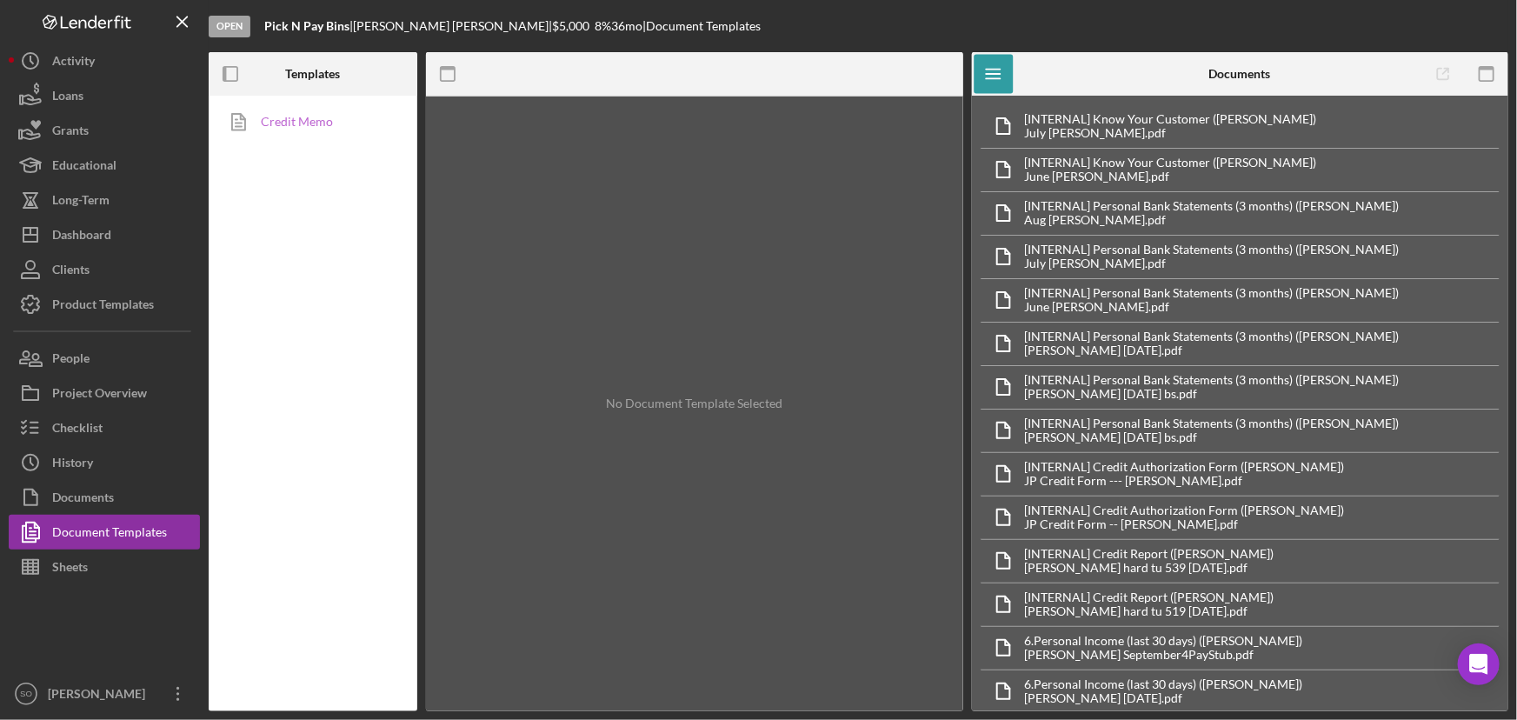
click at [315, 110] on link "Credit Memo" at bounding box center [308, 121] width 183 height 35
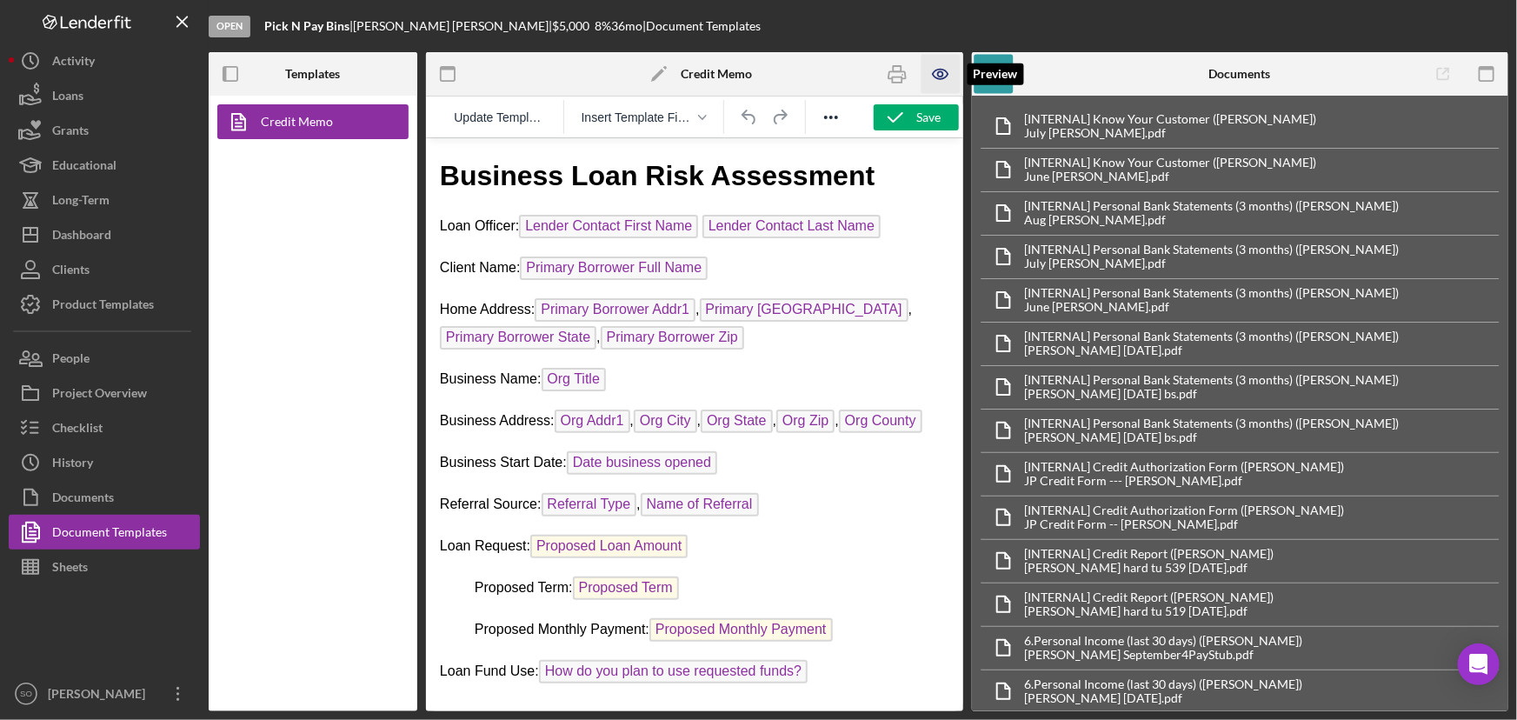
click at [933, 81] on icon "button" at bounding box center [940, 74] width 39 height 39
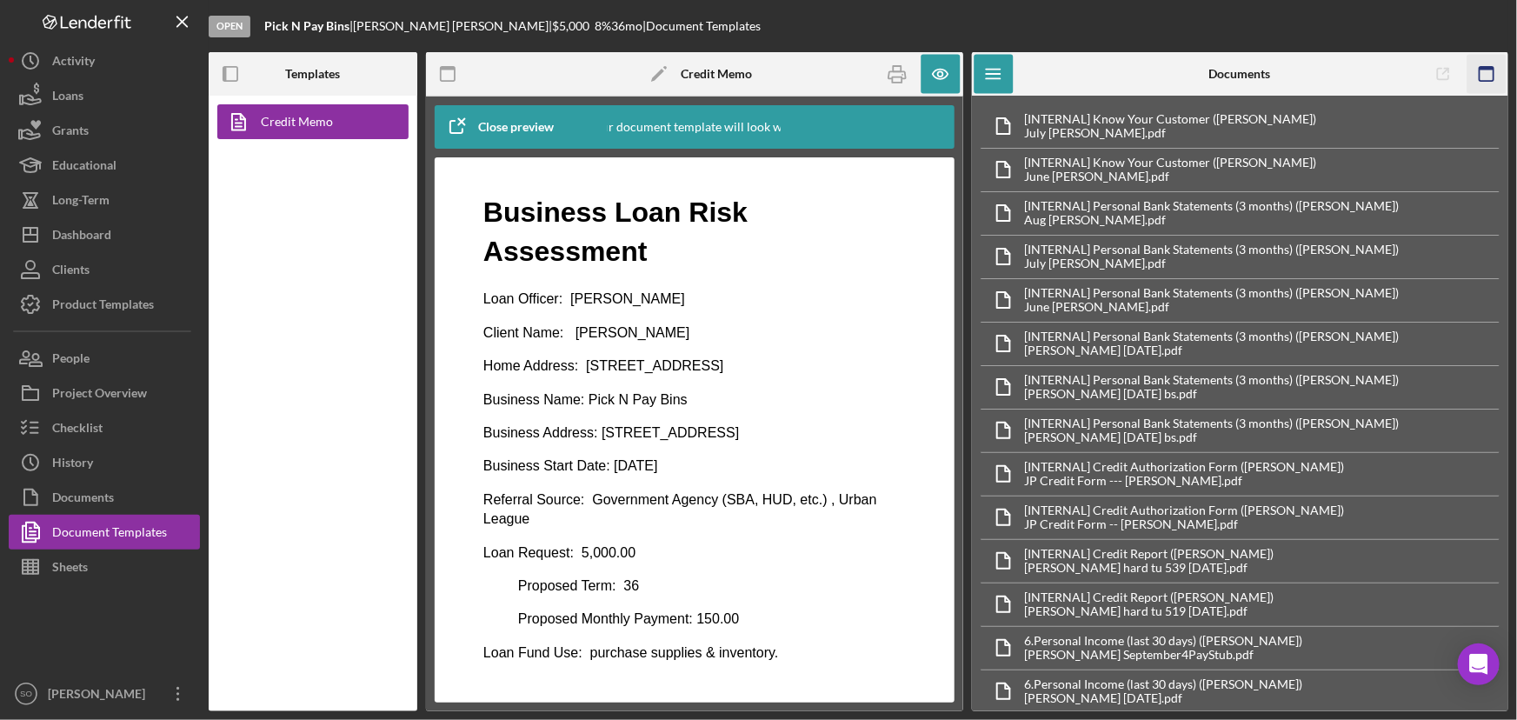
click at [1478, 70] on icon "button" at bounding box center [1485, 74] width 39 height 39
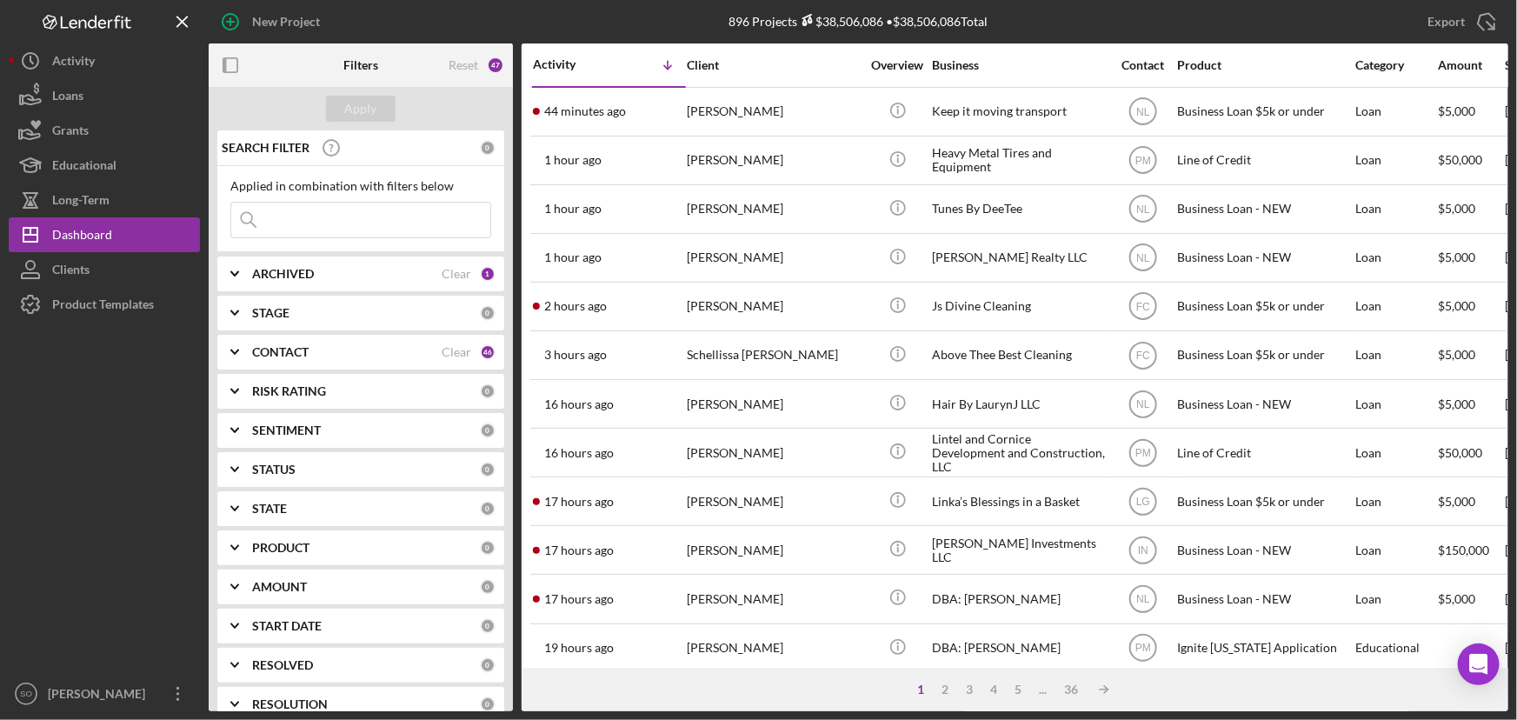
click at [366, 212] on div "Applied in combination with filters below Icon/Menu Close" at bounding box center [360, 208] width 261 height 59
drag, startPoint x: 344, startPoint y: 219, endPoint x: 338, endPoint y: 207, distance: 13.6
click at [344, 219] on input at bounding box center [360, 220] width 259 height 35
paste input "[PERSON_NAME]"
type input "[PERSON_NAME]"
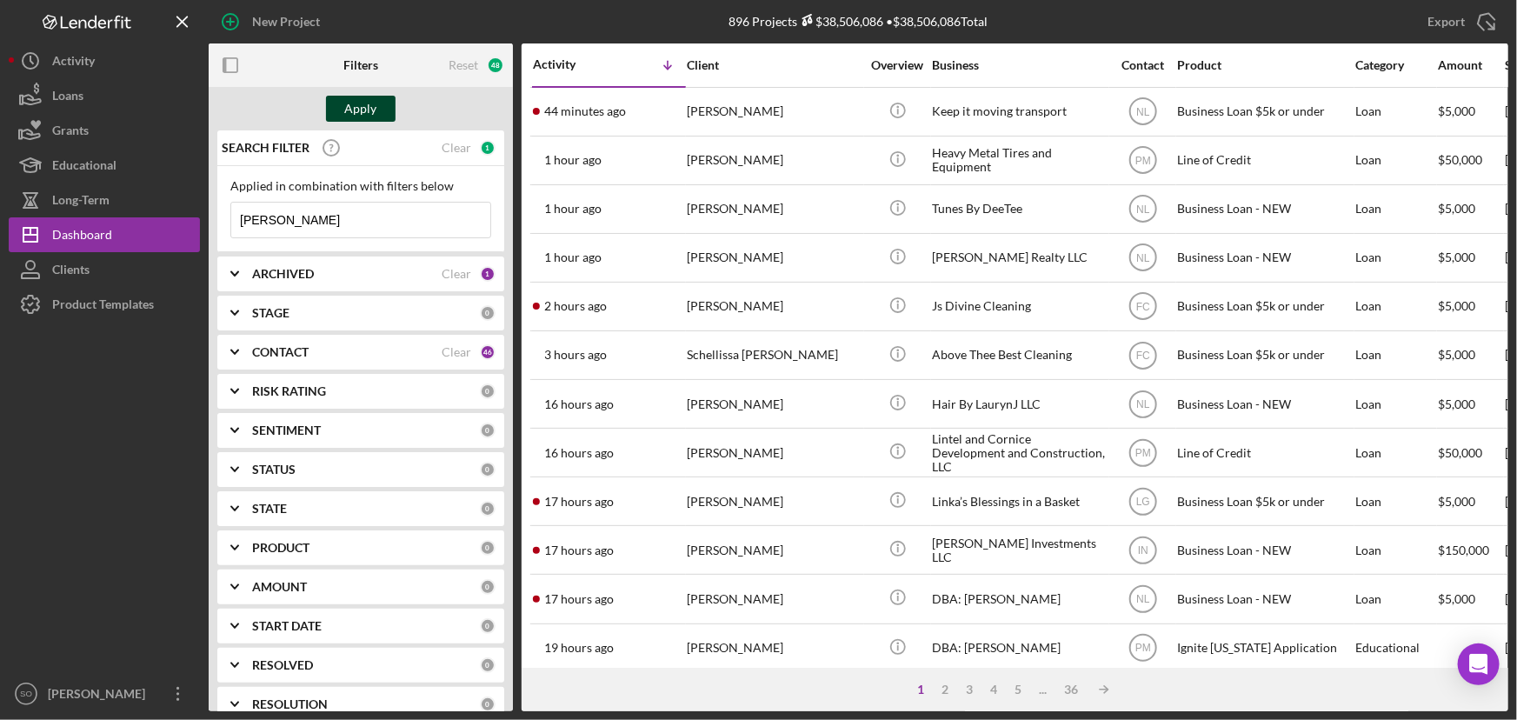
click at [363, 107] on div "Apply" at bounding box center [361, 109] width 32 height 26
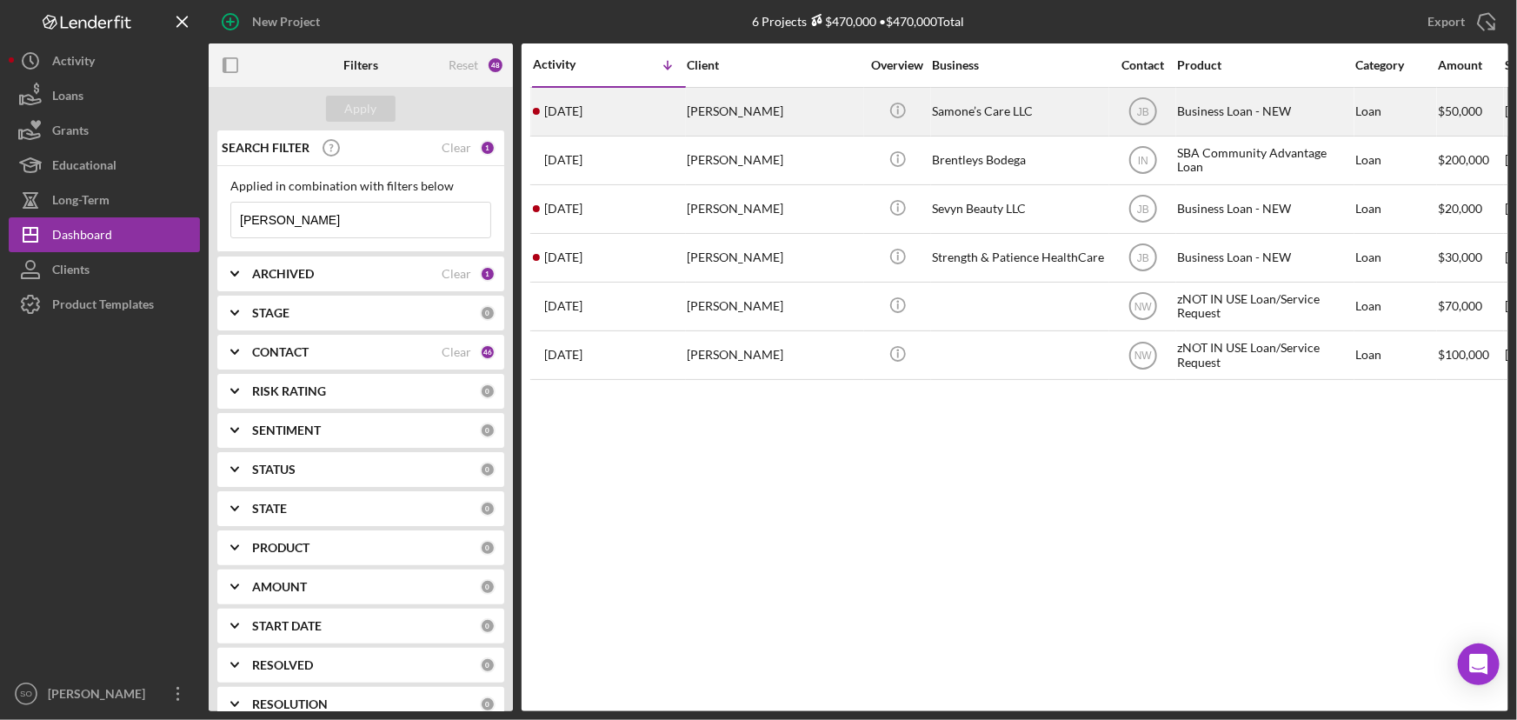
click at [803, 110] on div "[PERSON_NAME]" at bounding box center [774, 112] width 174 height 46
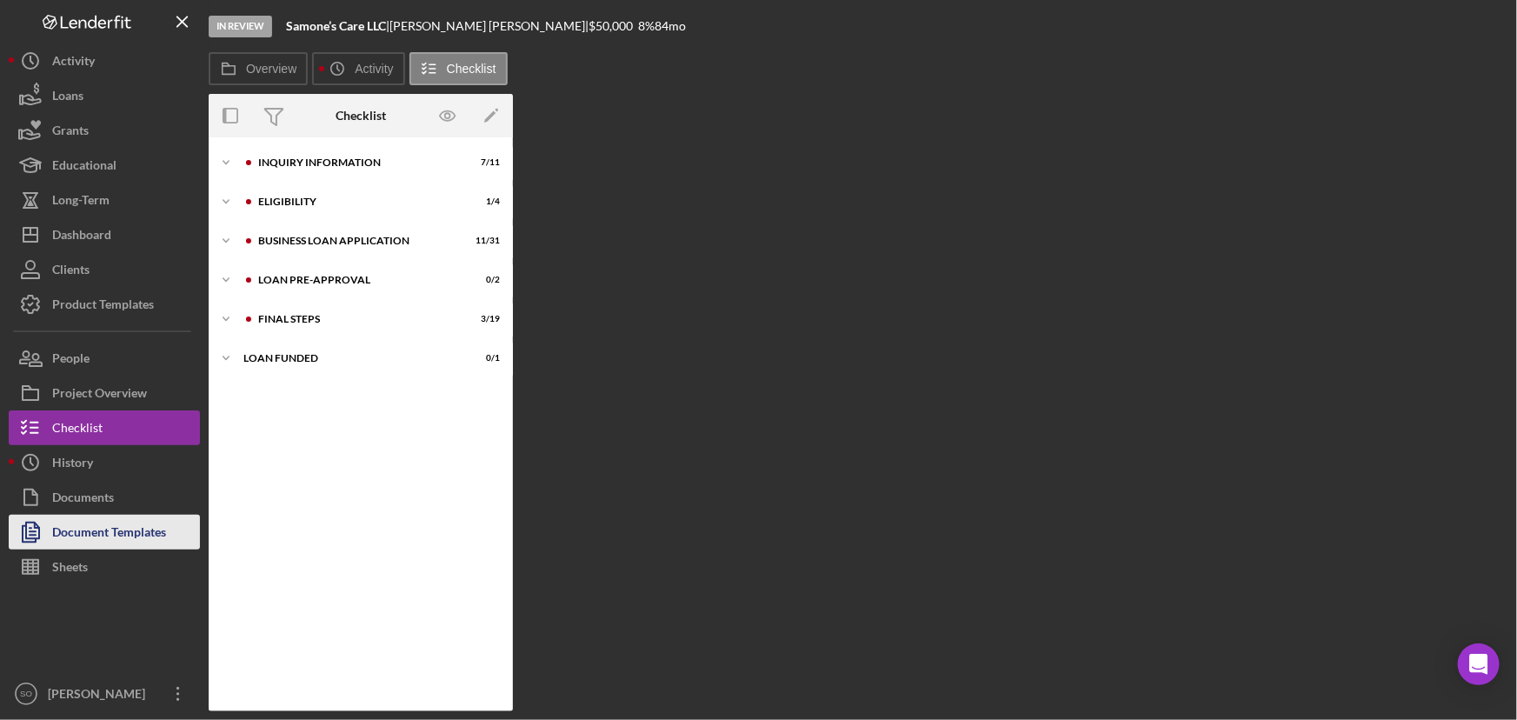
click at [95, 530] on div "Document Templates" at bounding box center [109, 534] width 114 height 39
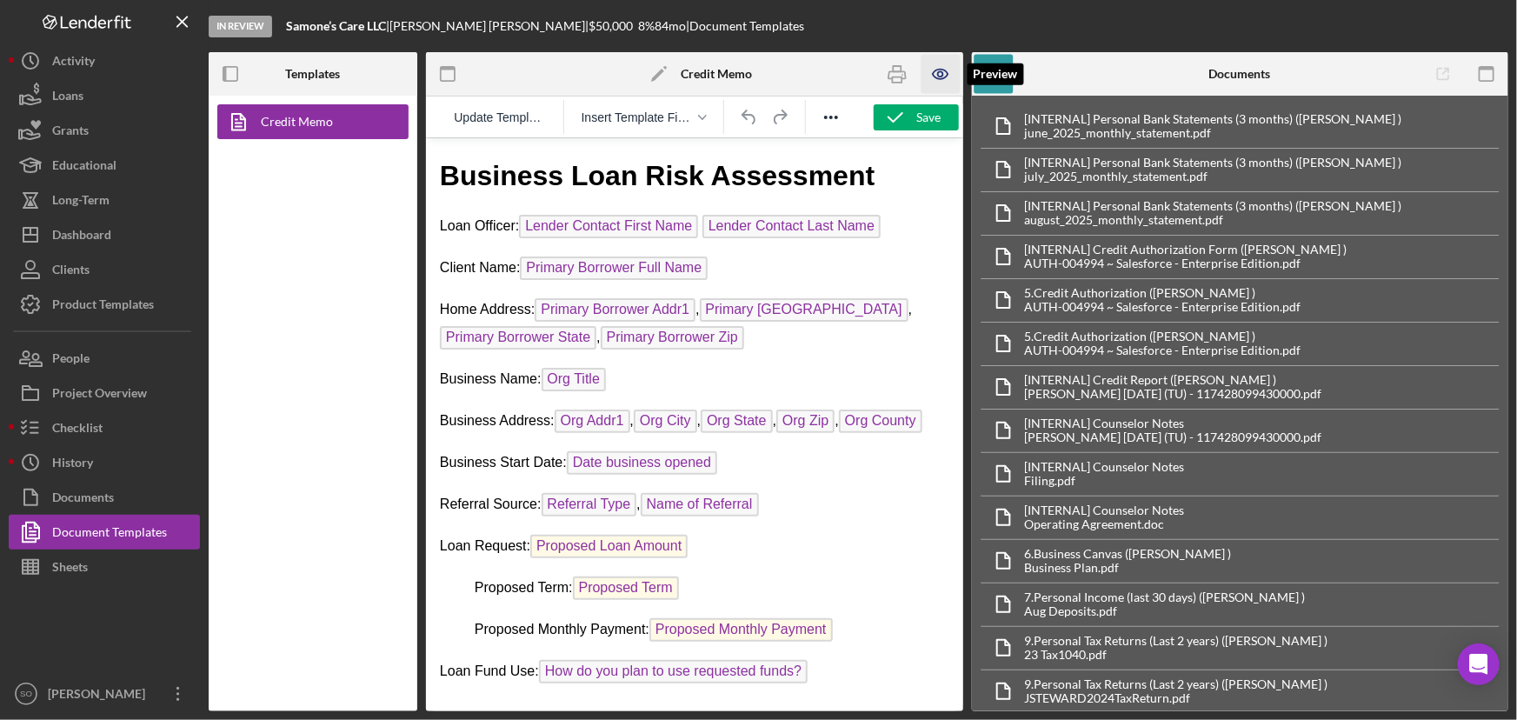
click at [941, 71] on icon "button" at bounding box center [940, 73] width 5 height 5
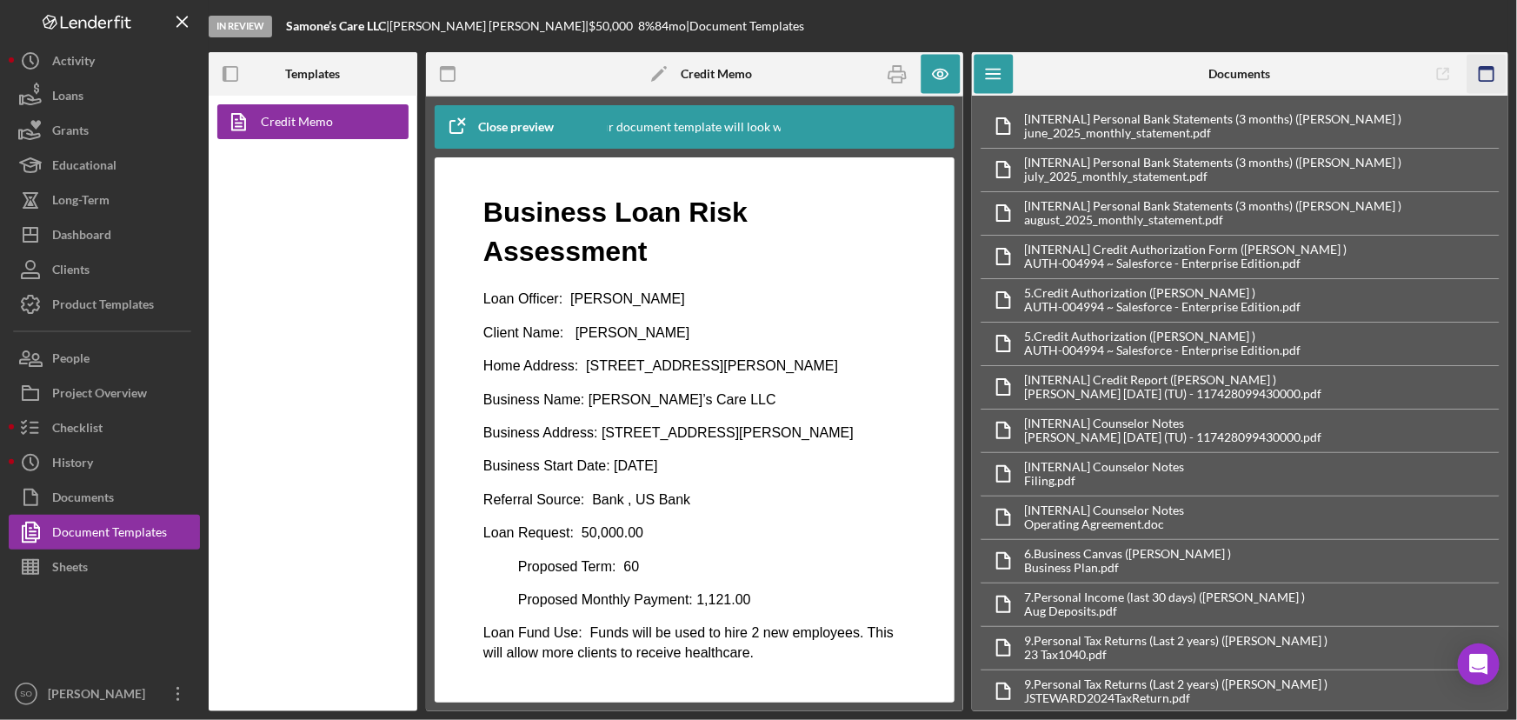
click at [1475, 73] on icon "button" at bounding box center [1485, 74] width 39 height 39
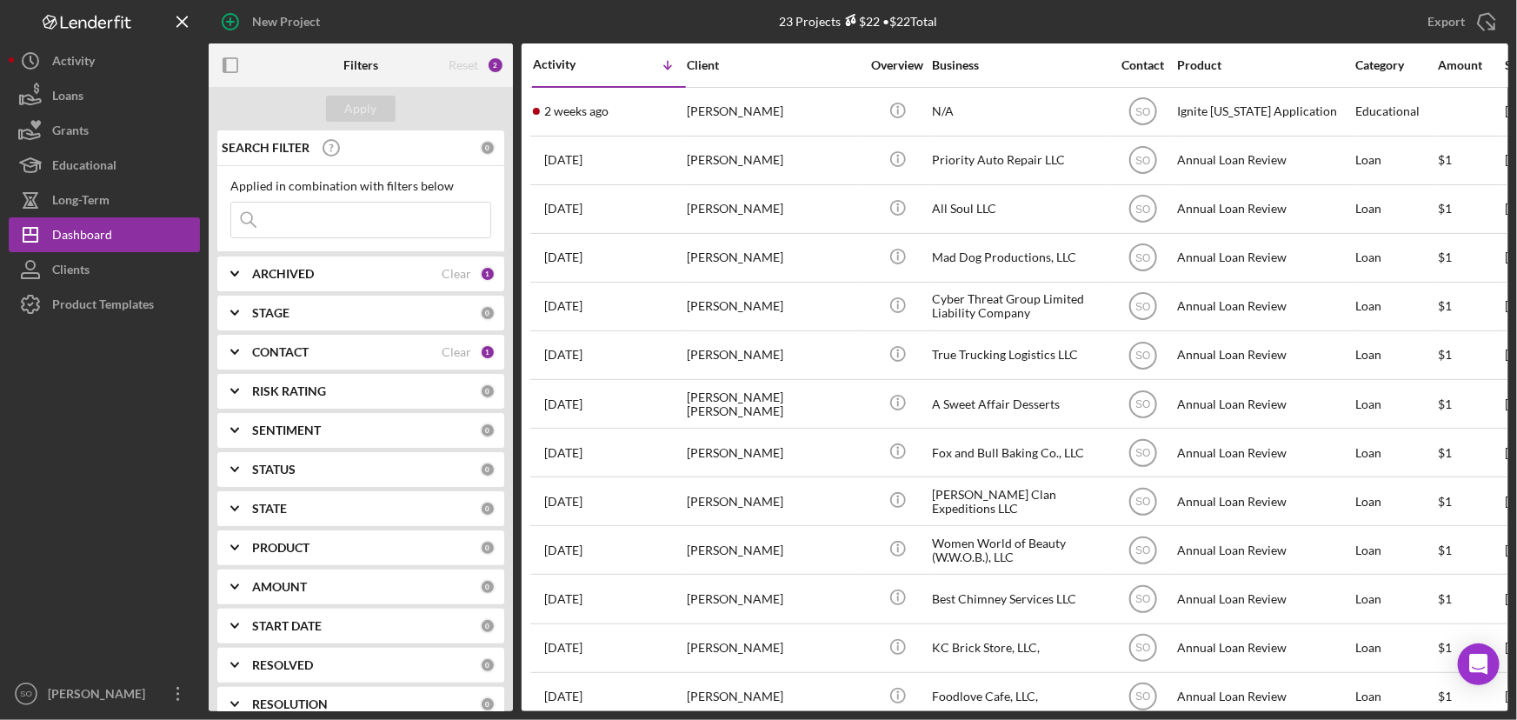
click at [358, 223] on input at bounding box center [360, 220] width 259 height 35
paste input "[PERSON_NAME]"
click at [365, 109] on div "Apply" at bounding box center [361, 109] width 32 height 26
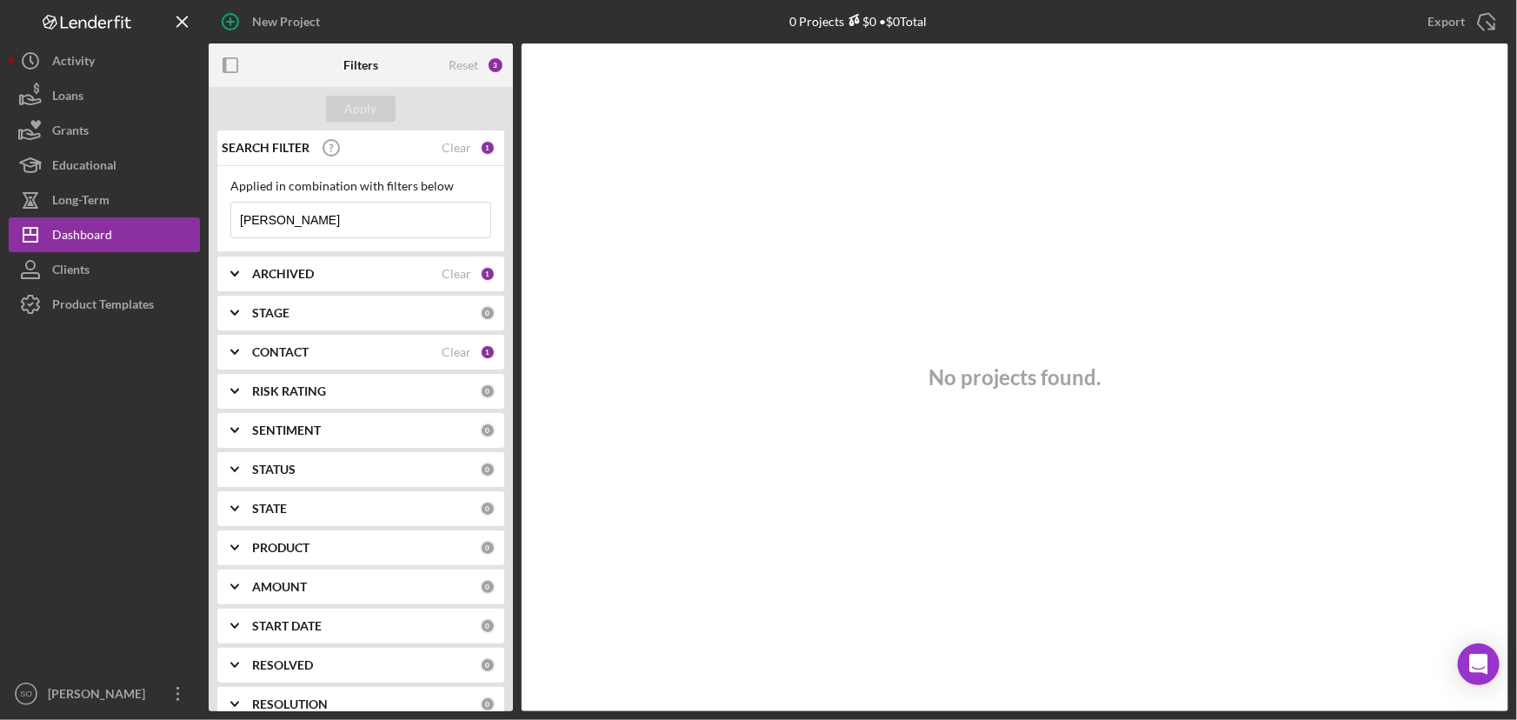
click at [366, 229] on input "[PERSON_NAME]" at bounding box center [360, 220] width 259 height 35
type input "[PERSON_NAME]"
click at [352, 347] on div "CONTACT" at bounding box center [347, 352] width 190 height 14
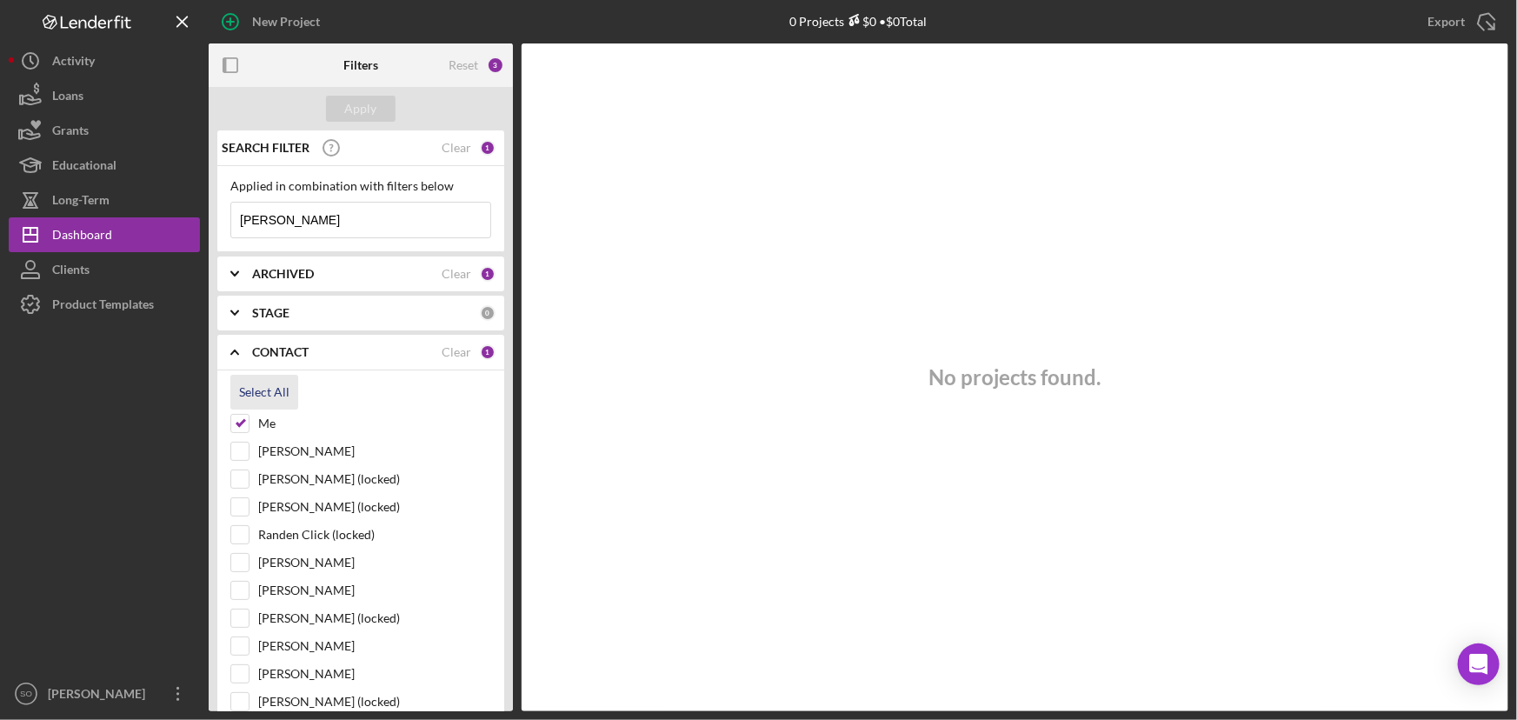
click at [261, 390] on div "Select All" at bounding box center [264, 392] width 50 height 35
checkbox input "true"
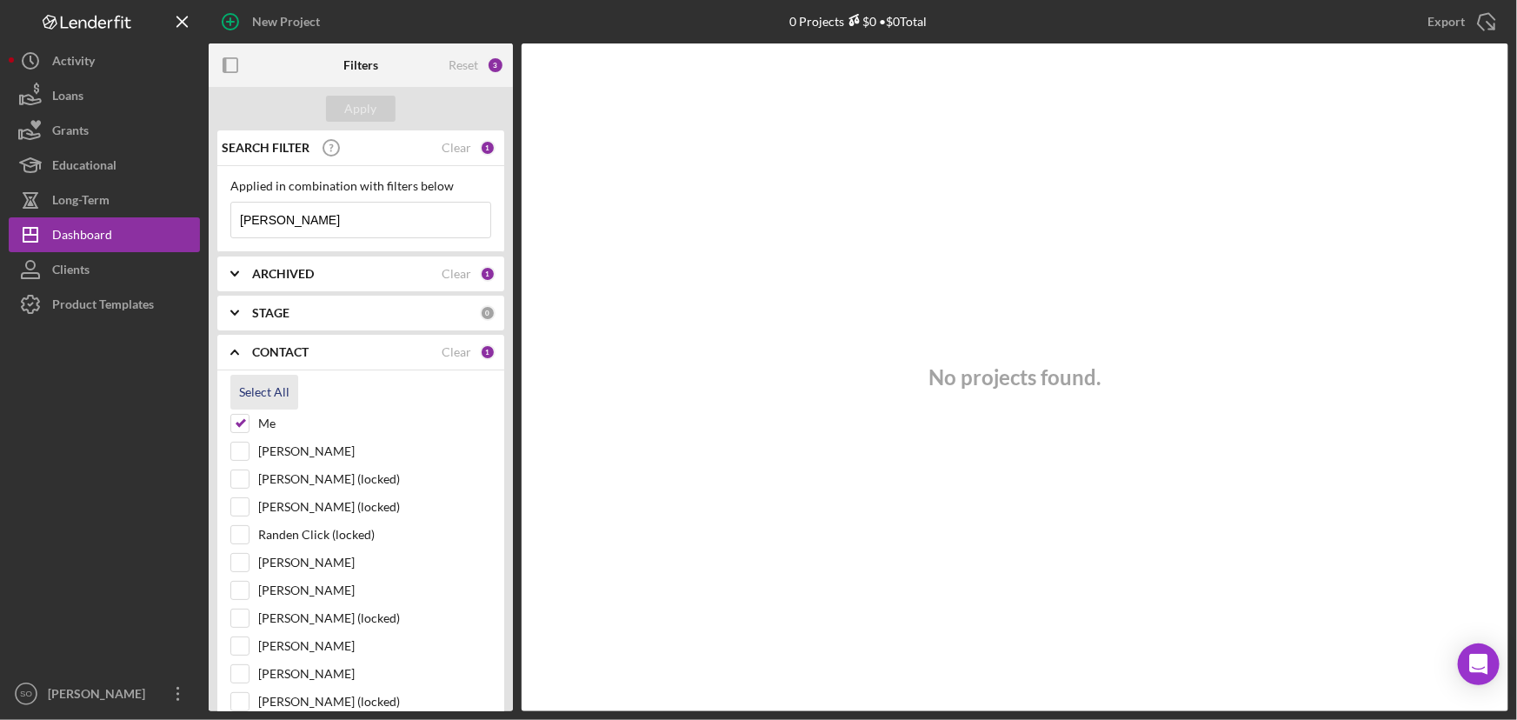
checkbox input "true"
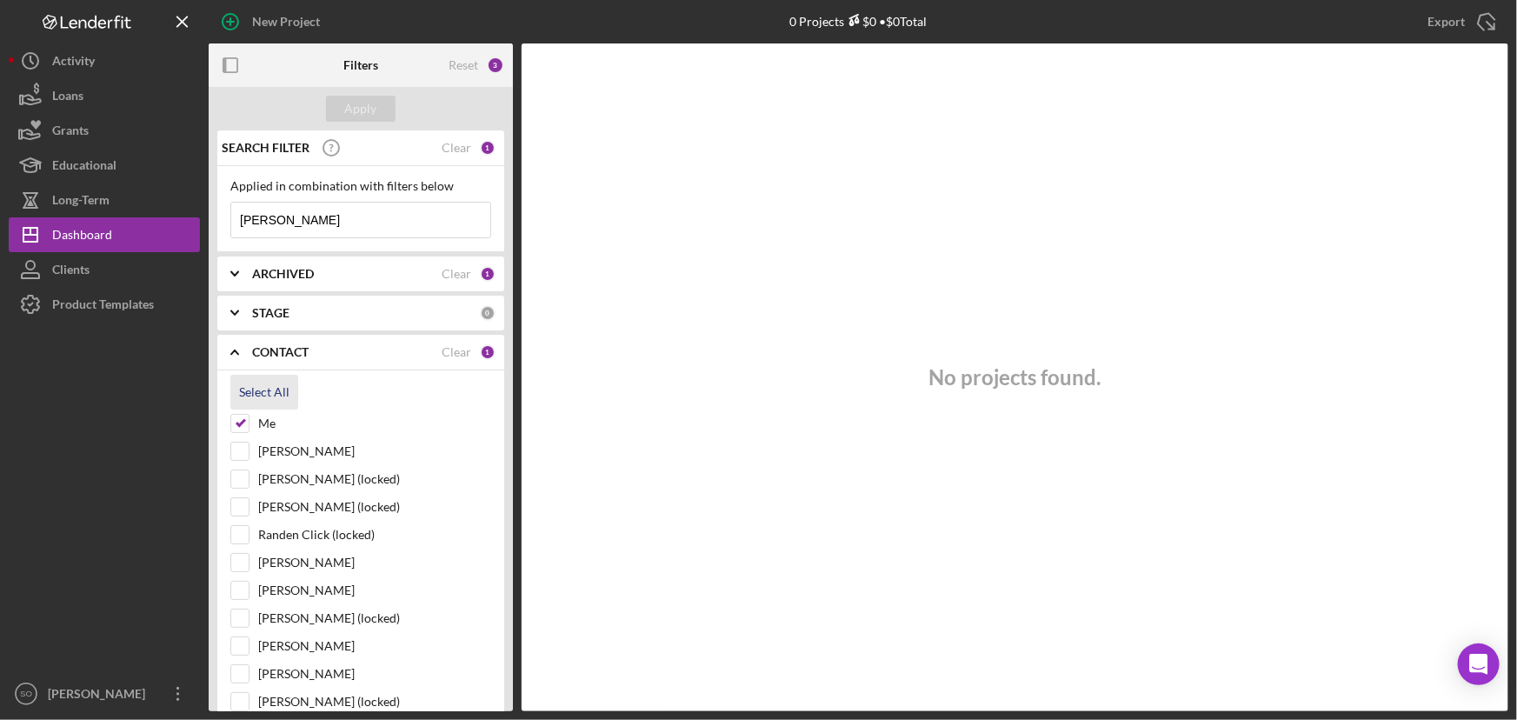
checkbox input "true"
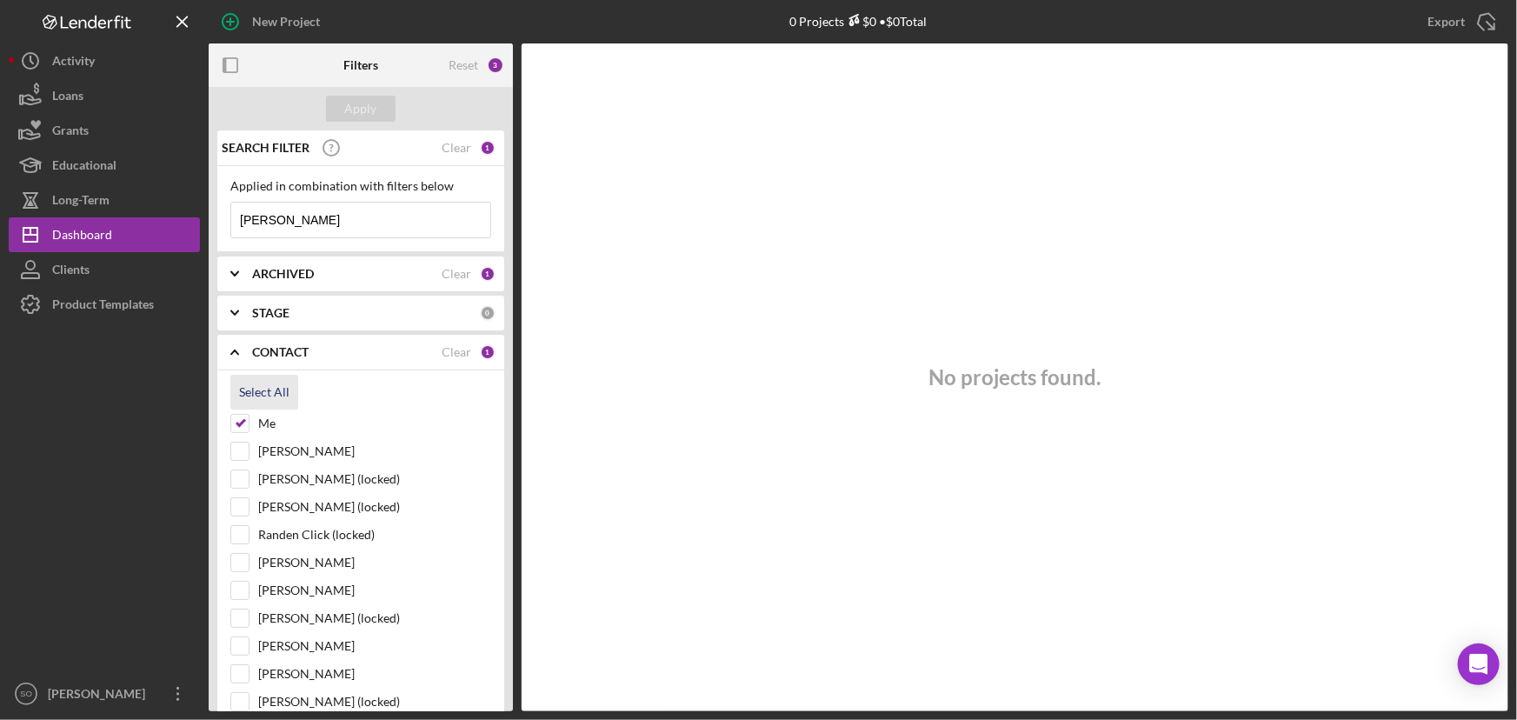
checkbox input "true"
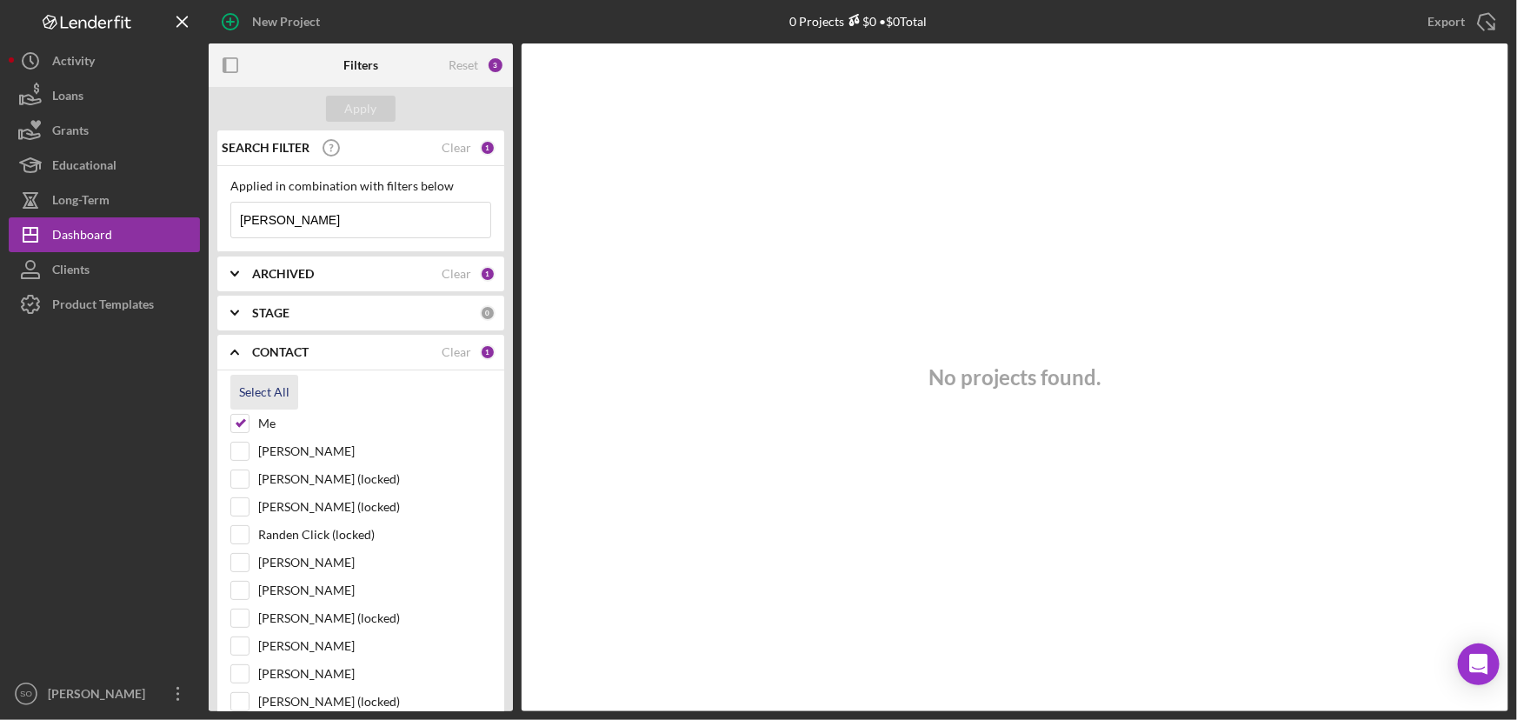
checkbox input "true"
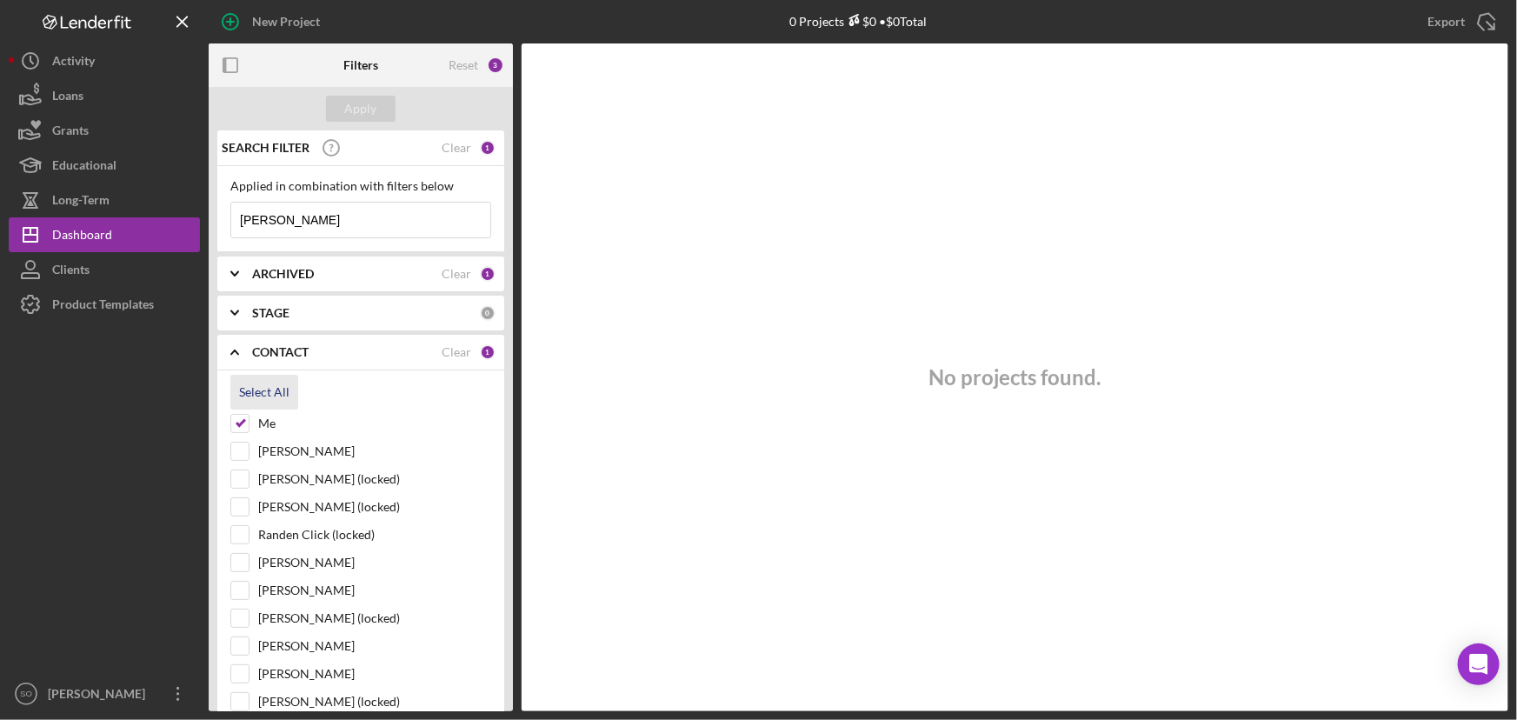
checkbox input "true"
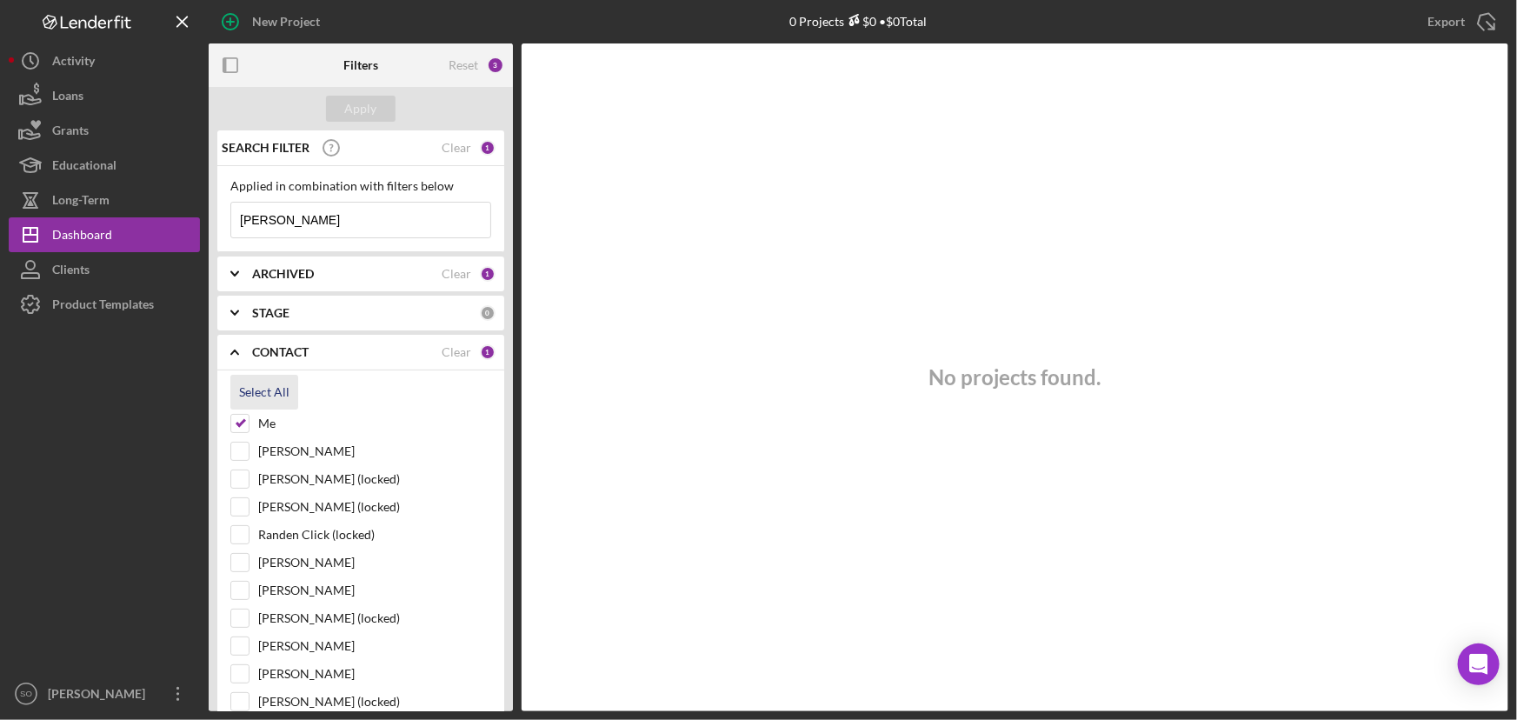
checkbox input "true"
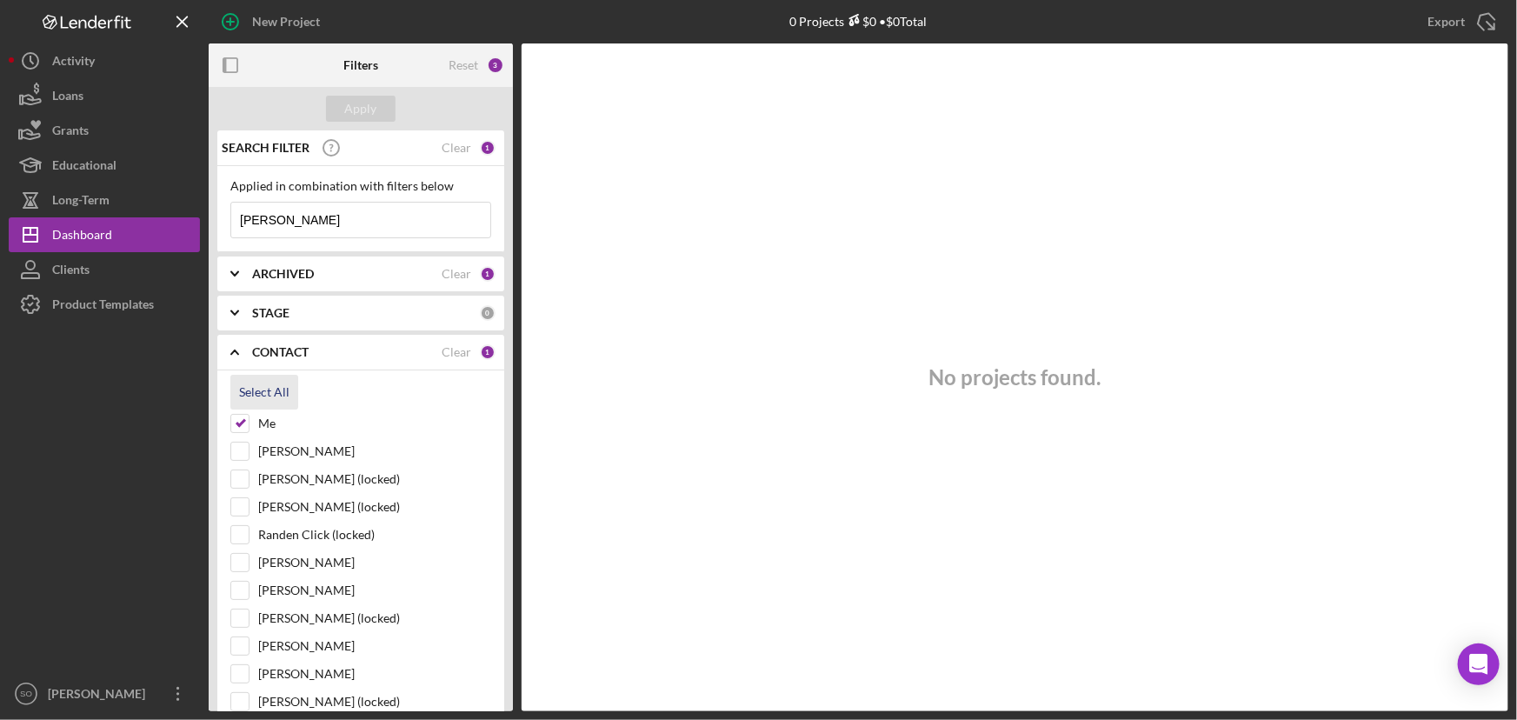
checkbox input "true"
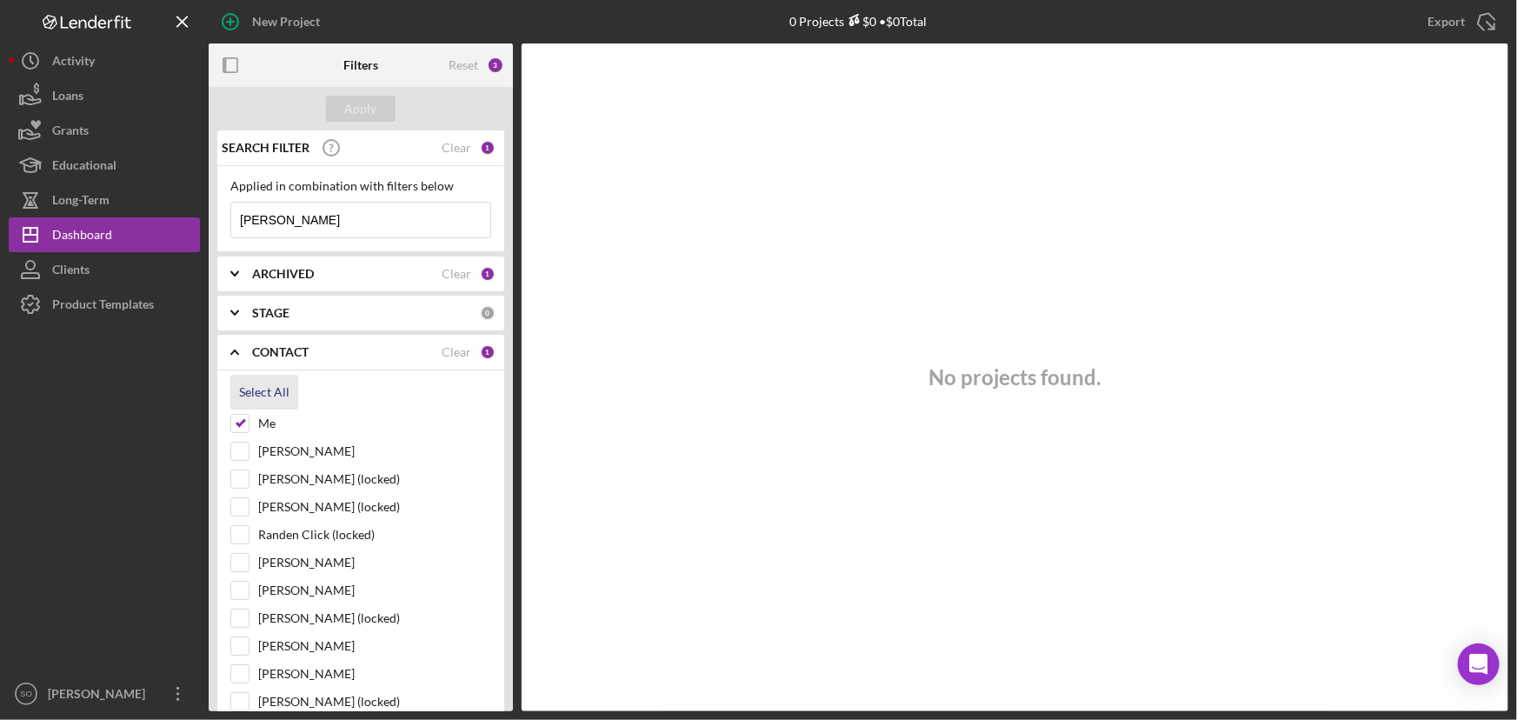
checkbox input "true"
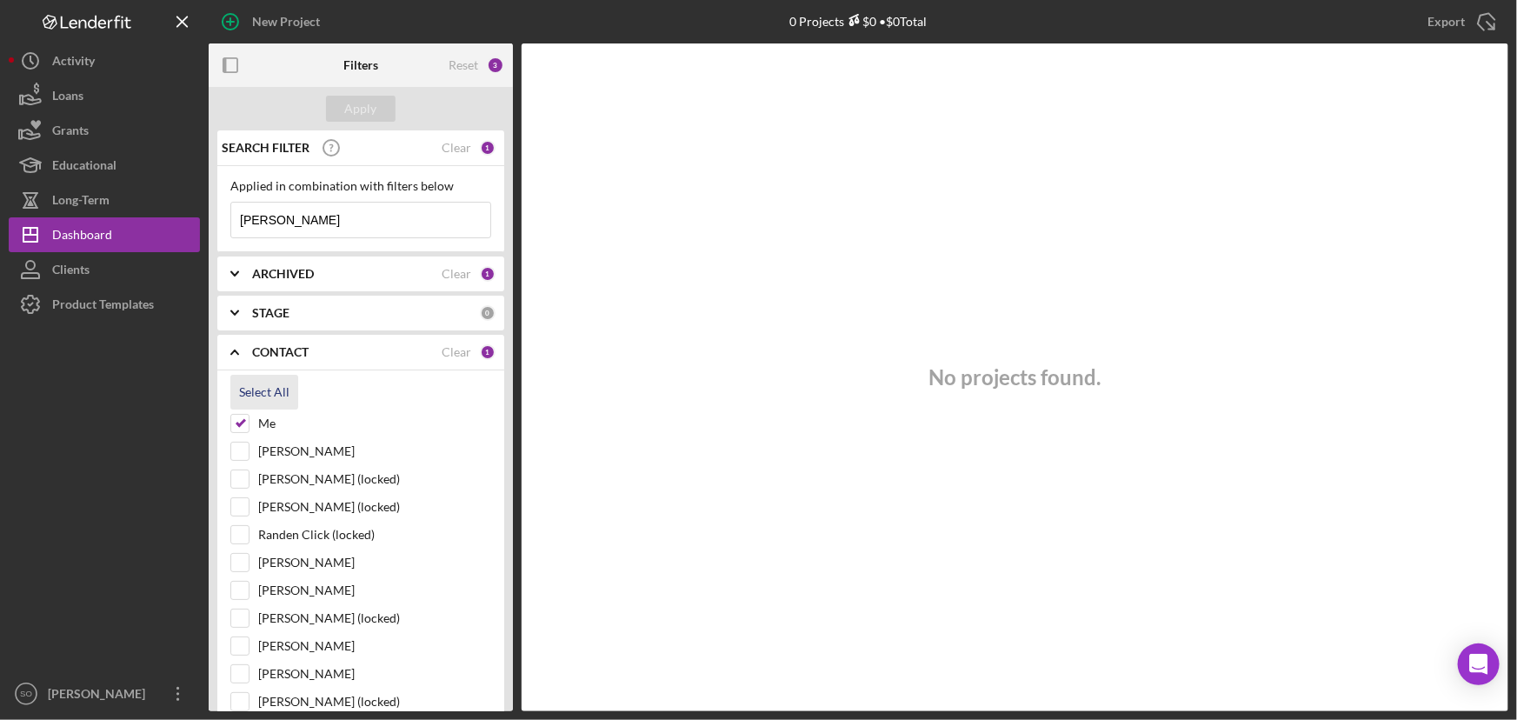
checkbox input "true"
click at [365, 115] on div "Apply" at bounding box center [361, 109] width 32 height 26
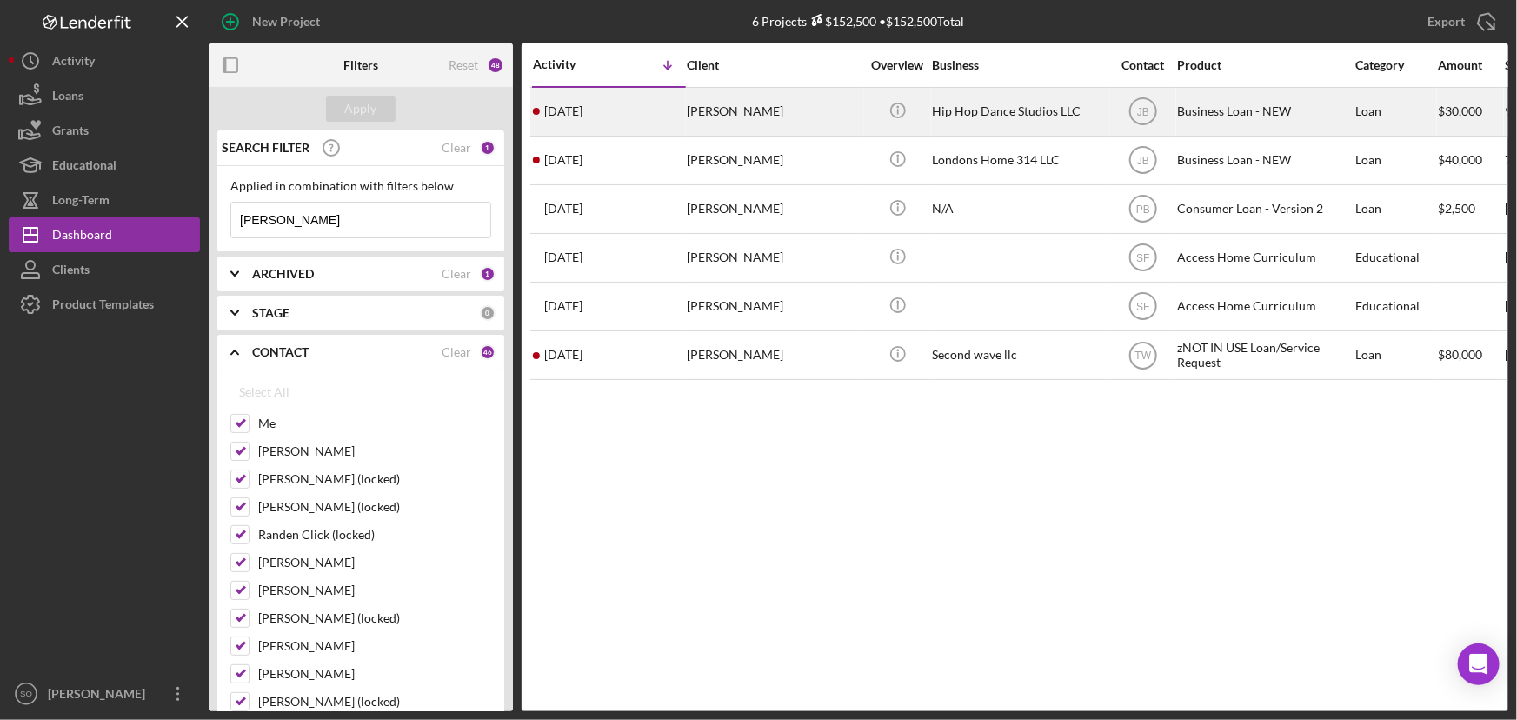
click at [770, 117] on div "Jecala Moore" at bounding box center [774, 112] width 174 height 46
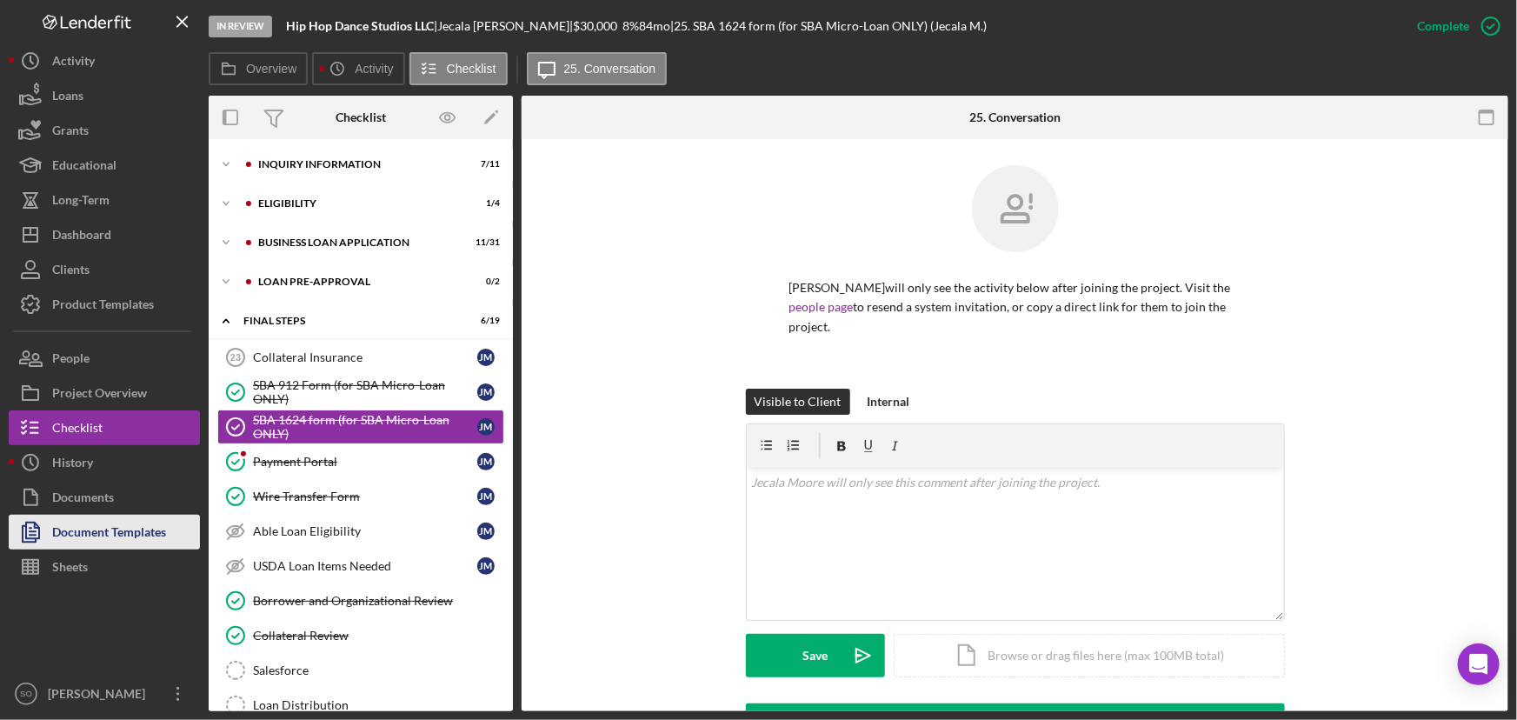
click at [107, 522] on div "Document Templates" at bounding box center [109, 534] width 114 height 39
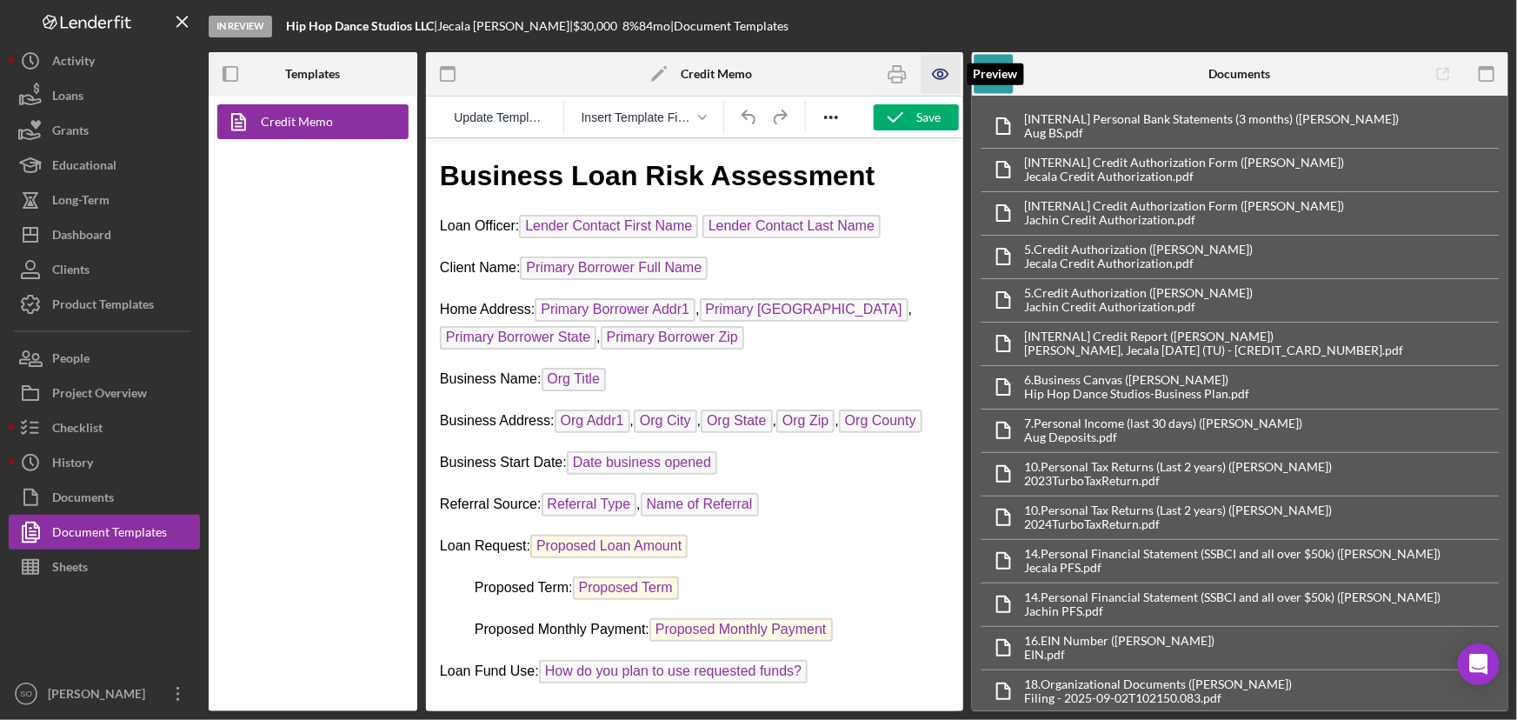
click at [944, 86] on icon "button" at bounding box center [940, 74] width 39 height 39
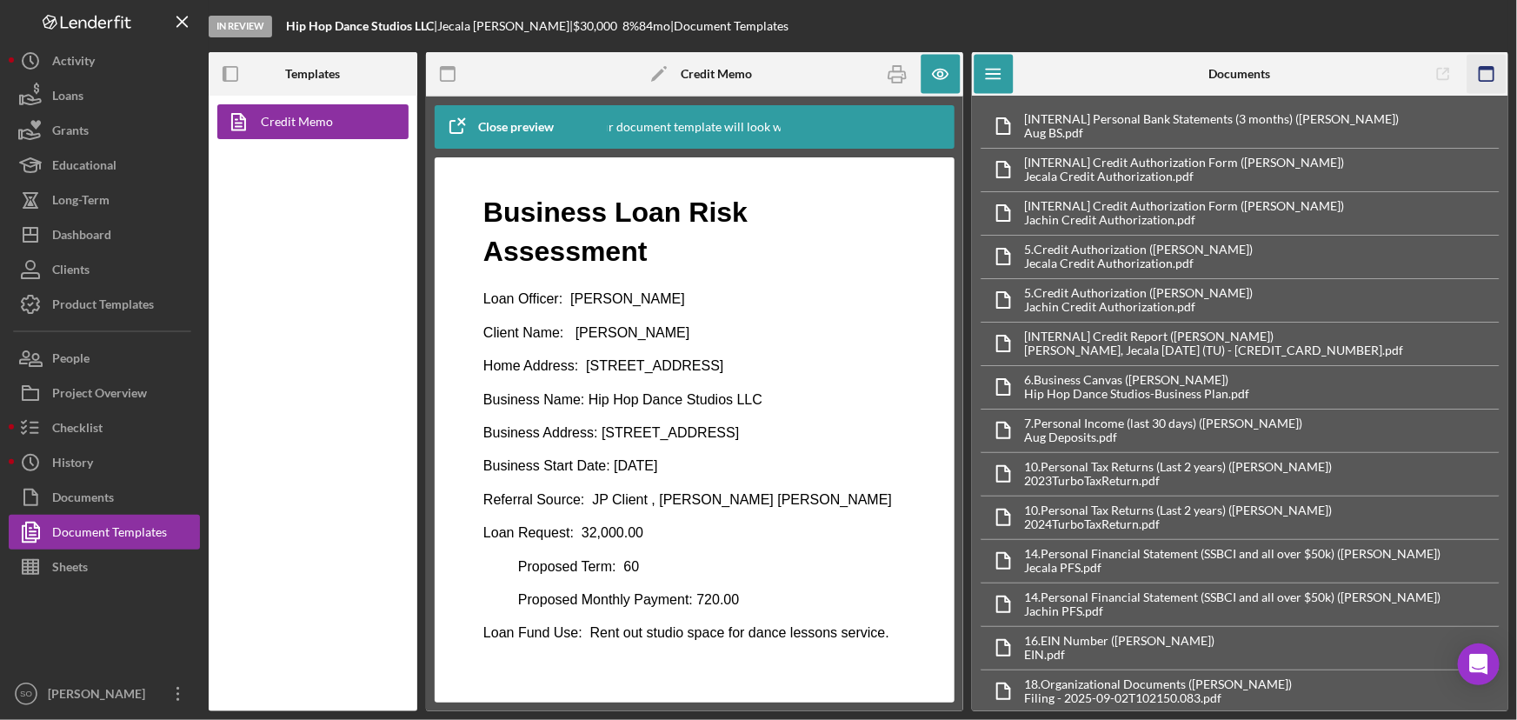
click at [1480, 70] on icon "button" at bounding box center [1485, 74] width 39 height 39
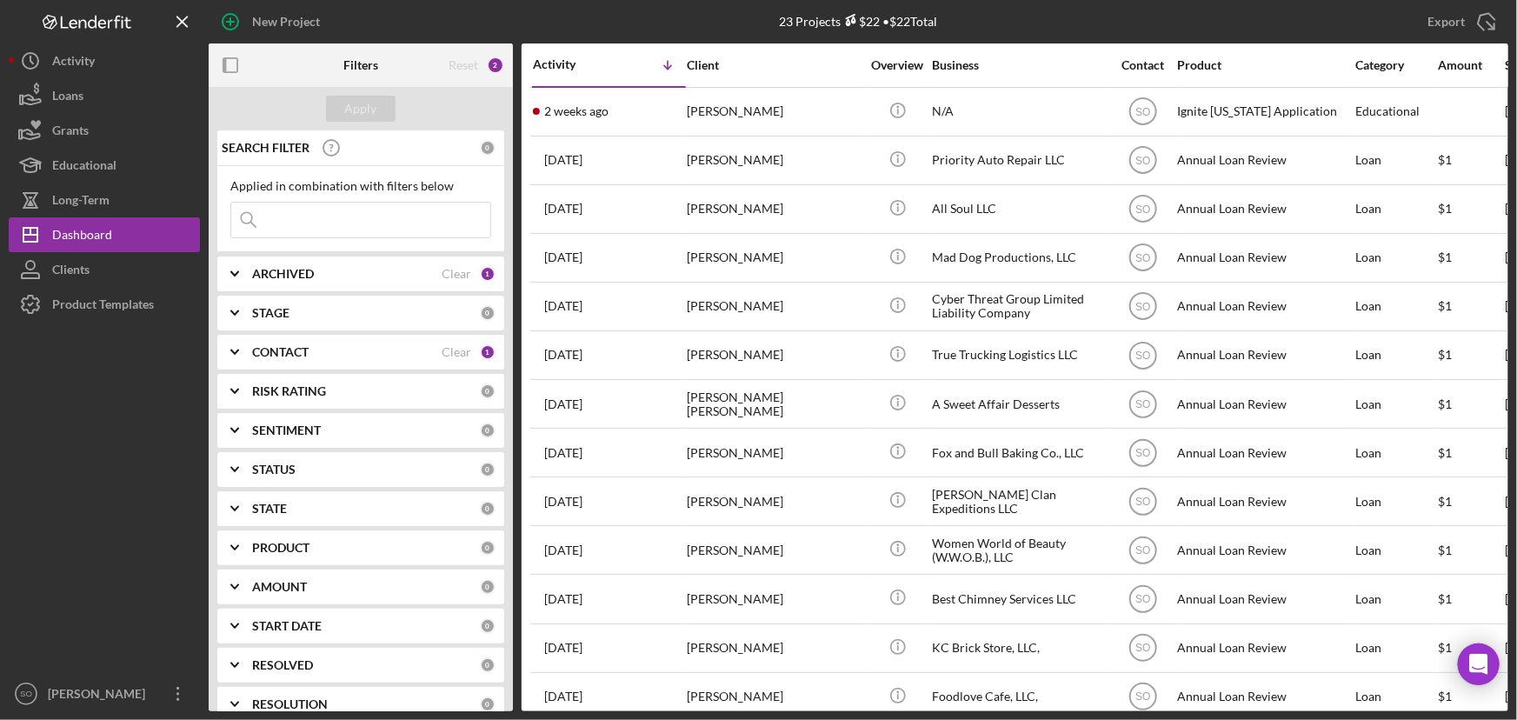
click at [309, 348] on div "CONTACT" at bounding box center [347, 352] width 190 height 14
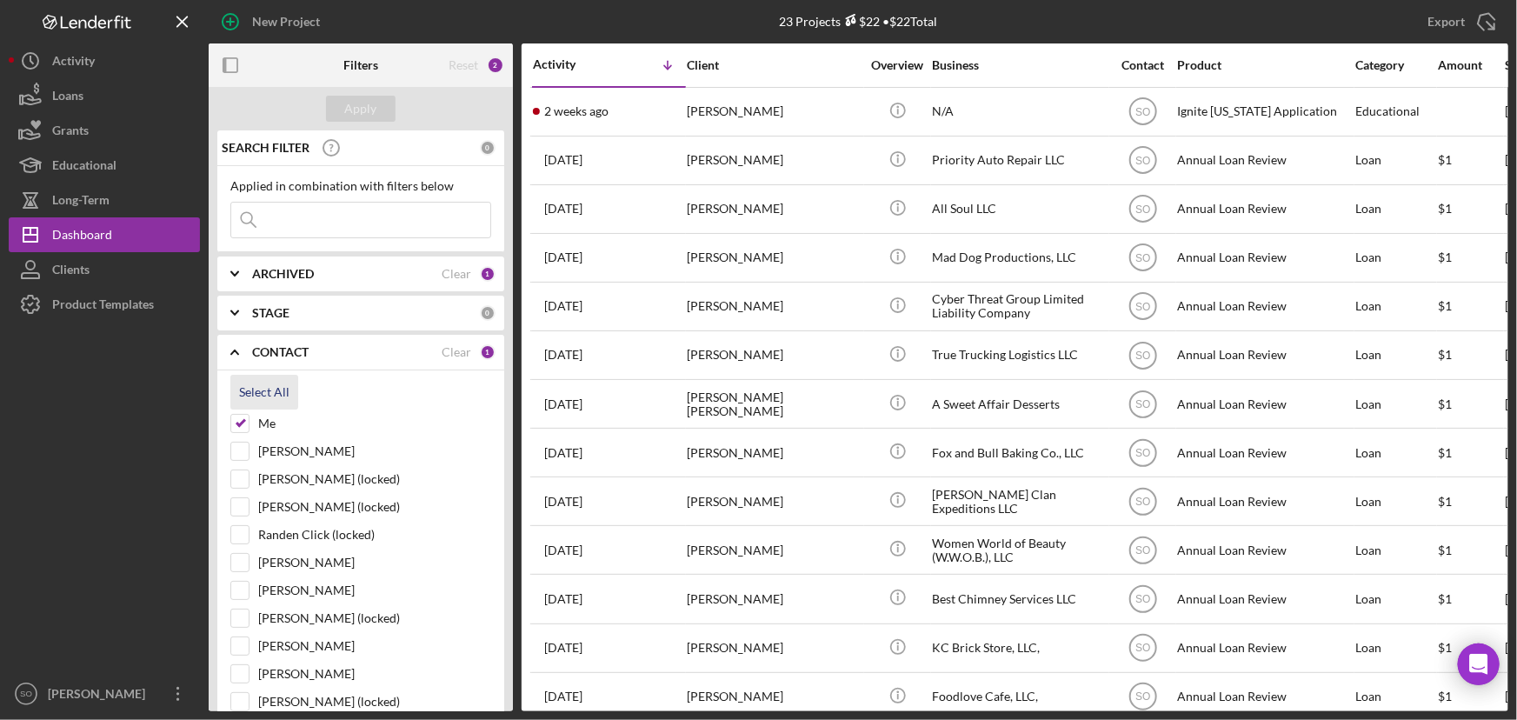
click at [259, 389] on div "Select All" at bounding box center [264, 392] width 50 height 35
checkbox input "true"
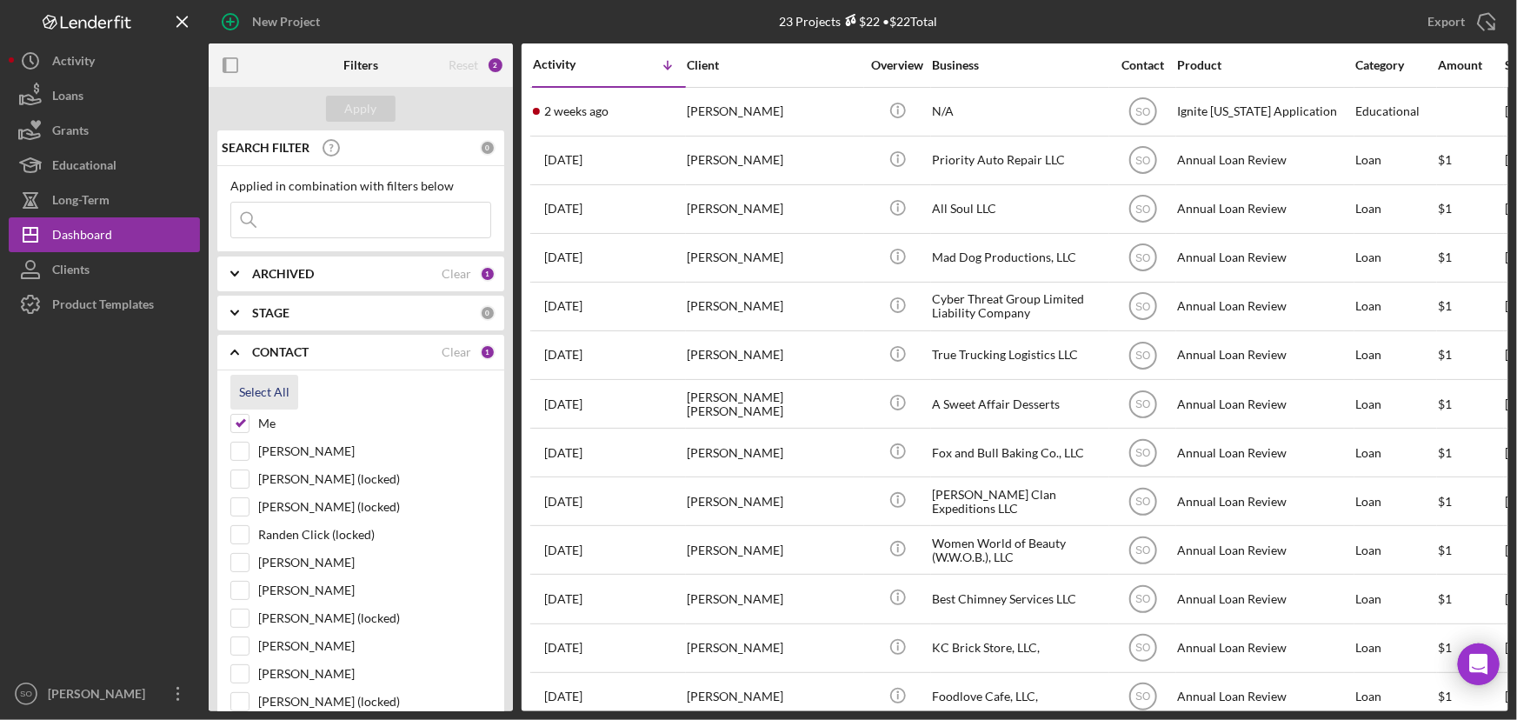
checkbox input "true"
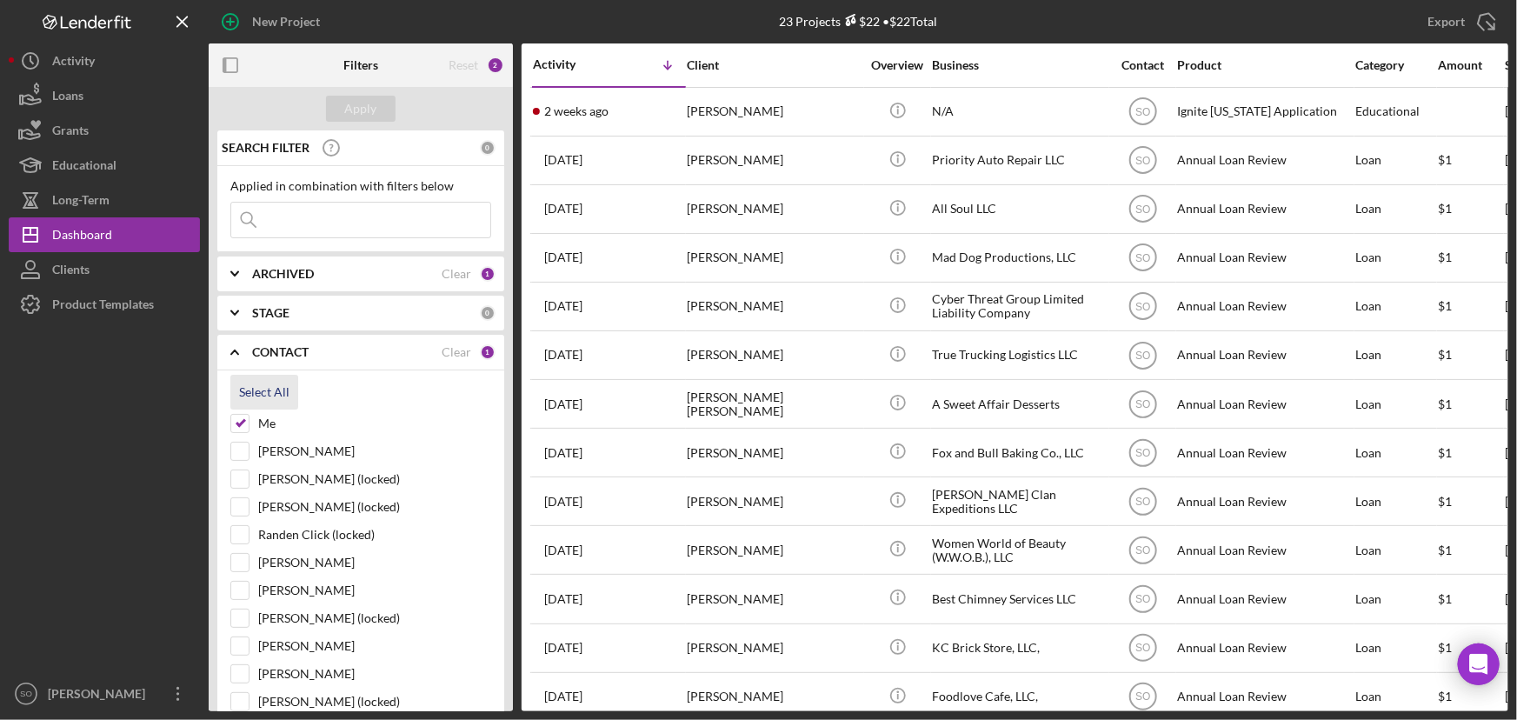
checkbox input "true"
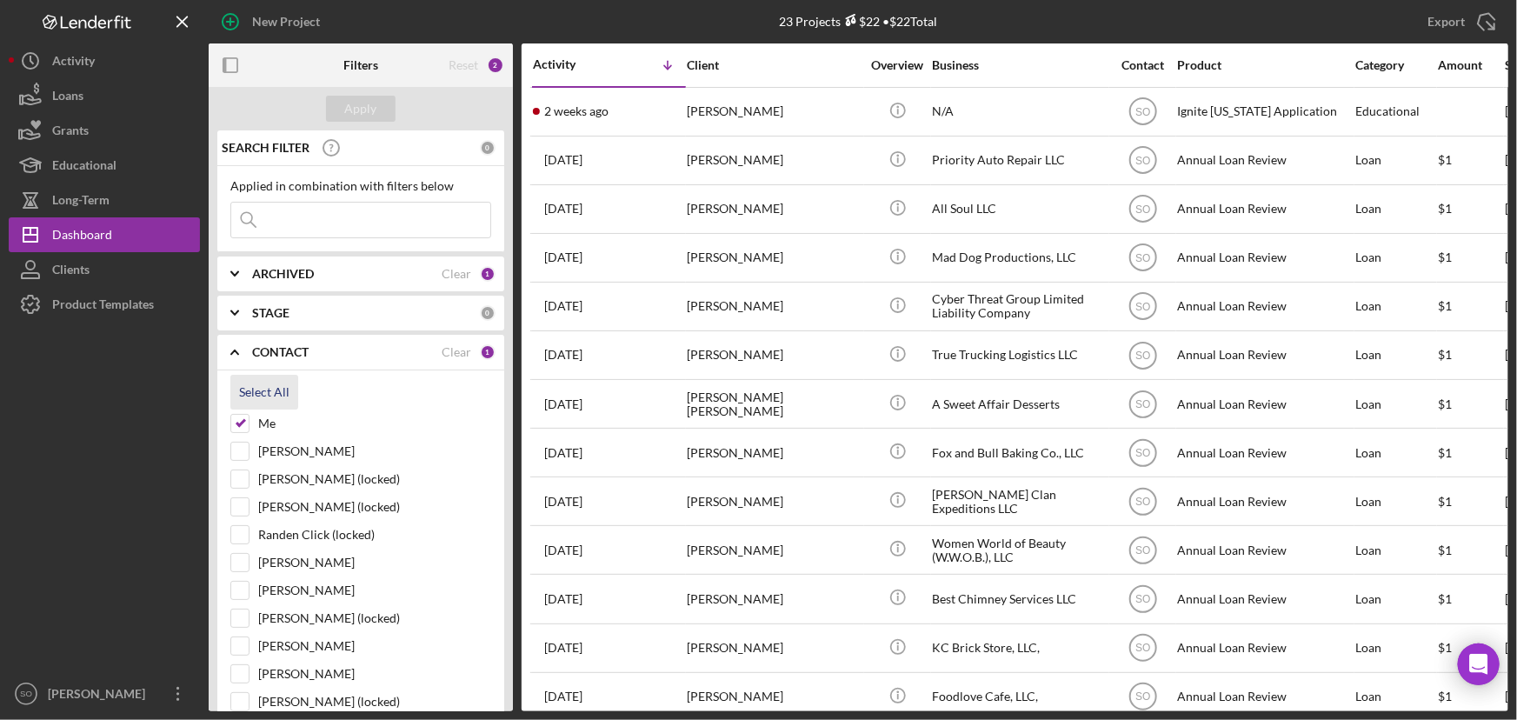
checkbox input "true"
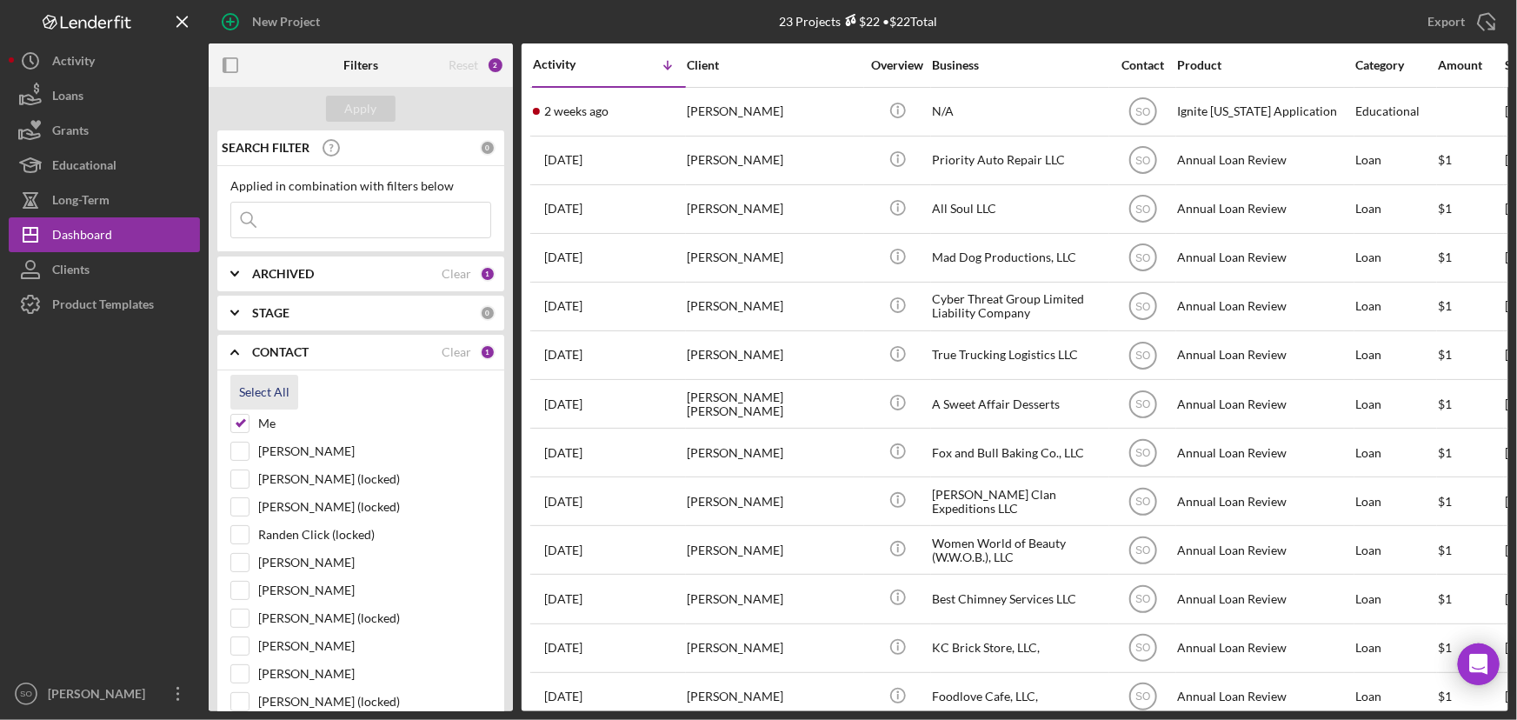
checkbox input "true"
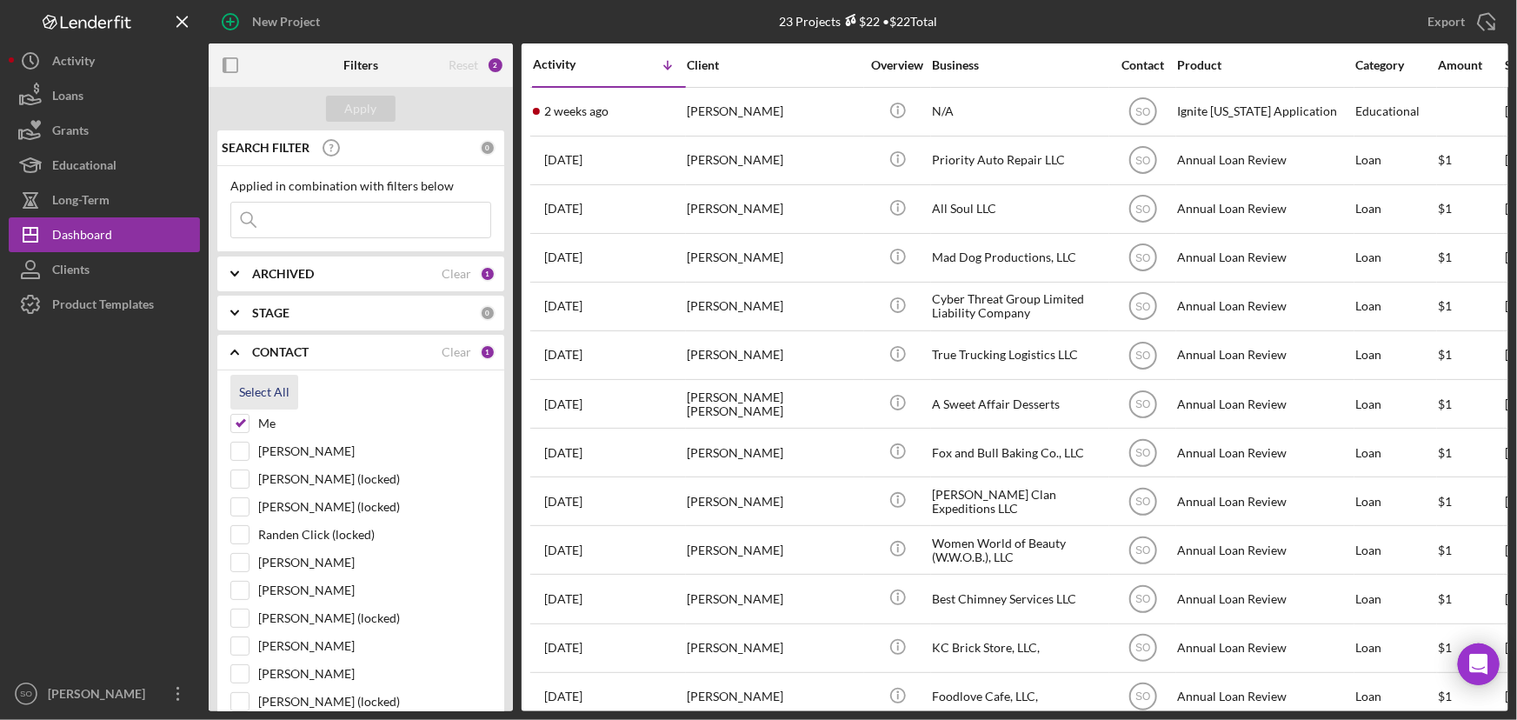
checkbox input "true"
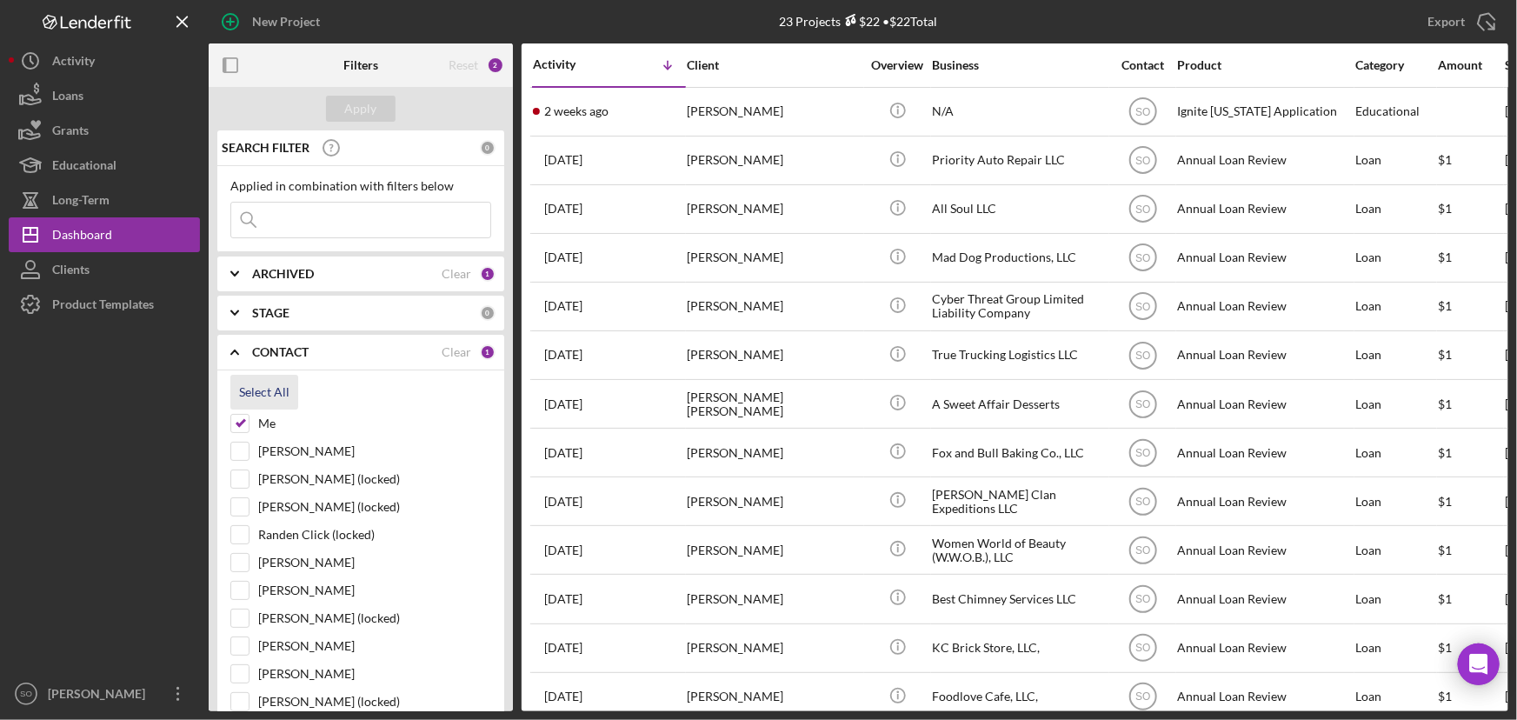
checkbox input "true"
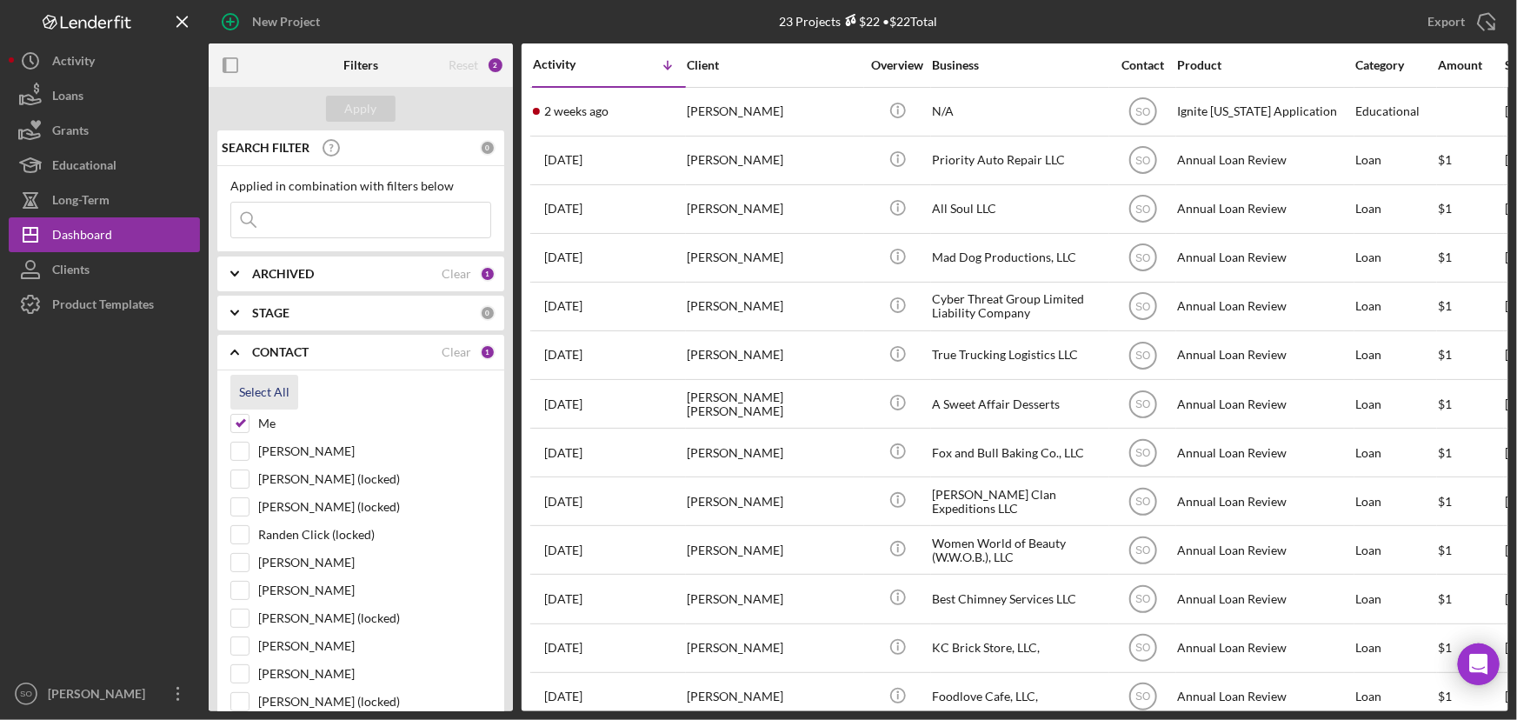
checkbox input "true"
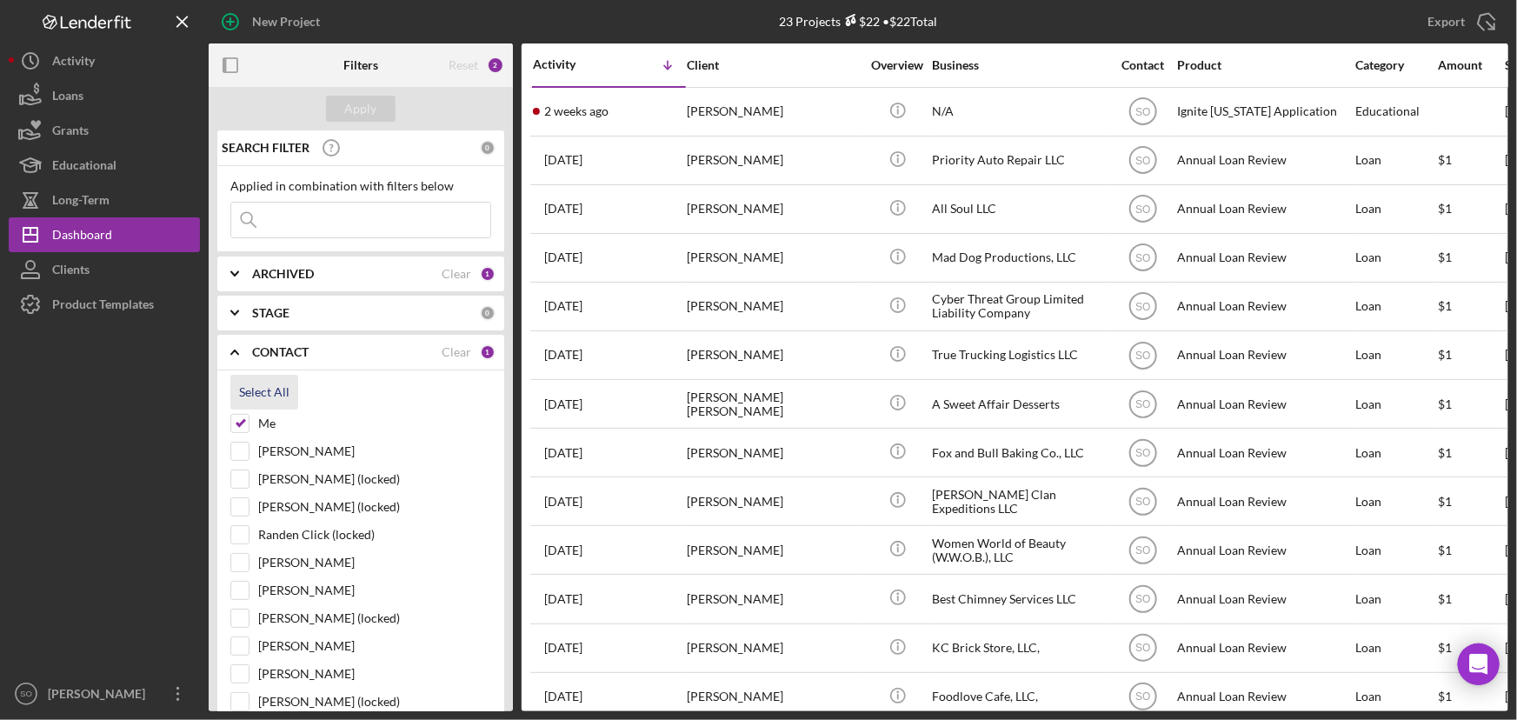
checkbox input "true"
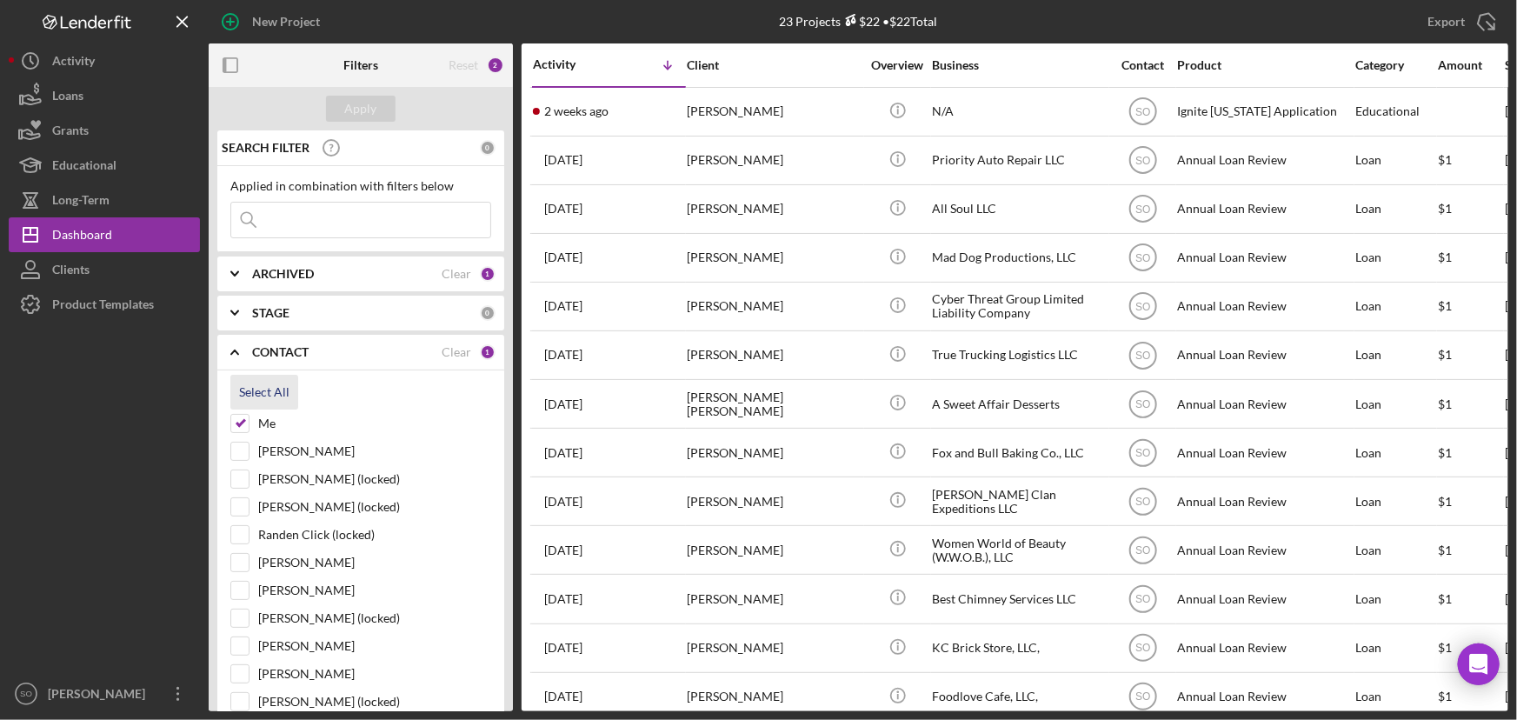
checkbox input "true"
click at [370, 103] on div "Apply" at bounding box center [361, 109] width 32 height 26
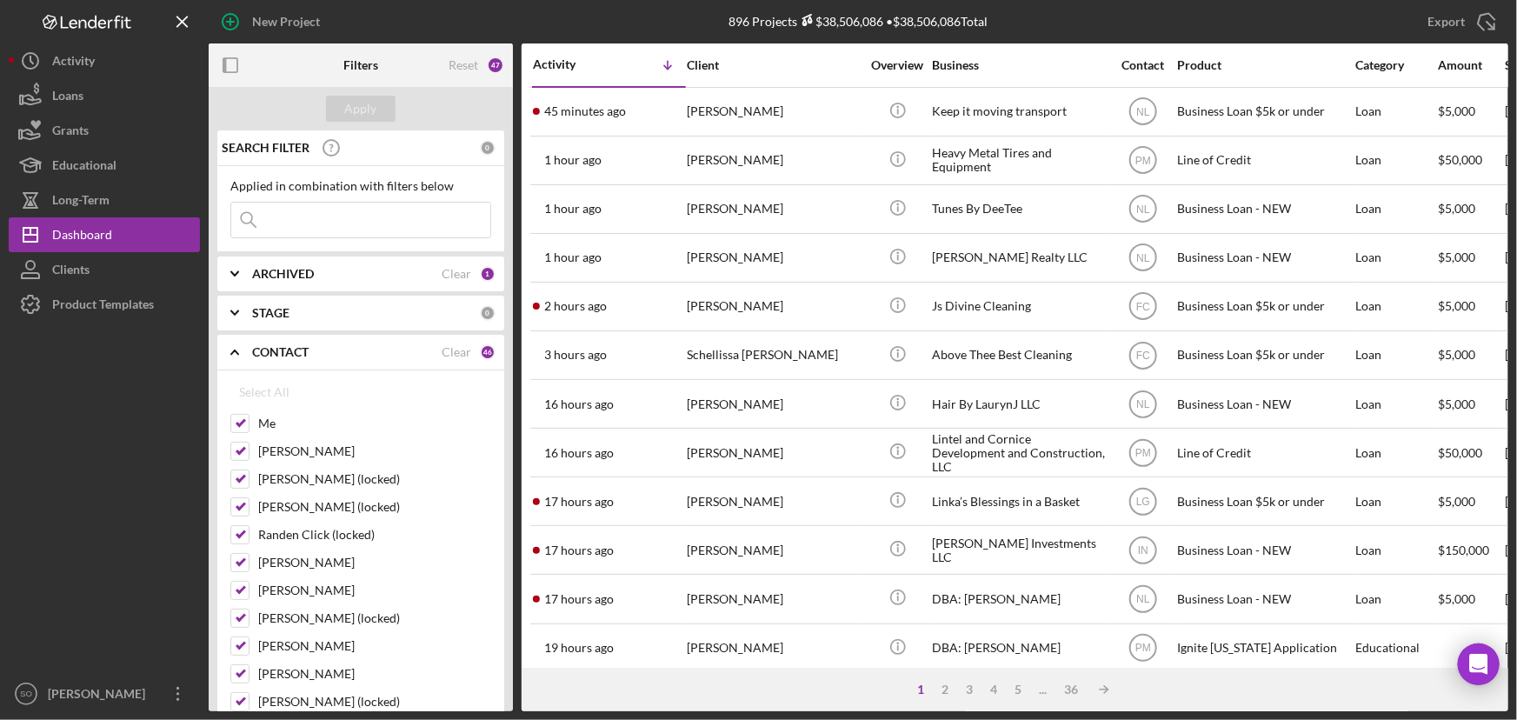
click at [356, 234] on input at bounding box center [360, 220] width 259 height 35
paste input "Ricky Jackson"
type input "Ricky Jackson"
click at [370, 114] on div "Apply" at bounding box center [361, 109] width 32 height 26
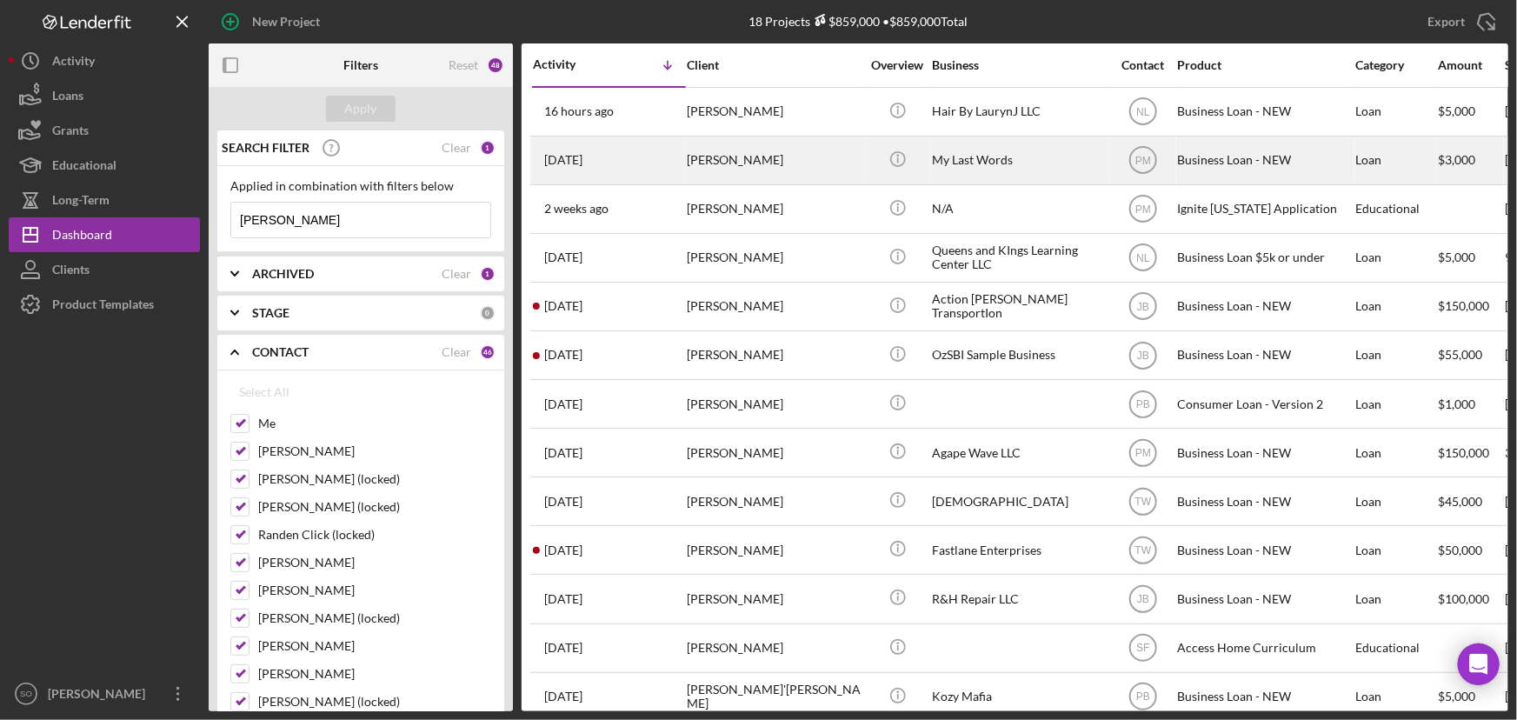
click at [769, 170] on div "Ricky Jackson" at bounding box center [774, 160] width 174 height 46
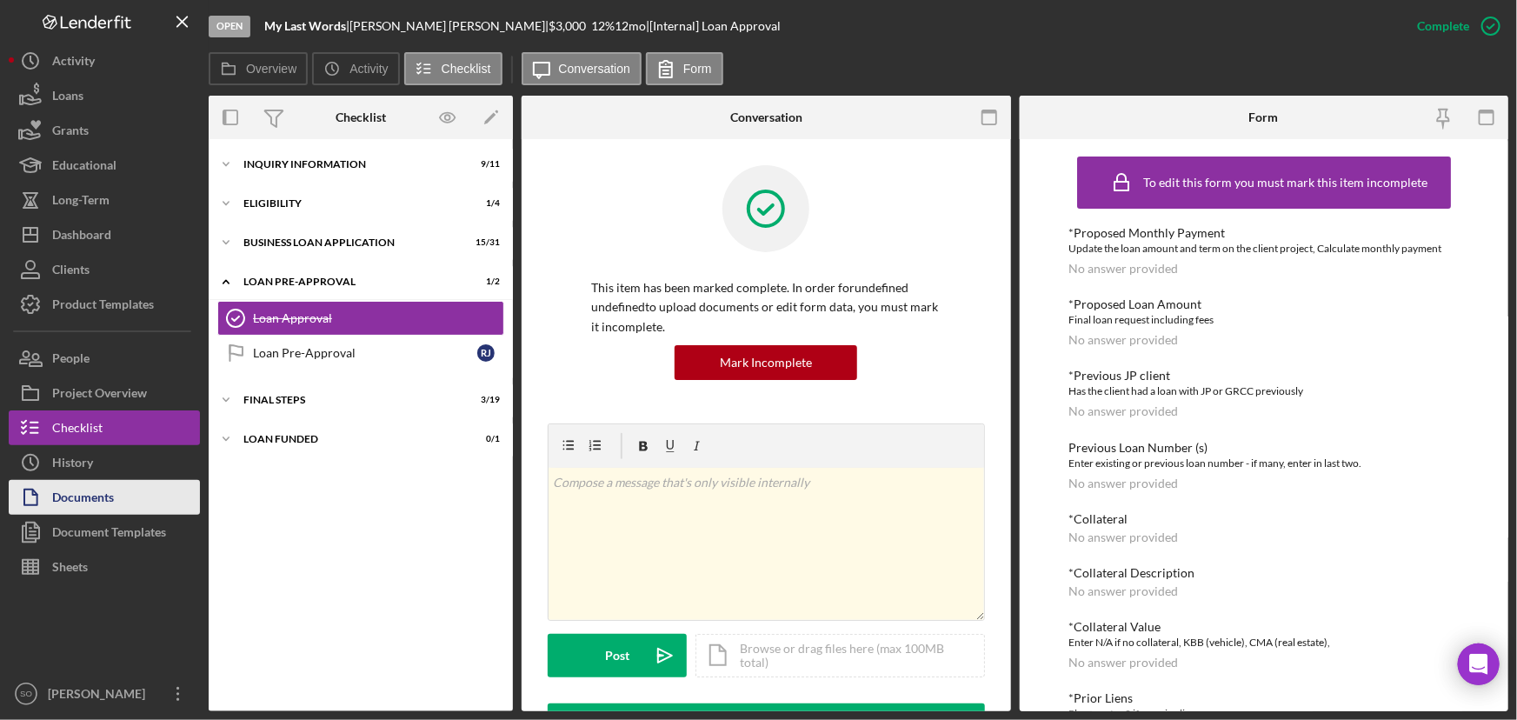
drag, startPoint x: 111, startPoint y: 529, endPoint x: 125, endPoint y: 499, distance: 33.5
click at [111, 529] on div "Document Templates" at bounding box center [109, 534] width 114 height 39
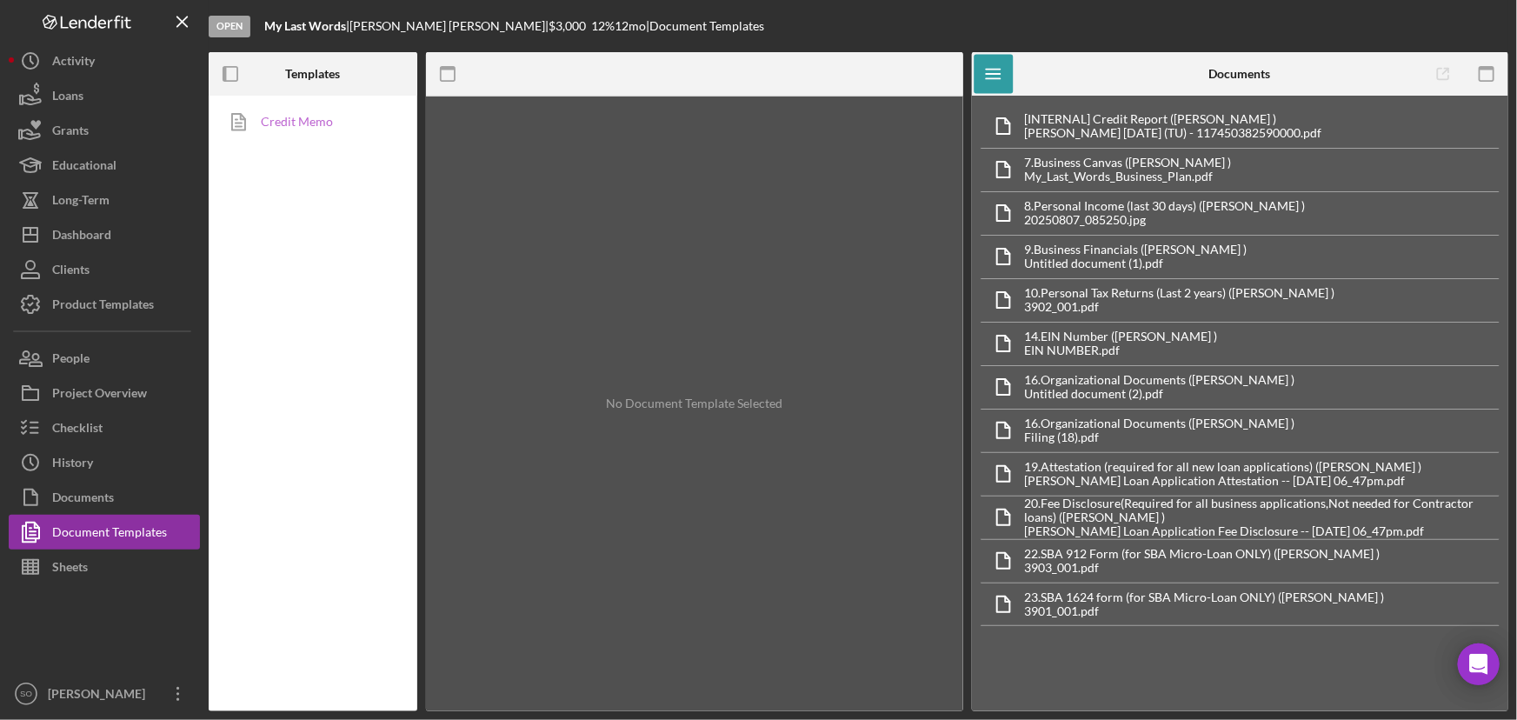
click at [306, 113] on link "Credit Memo" at bounding box center [308, 121] width 183 height 35
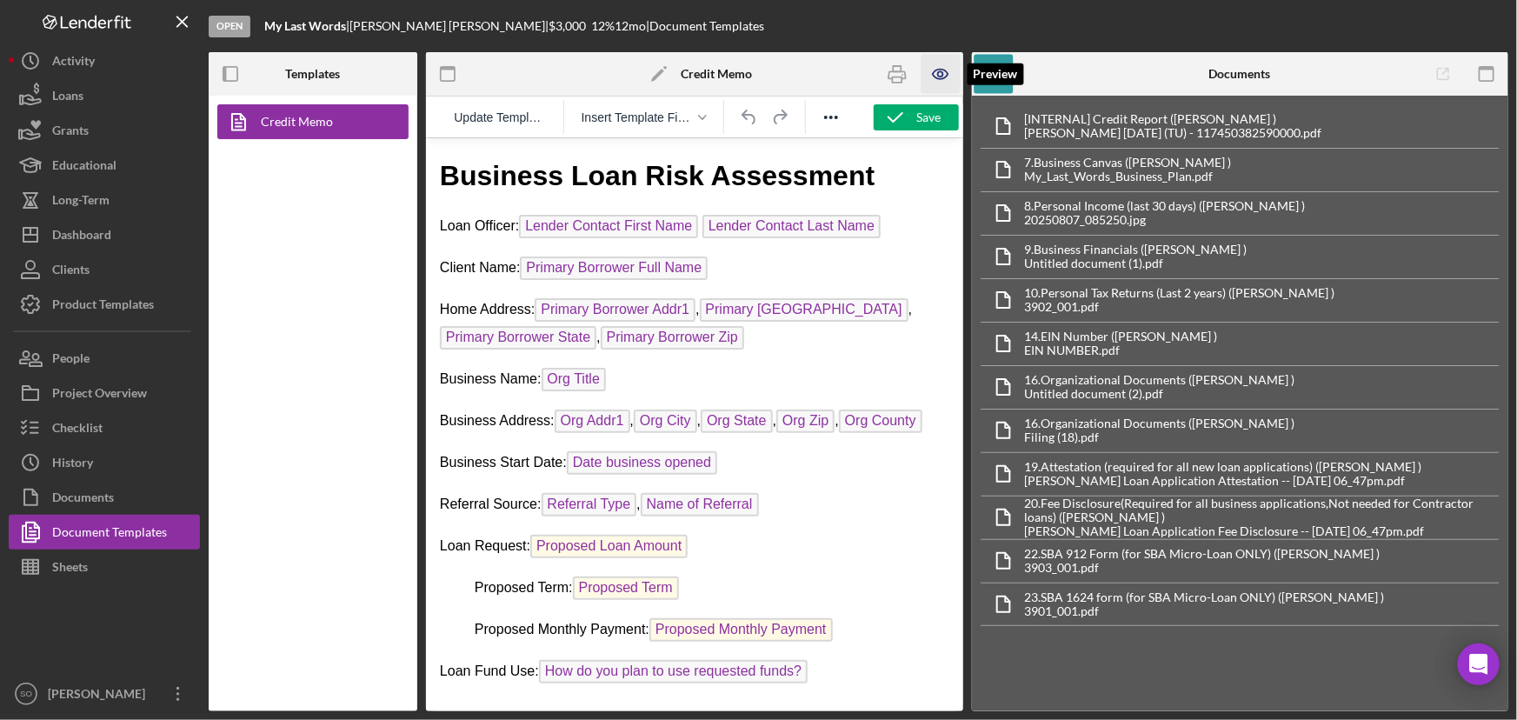
click at [947, 71] on icon "button" at bounding box center [940, 75] width 15 height 10
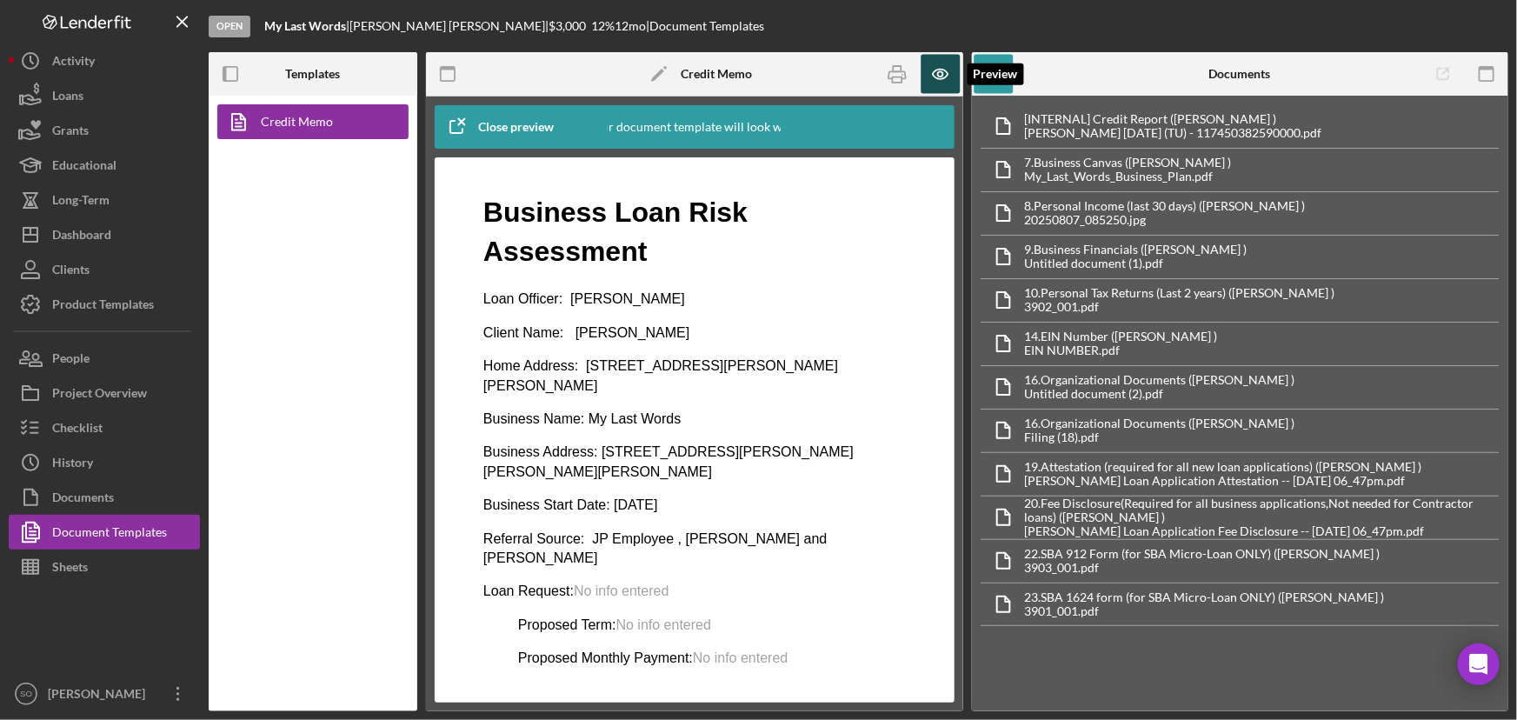
click at [942, 65] on icon "button" at bounding box center [940, 74] width 39 height 39
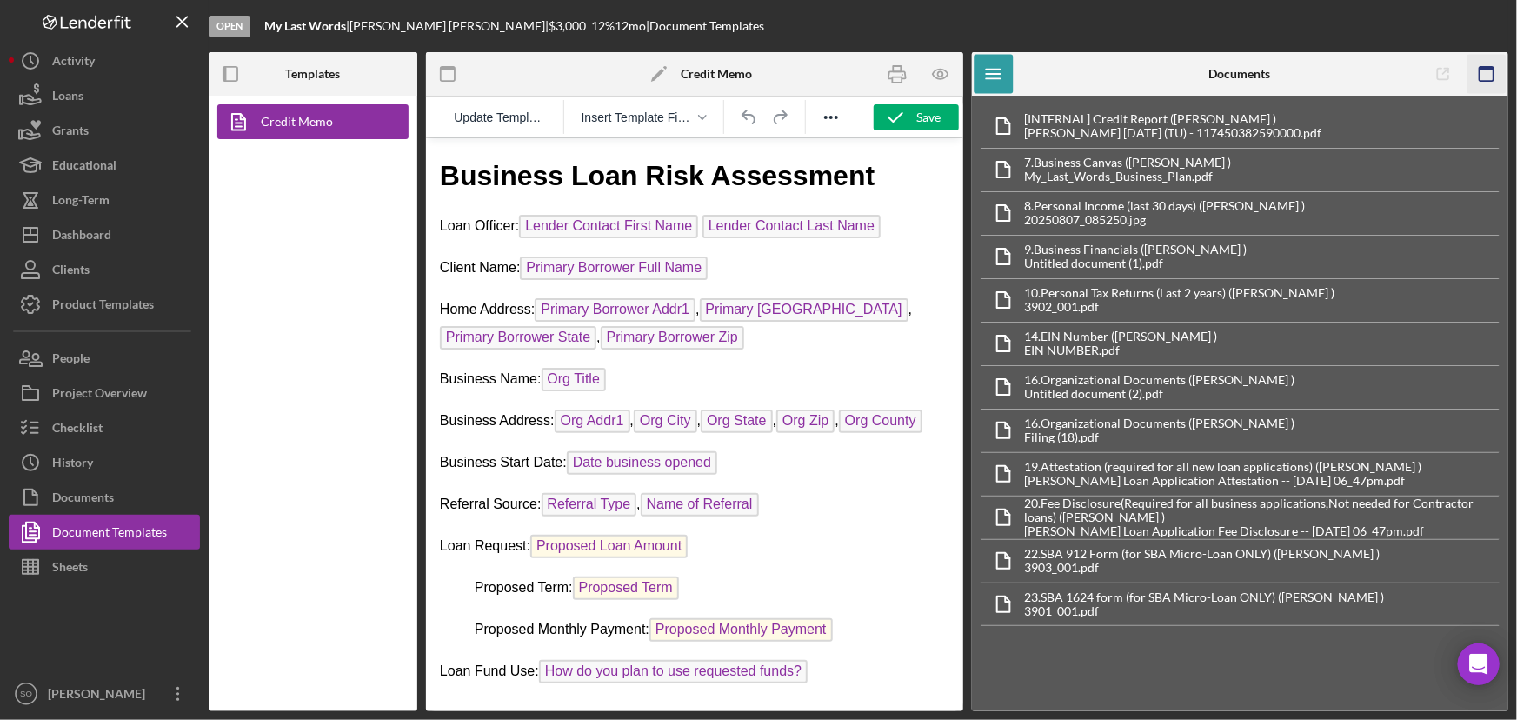
click at [1494, 79] on icon "button" at bounding box center [1485, 74] width 39 height 39
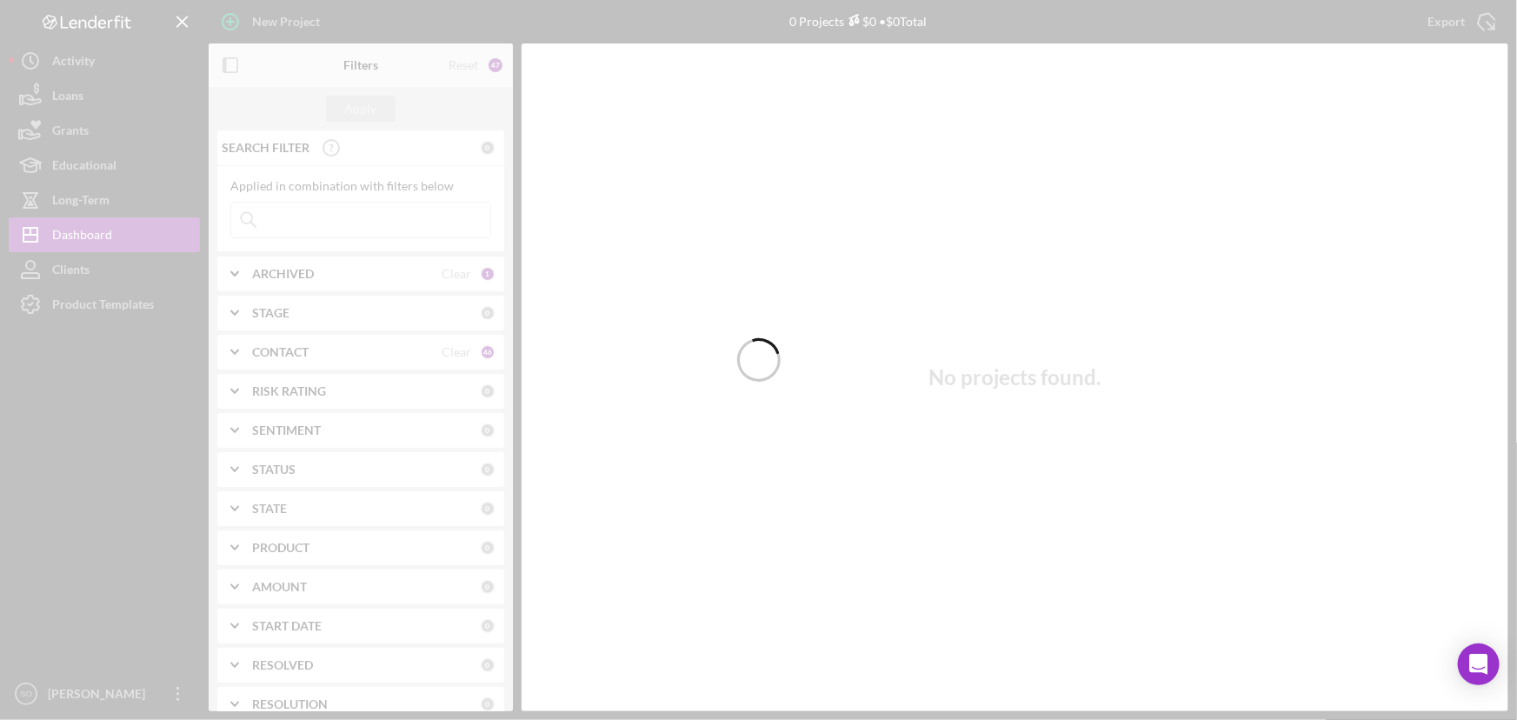
click at [298, 222] on div at bounding box center [758, 360] width 1517 height 720
